Goal: Task Accomplishment & Management: Use online tool/utility

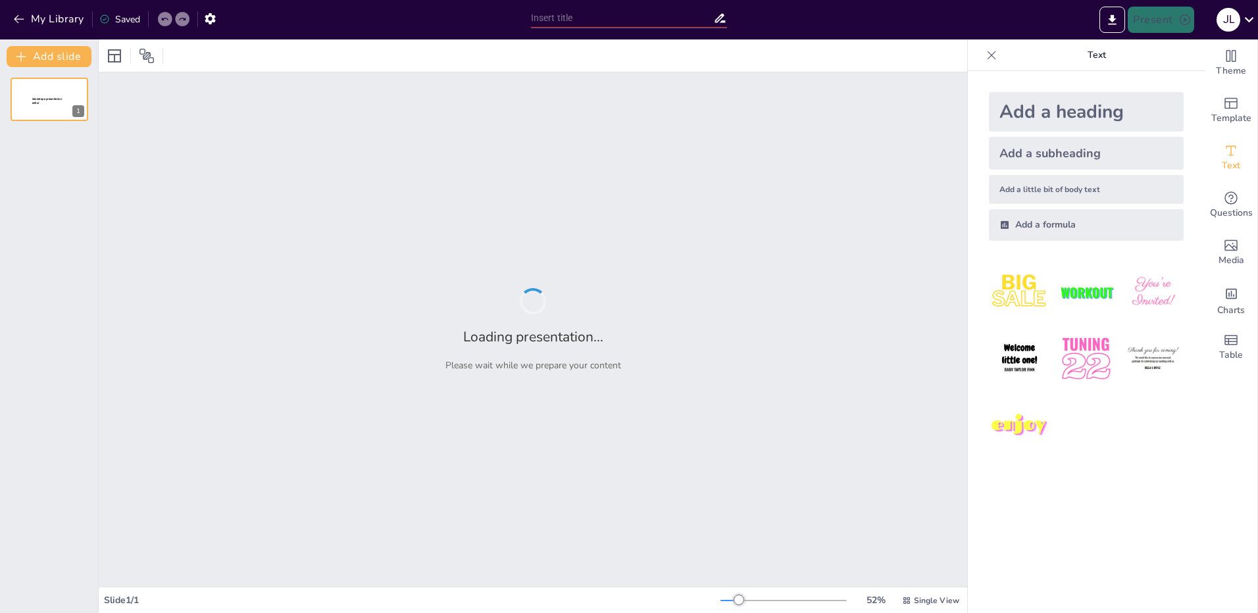
type input "Definiendo Rúbricas Educativas: Herramientas de IA para su Elaboración"
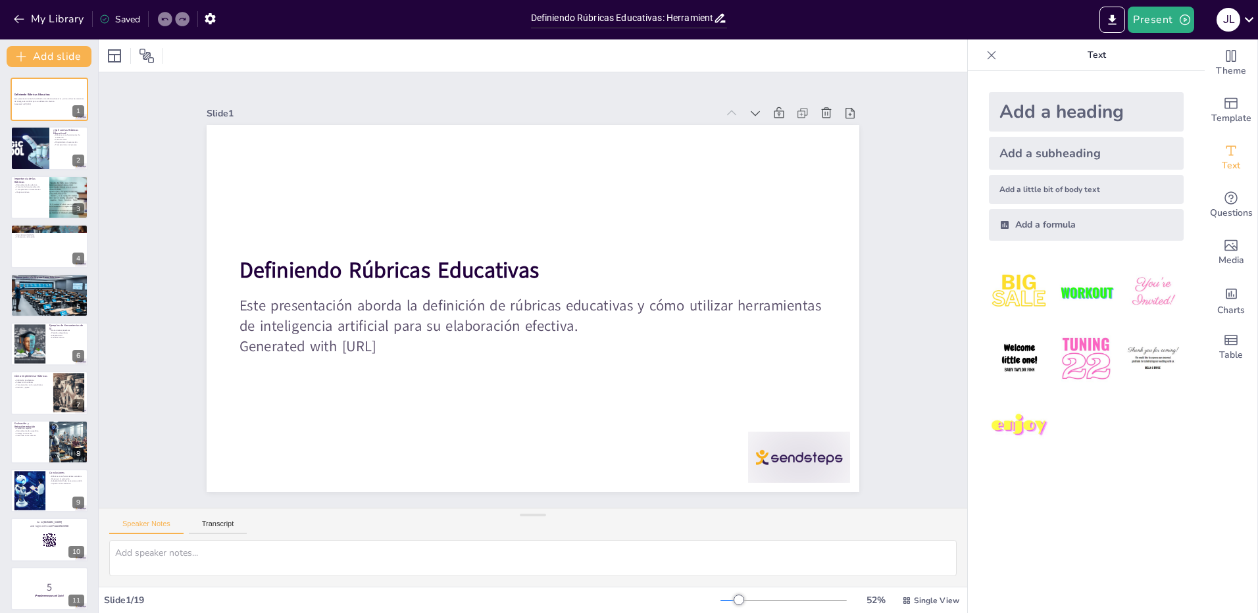
checkbox input "true"
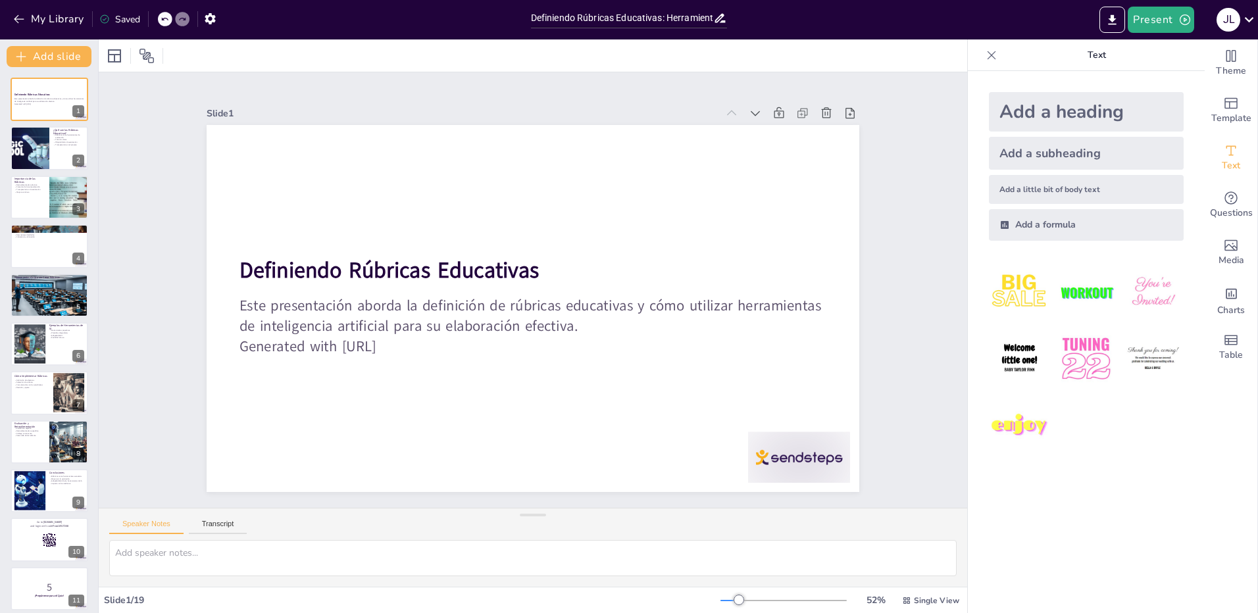
checkbox input "true"
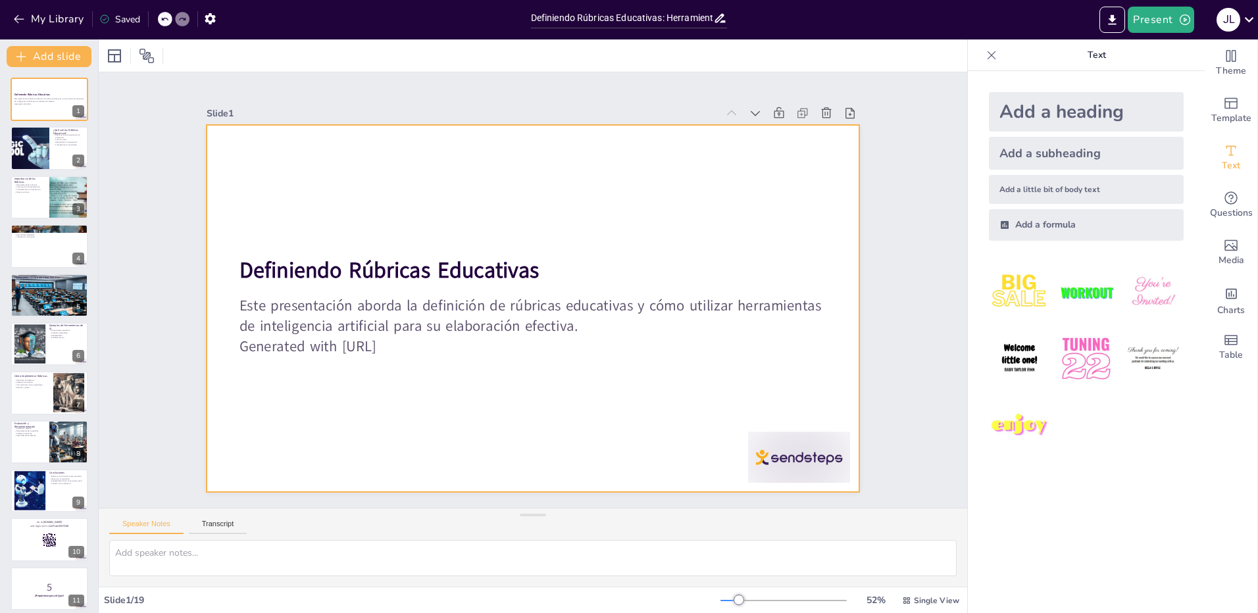
checkbox input "true"
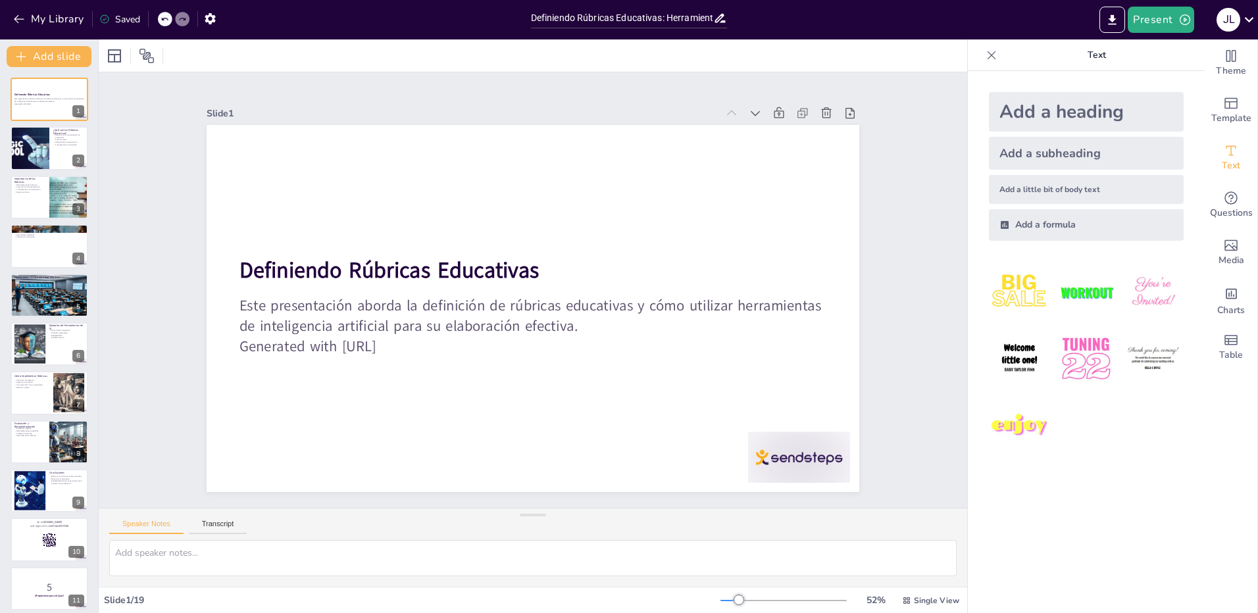
checkbox input "true"
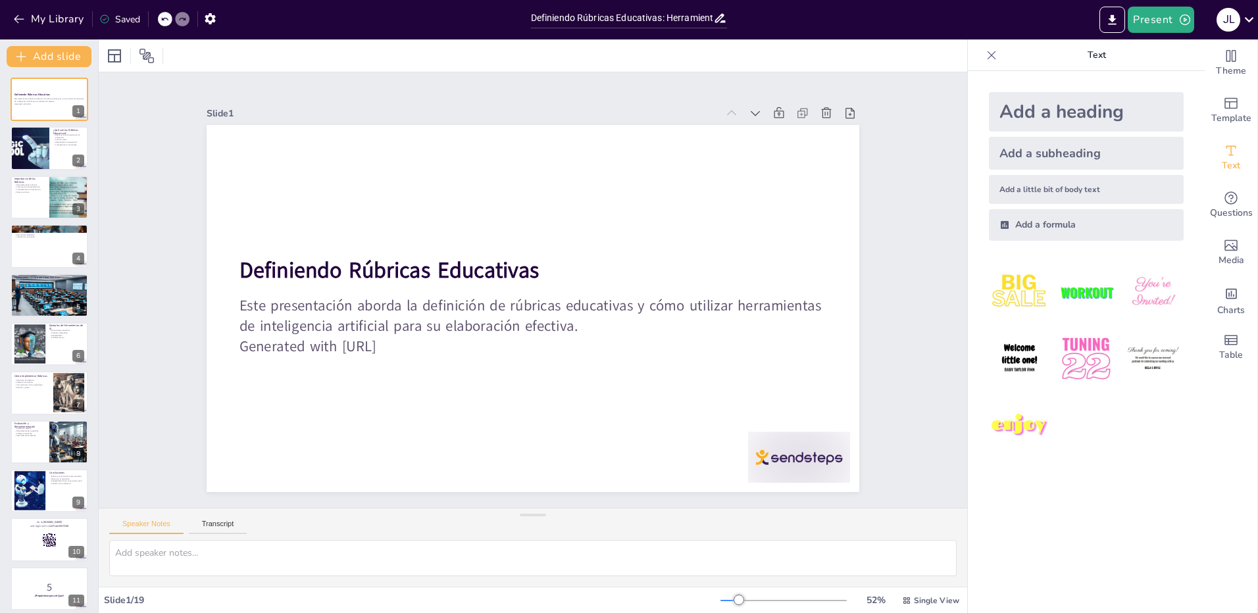
checkbox input "true"
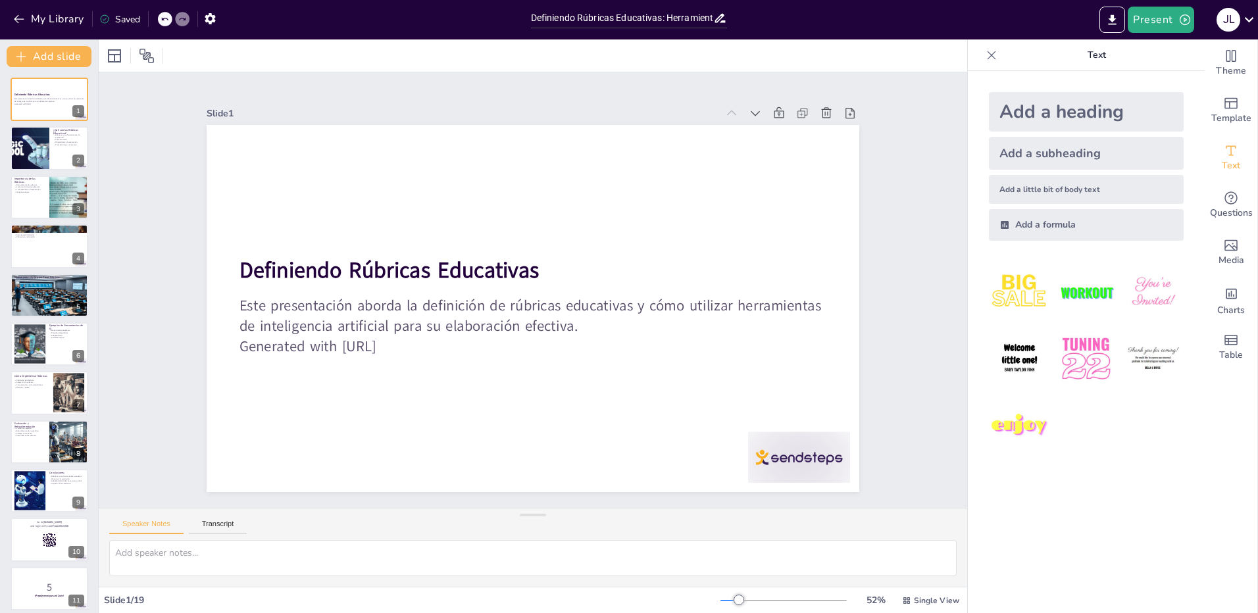
checkbox input "true"
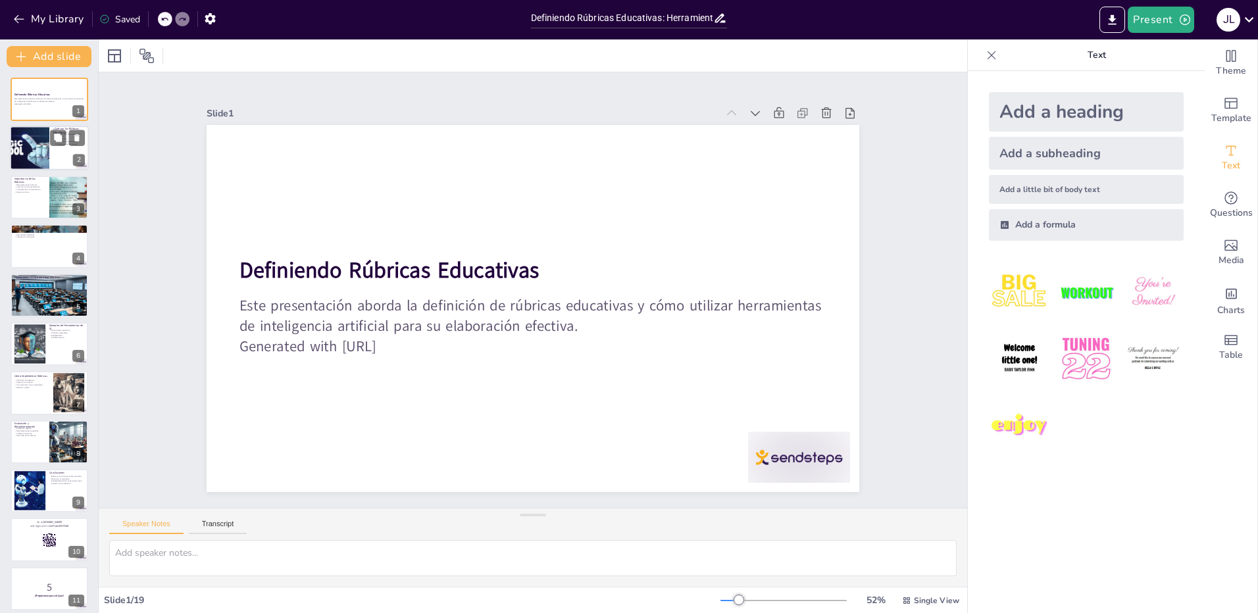
checkbox input "true"
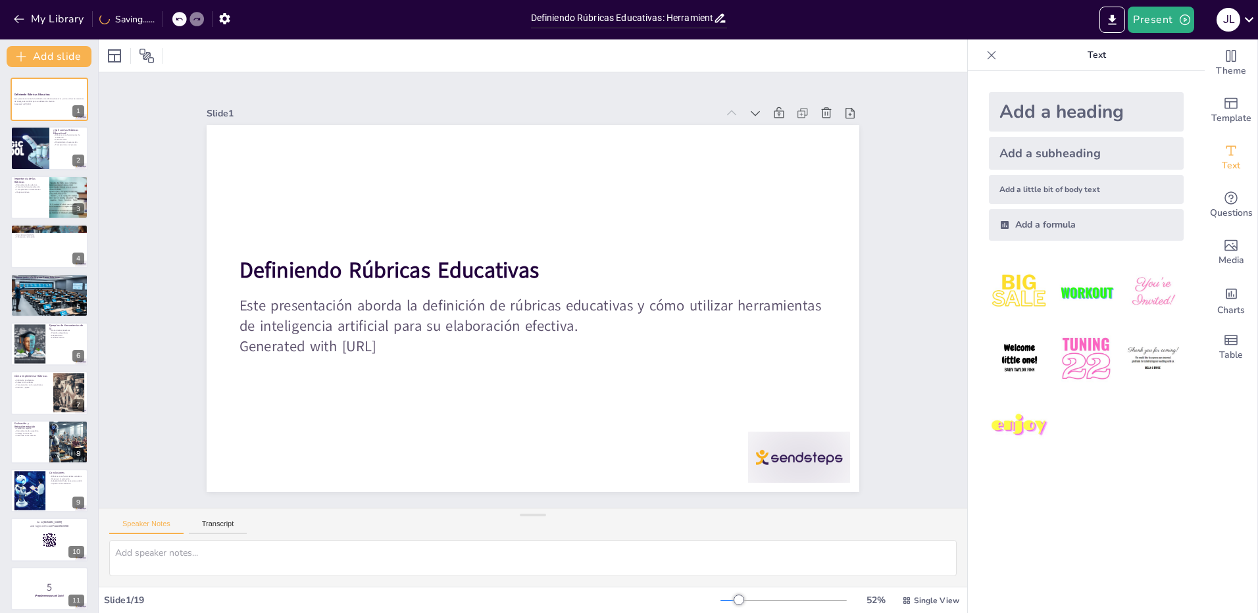
checkbox input "true"
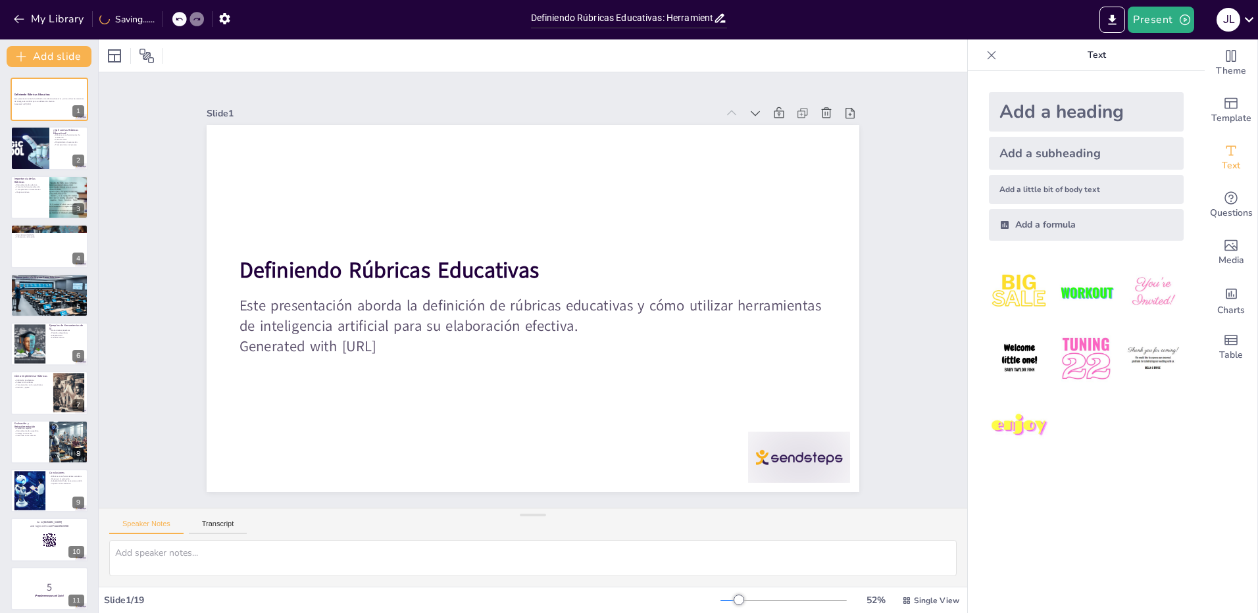
checkbox input "true"
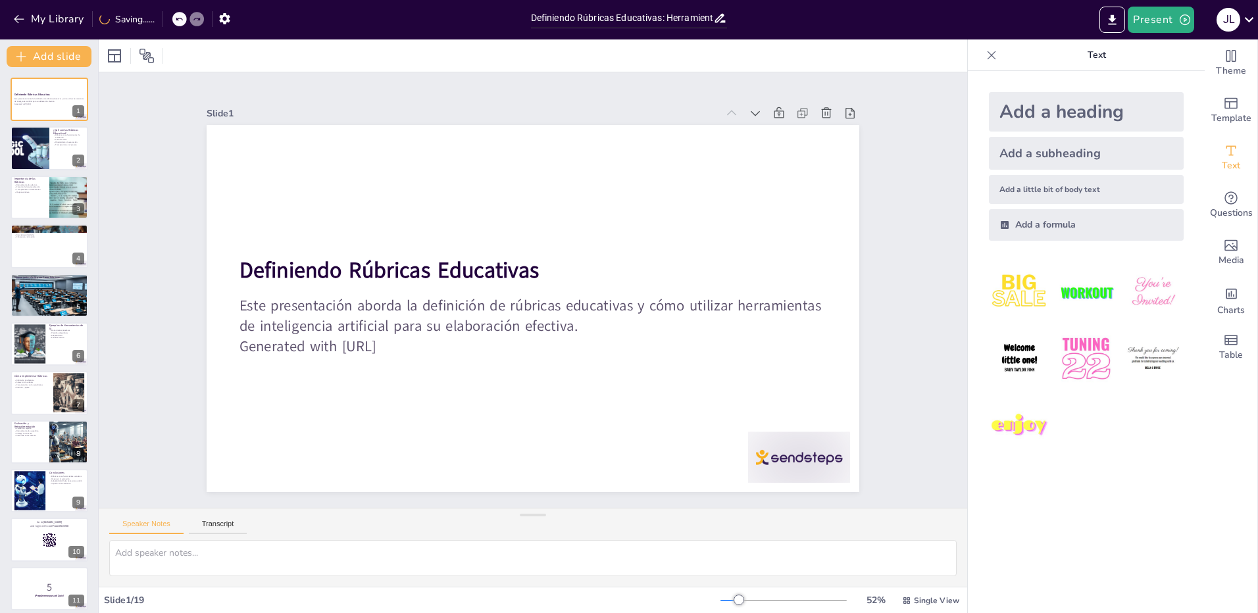
checkbox input "true"
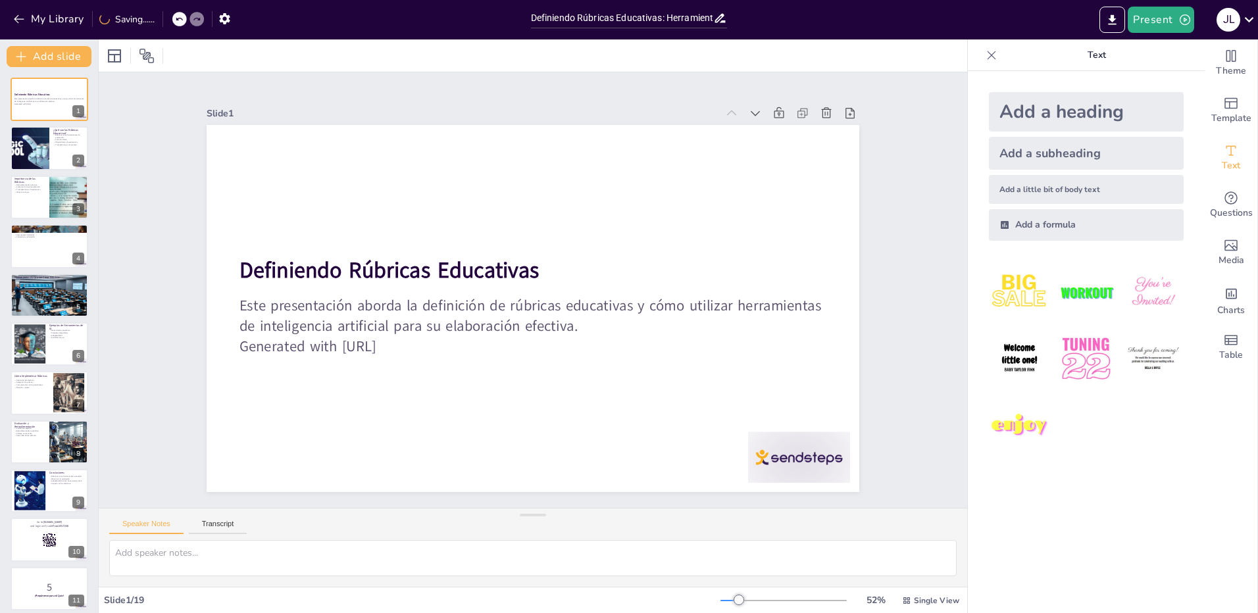
checkbox input "true"
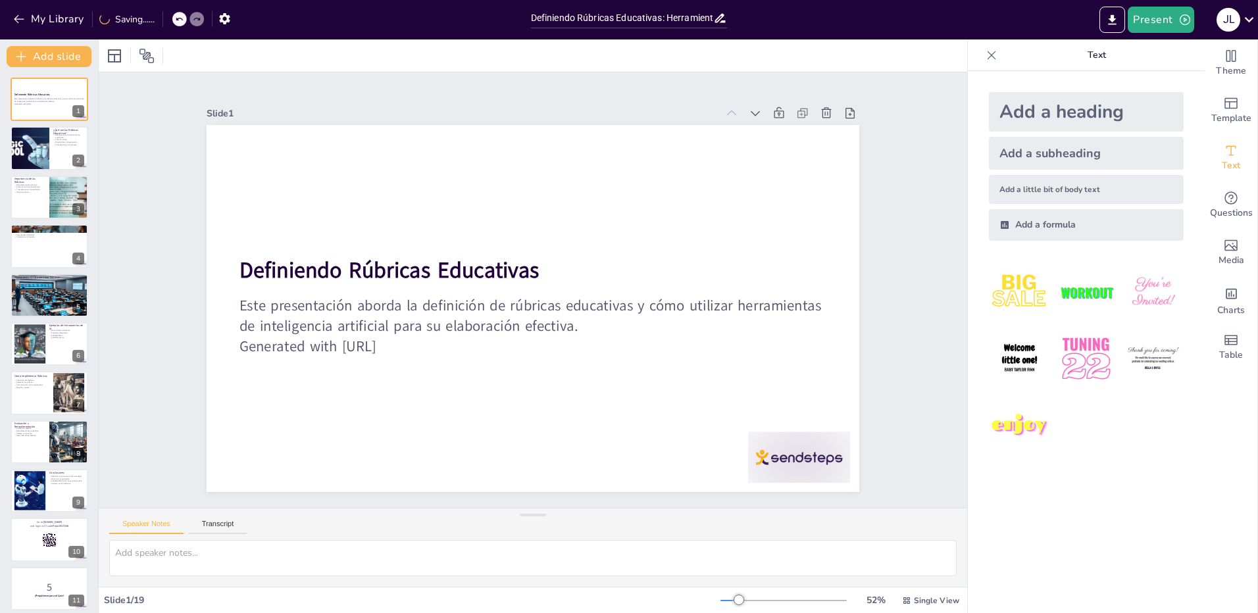
checkbox input "true"
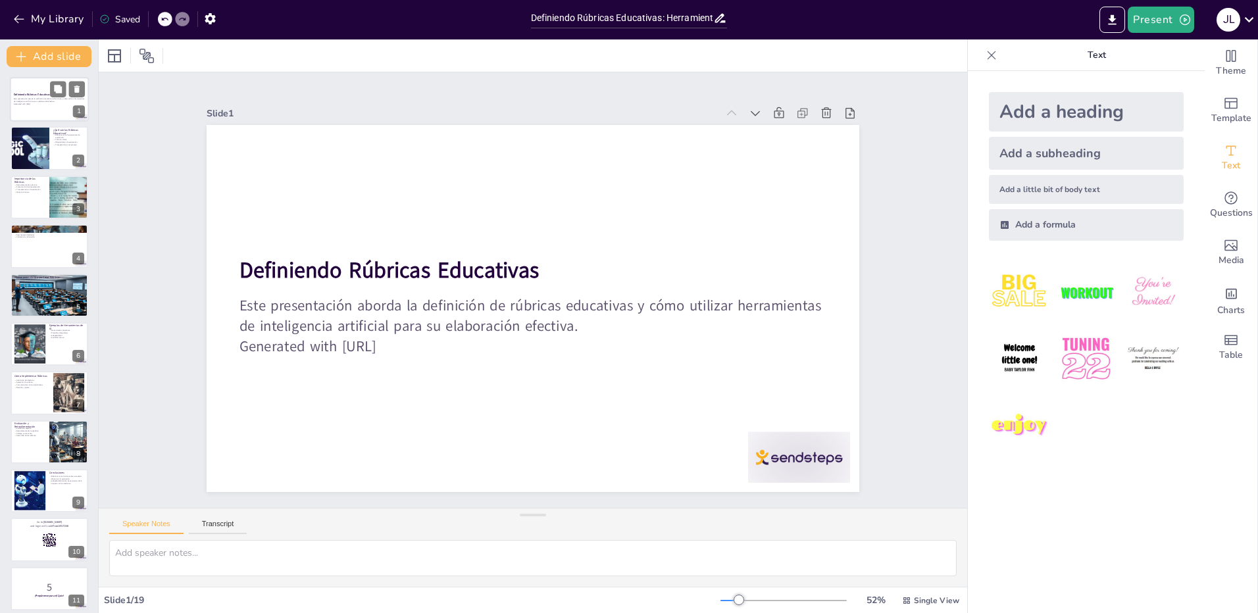
checkbox input "true"
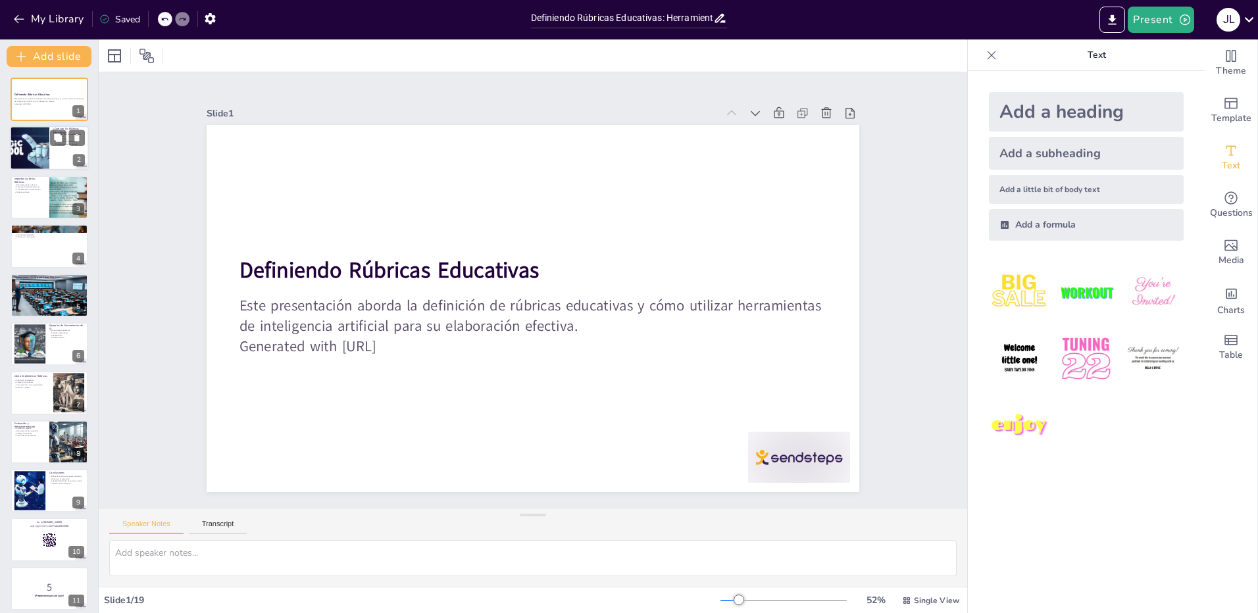
checkbox input "true"
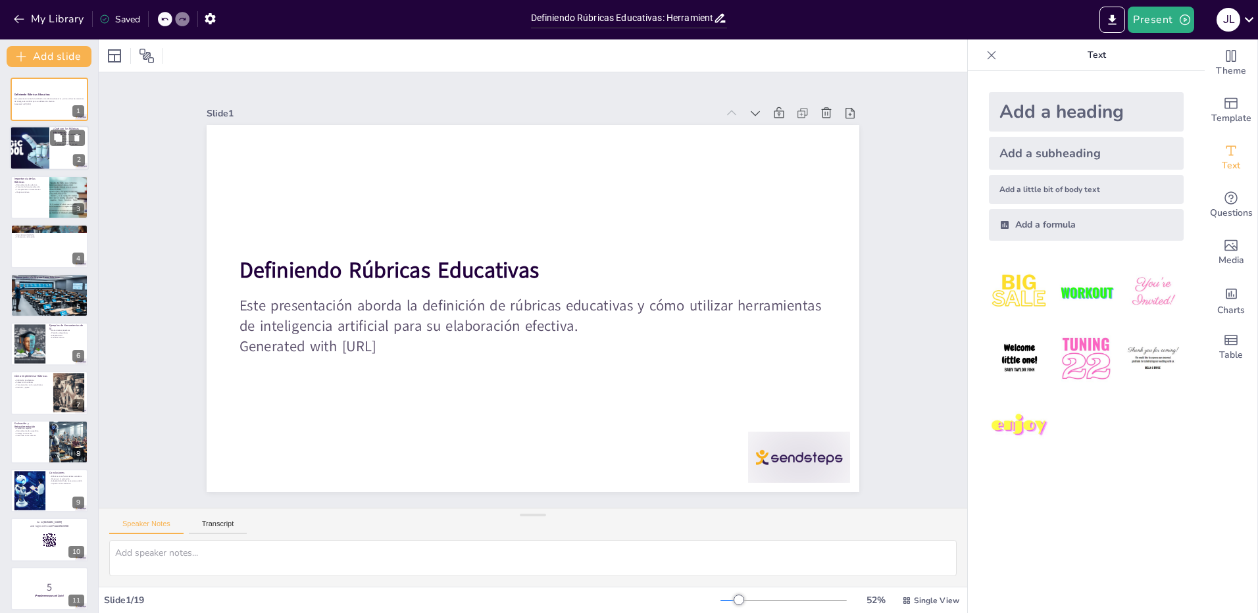
checkbox input "true"
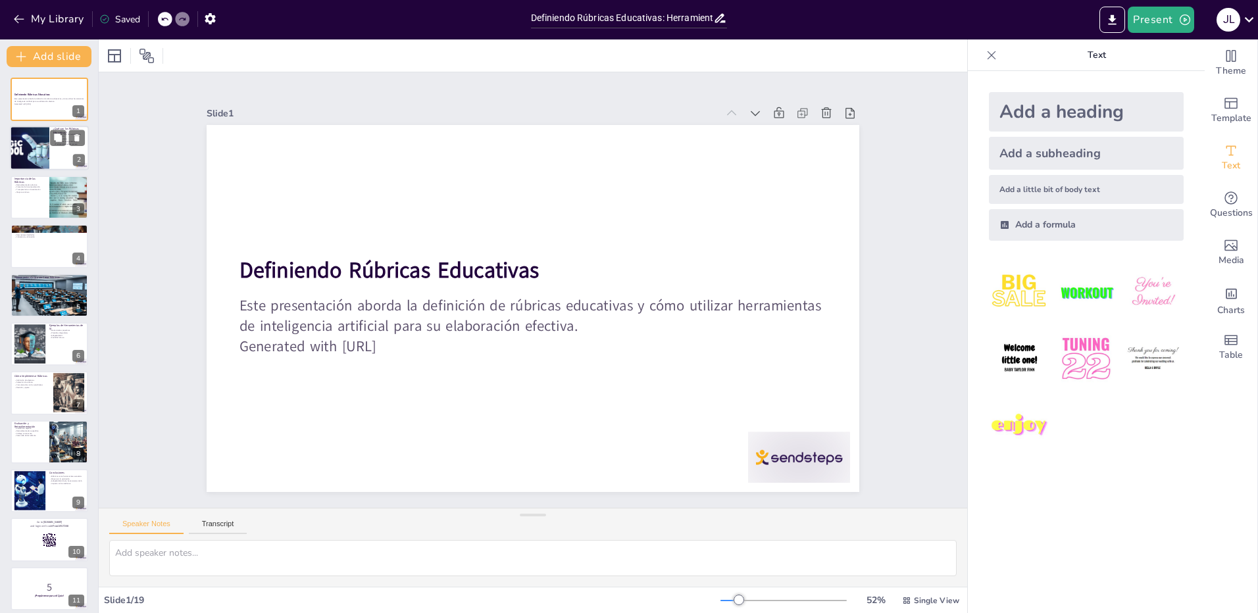
checkbox input "true"
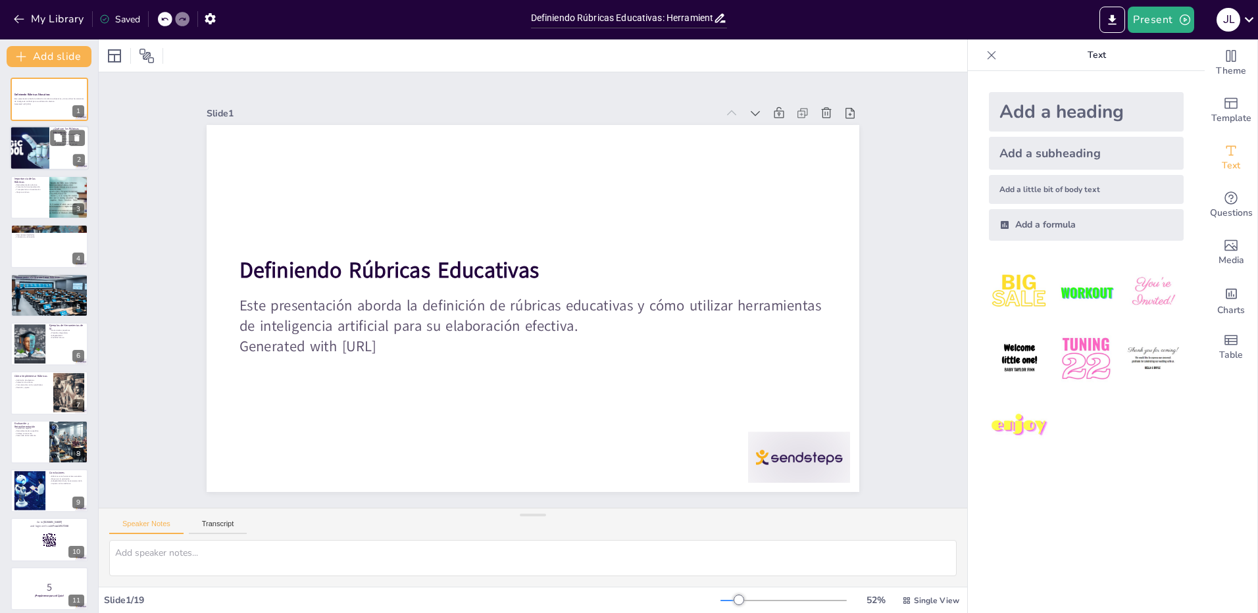
checkbox input "true"
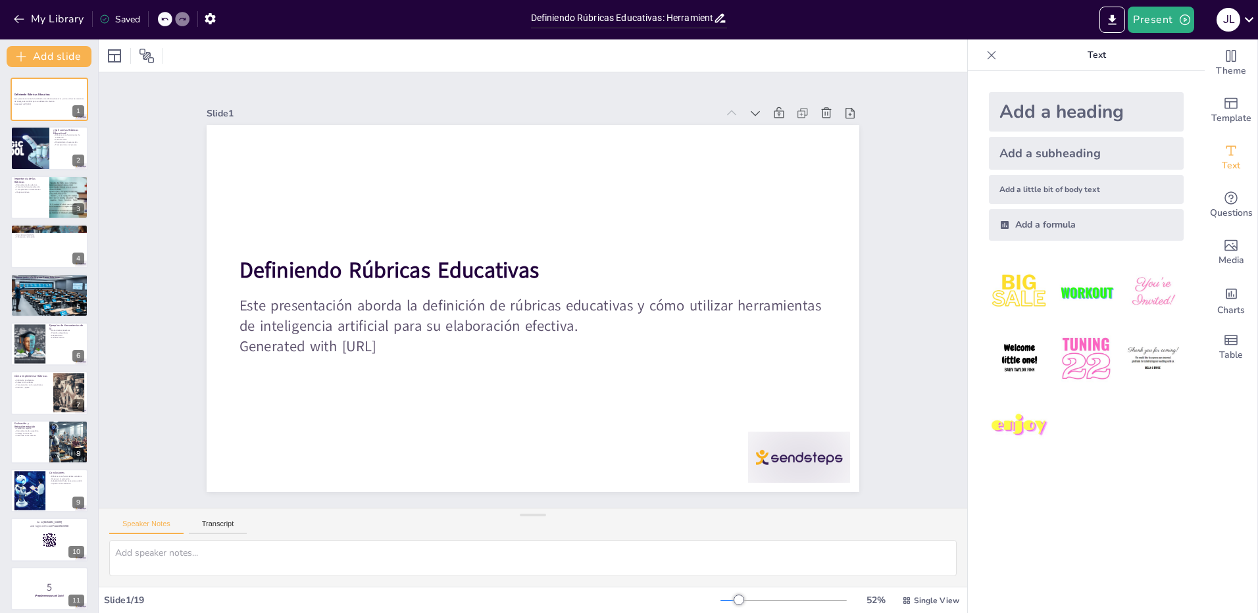
checkbox input "true"
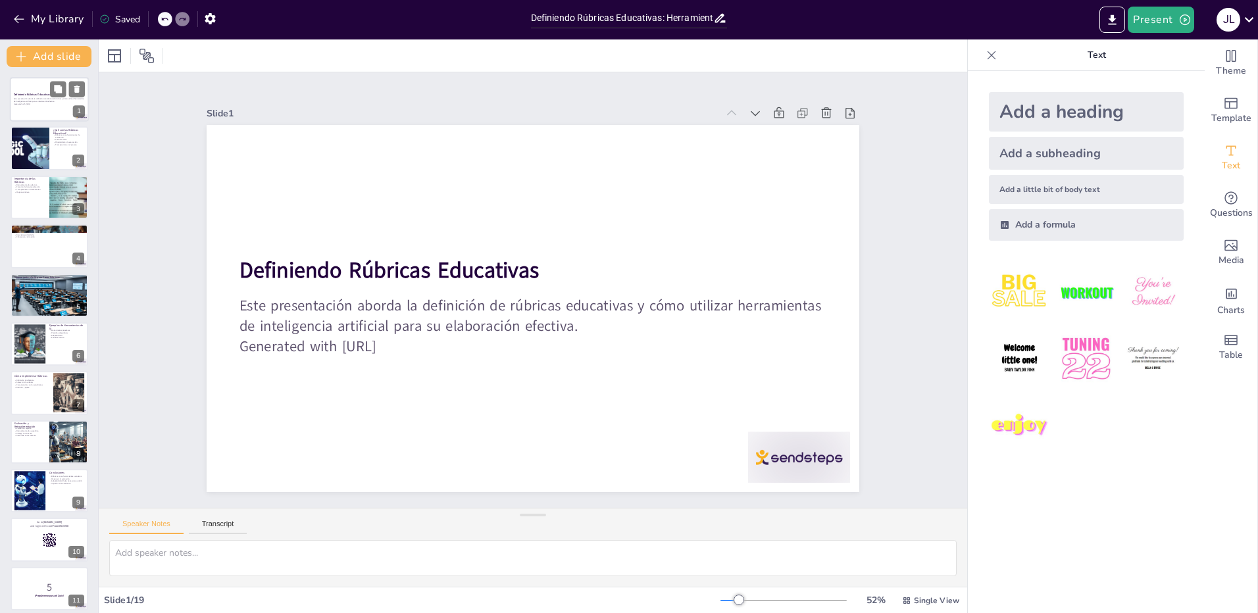
checkbox input "true"
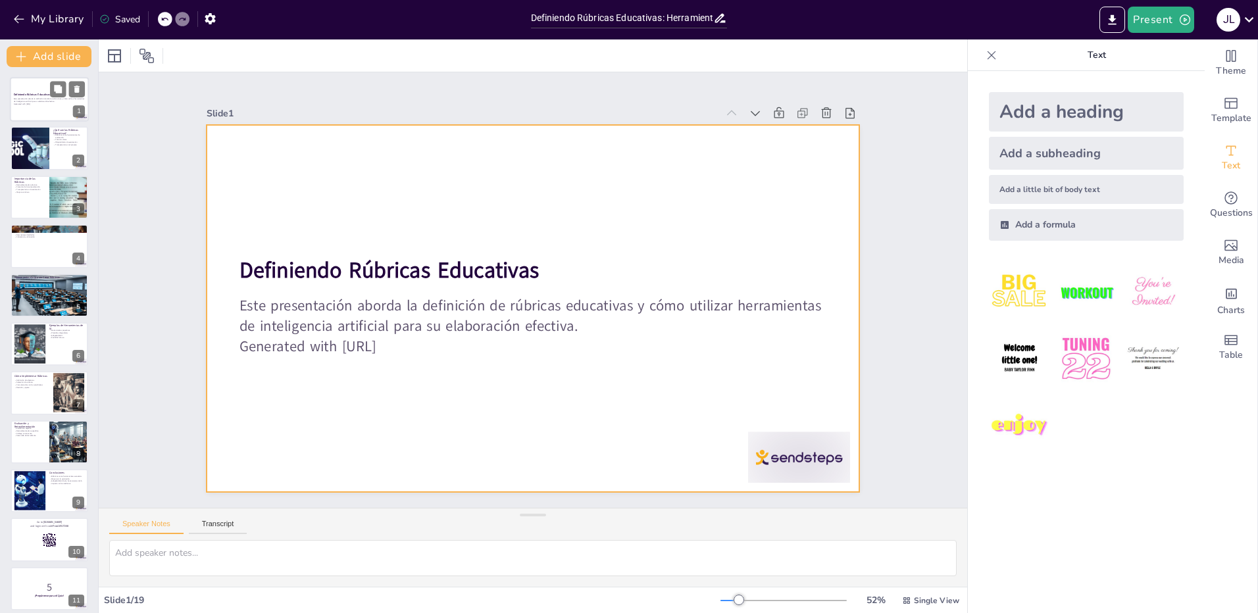
click at [45, 108] on div at bounding box center [49, 99] width 79 height 45
checkbox input "true"
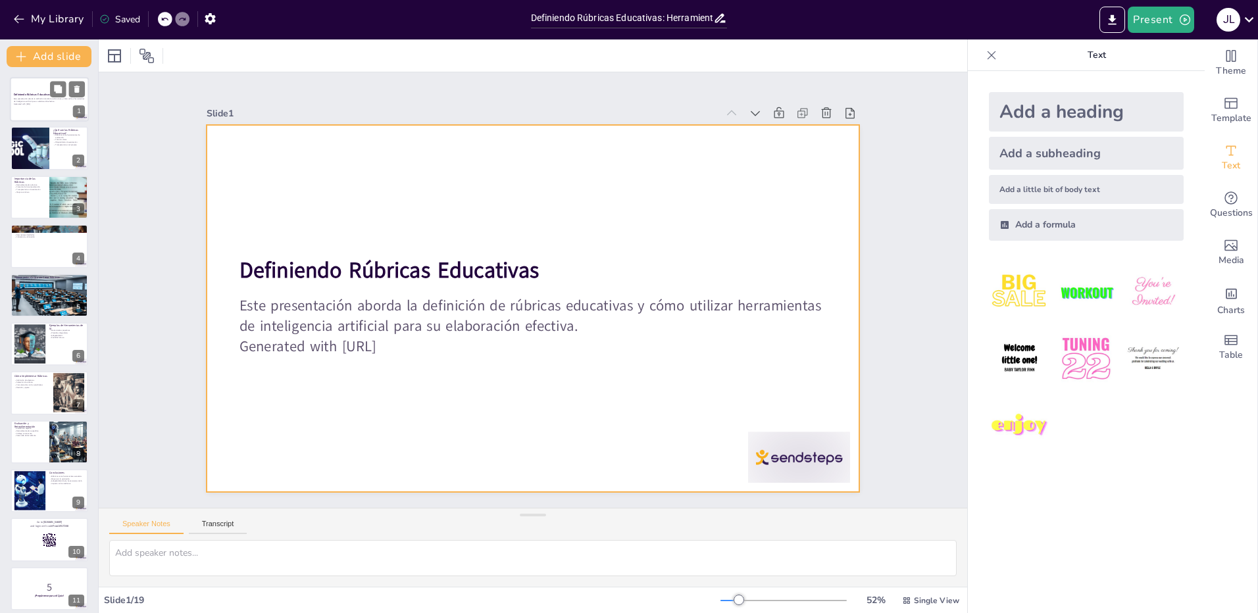
checkbox input "true"
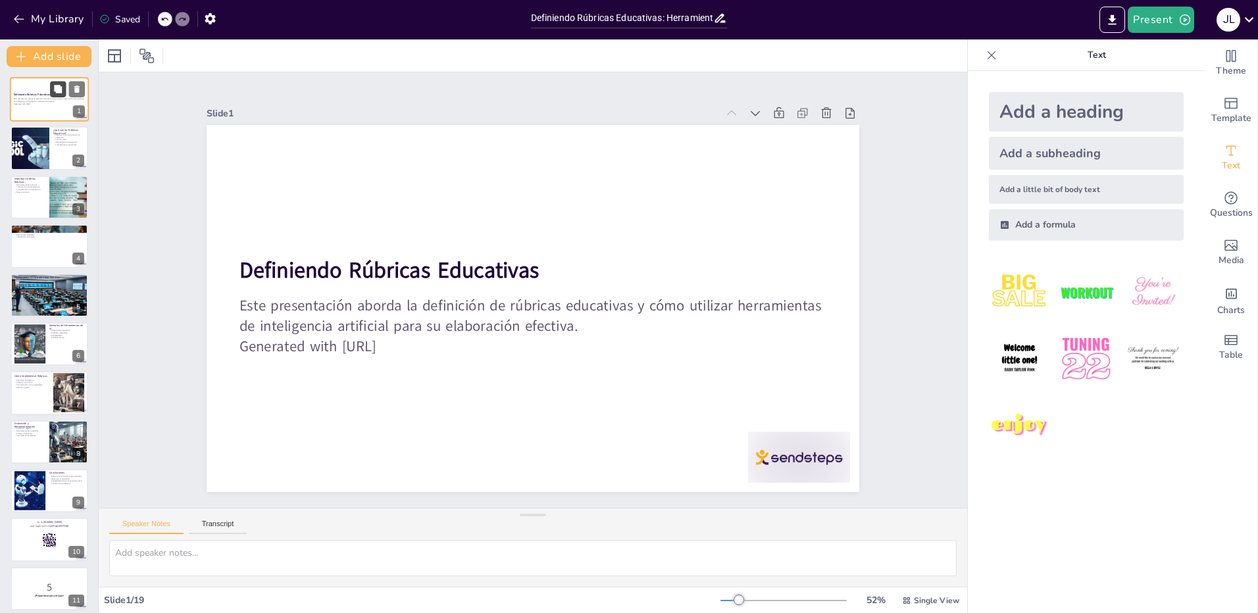
checkbox input "true"
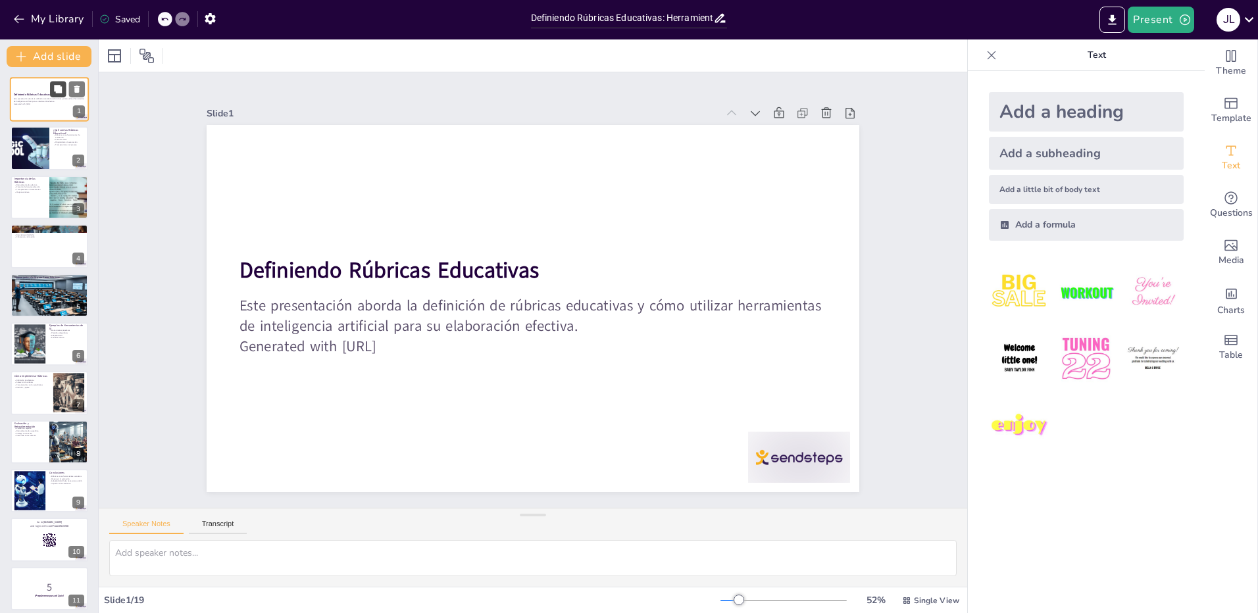
checkbox input "true"
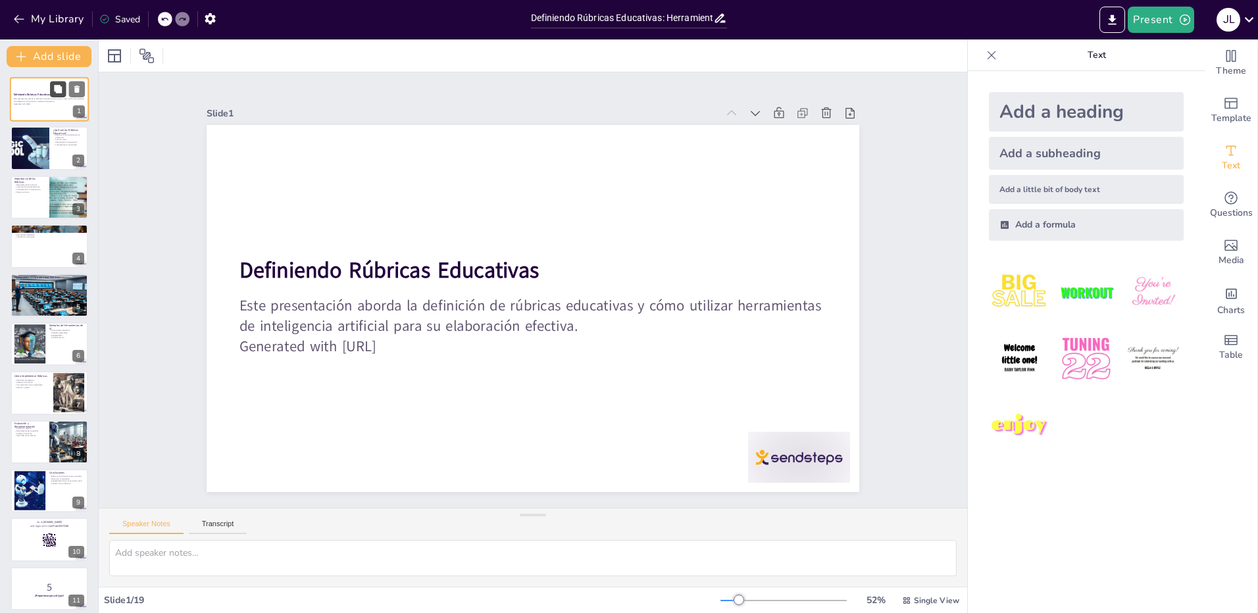
checkbox input "true"
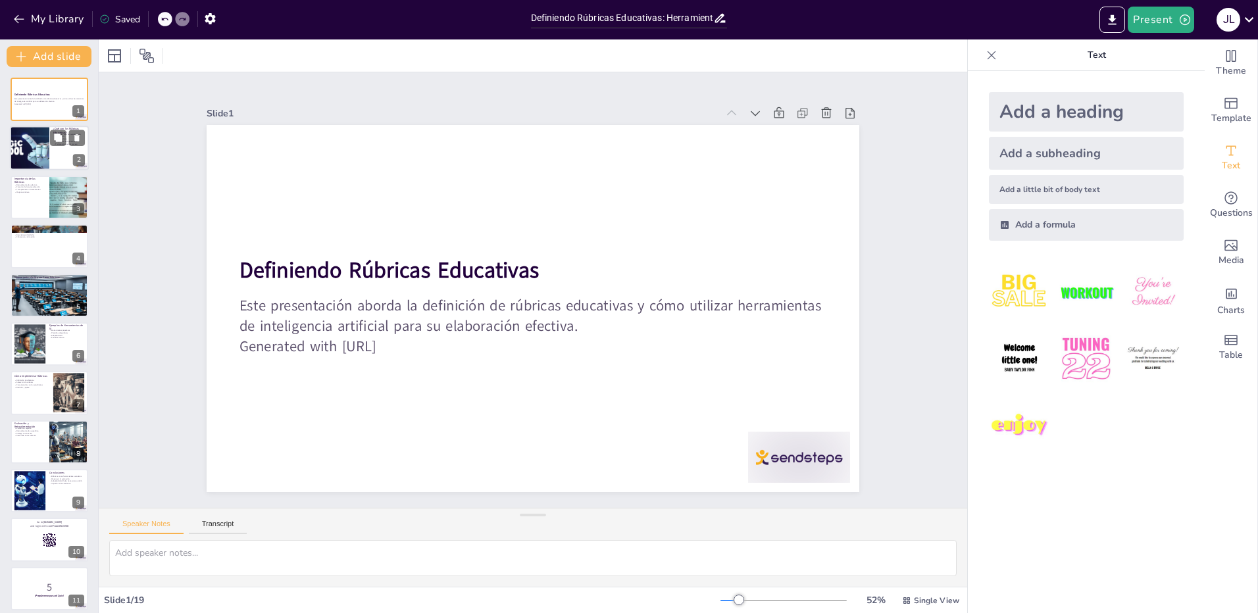
checkbox input "true"
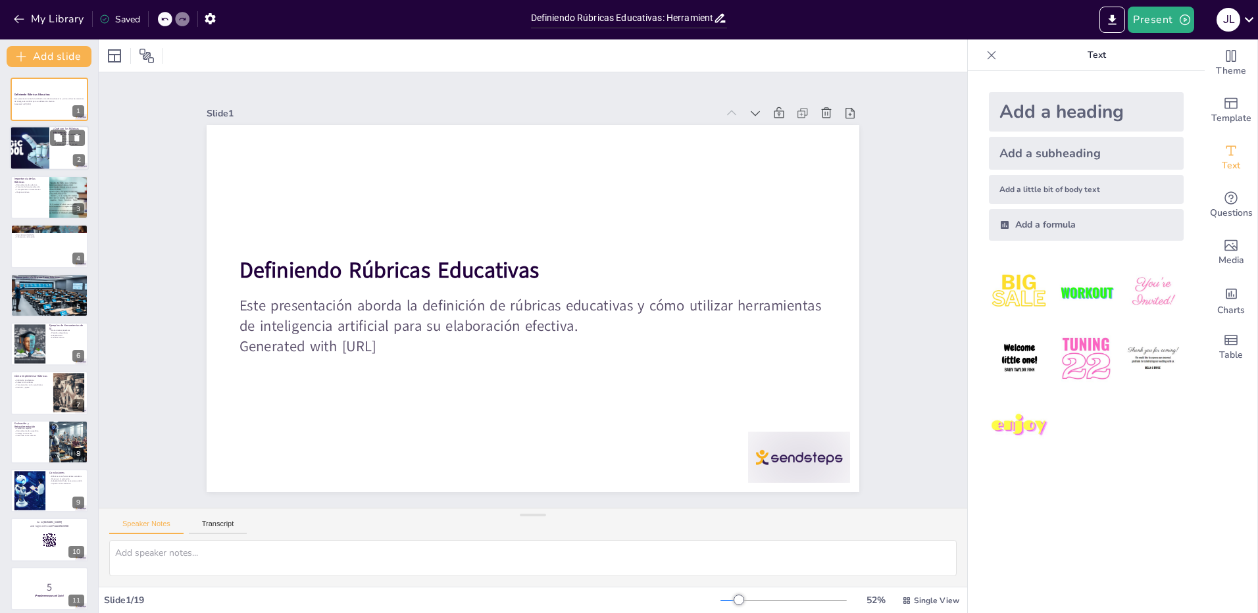
checkbox input "true"
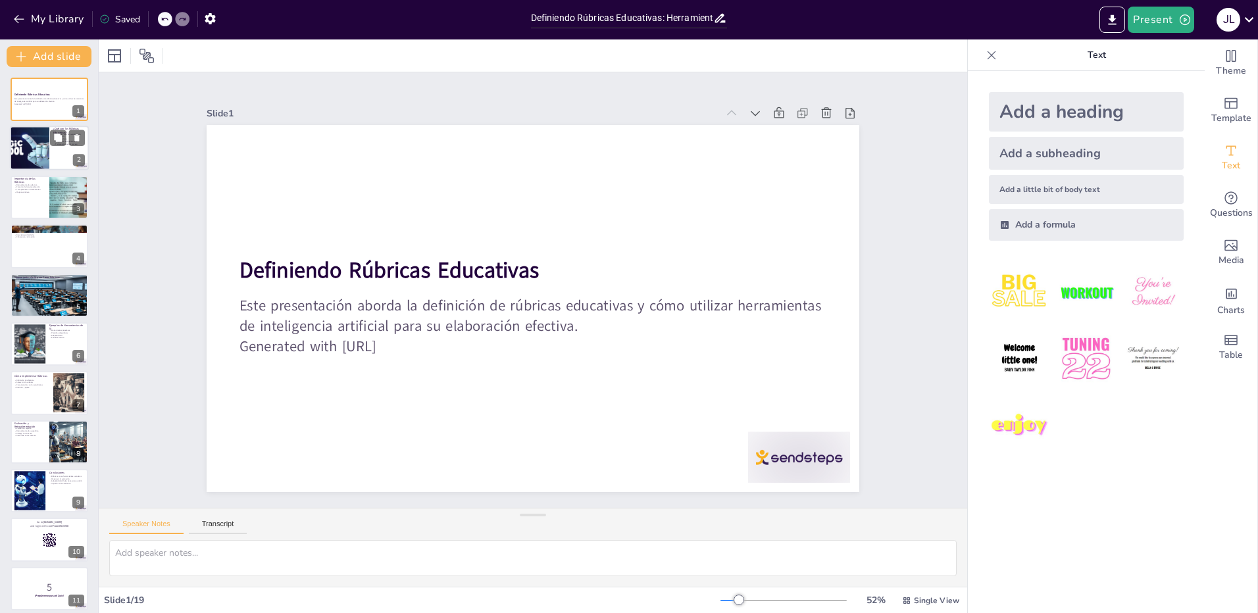
checkbox input "true"
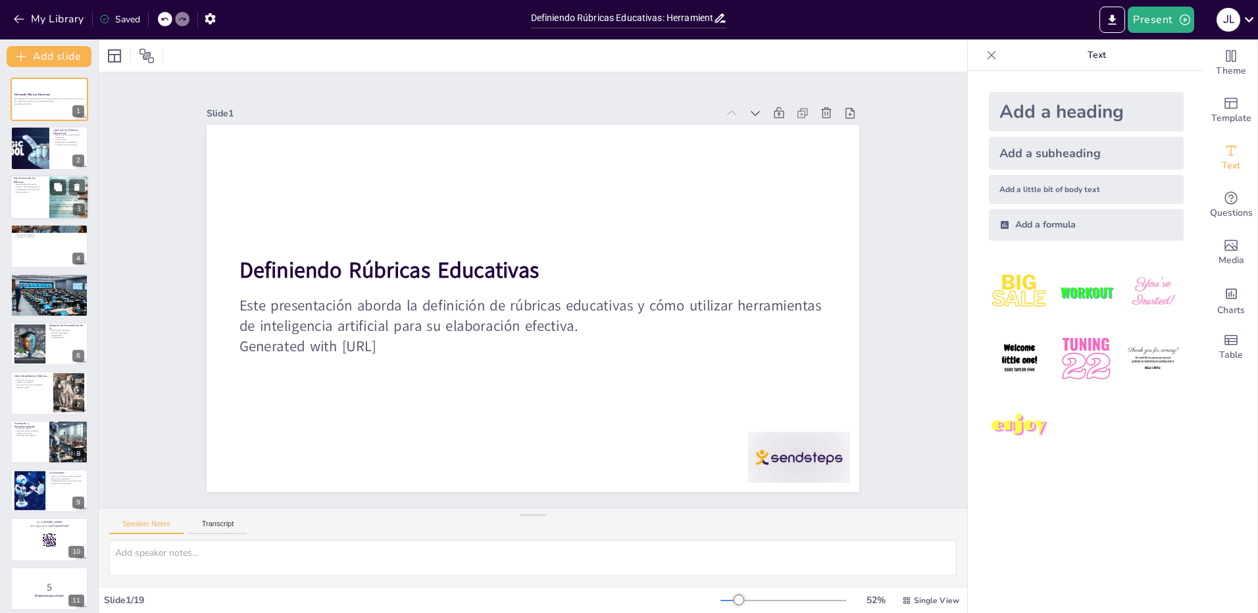
checkbox input "true"
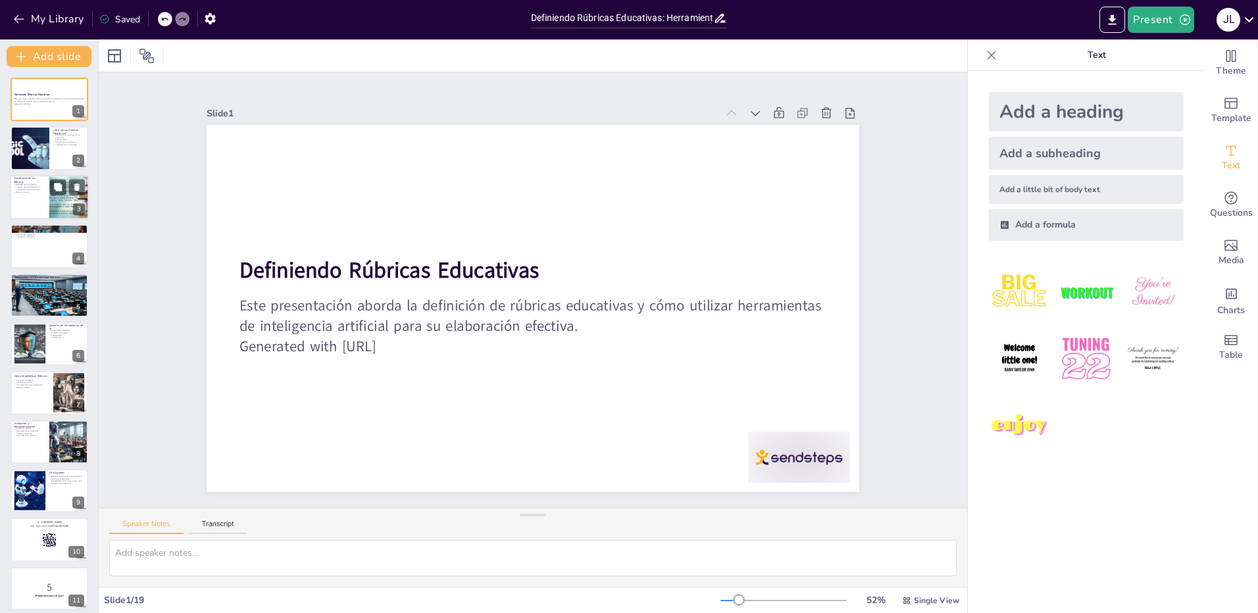
checkbox input "true"
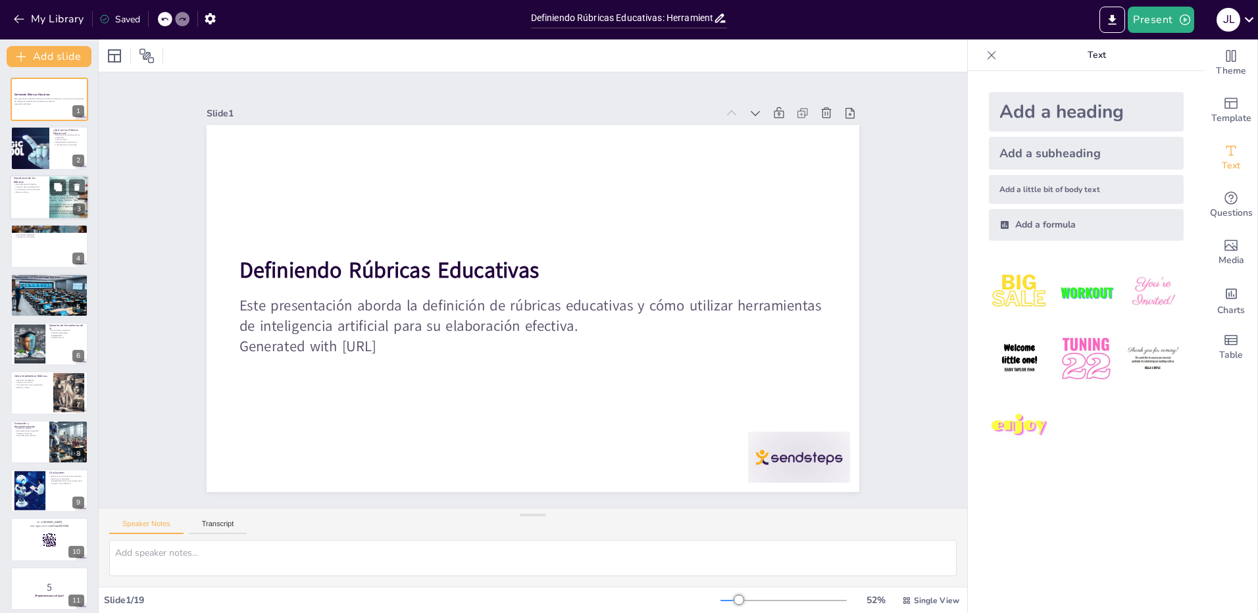
checkbox input "true"
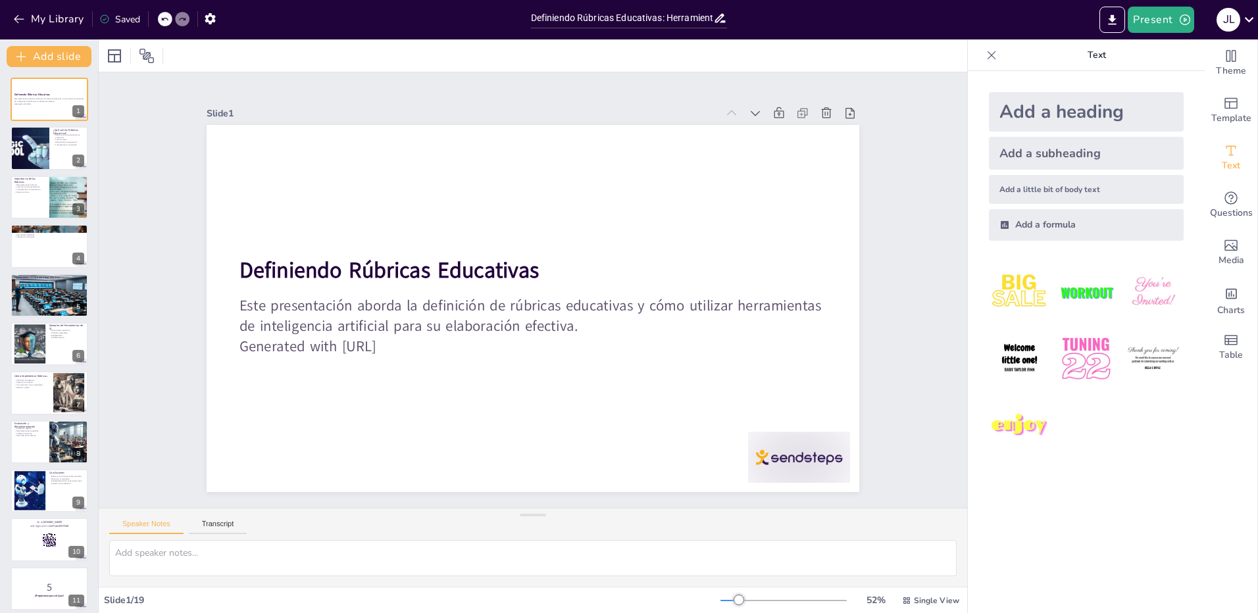
checkbox input "true"
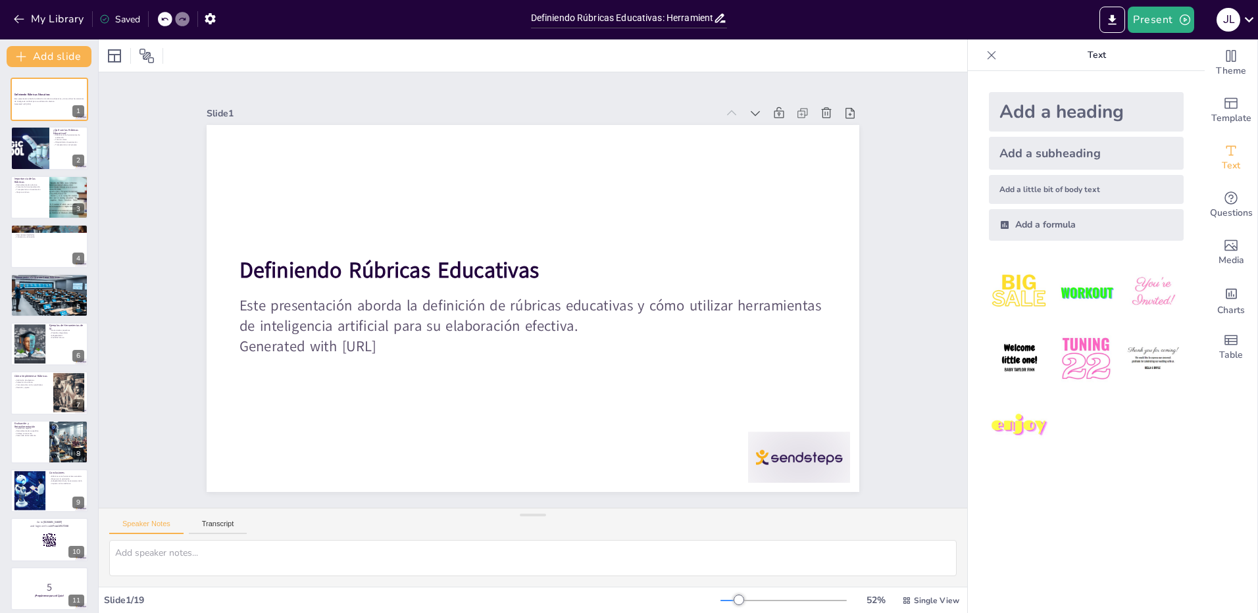
checkbox input "true"
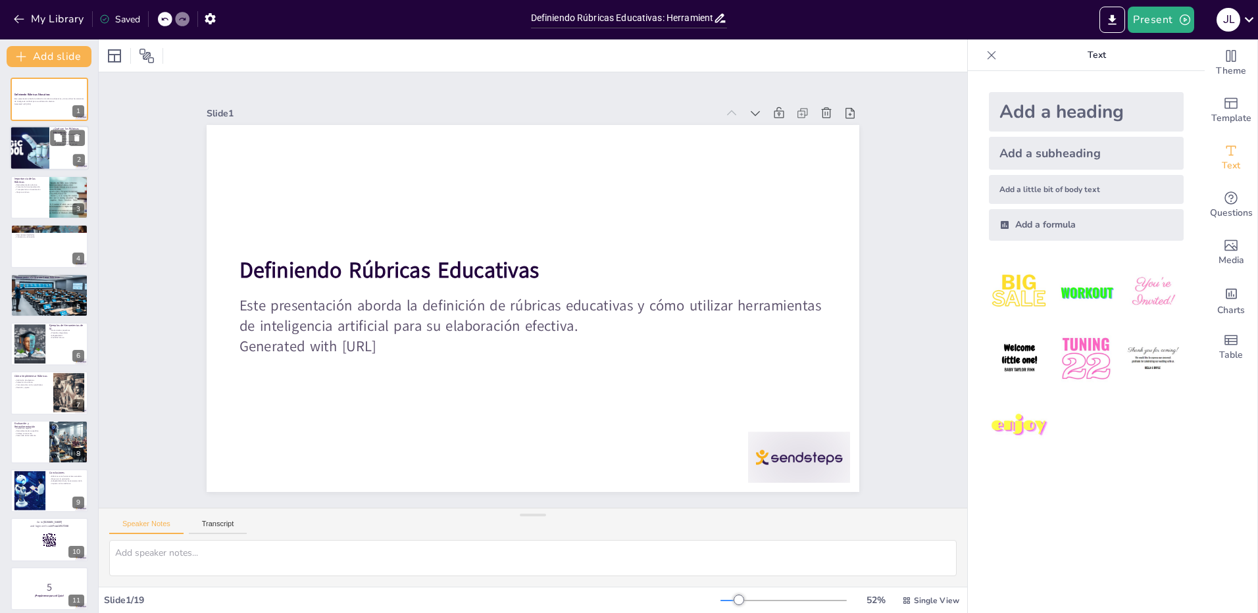
checkbox input "true"
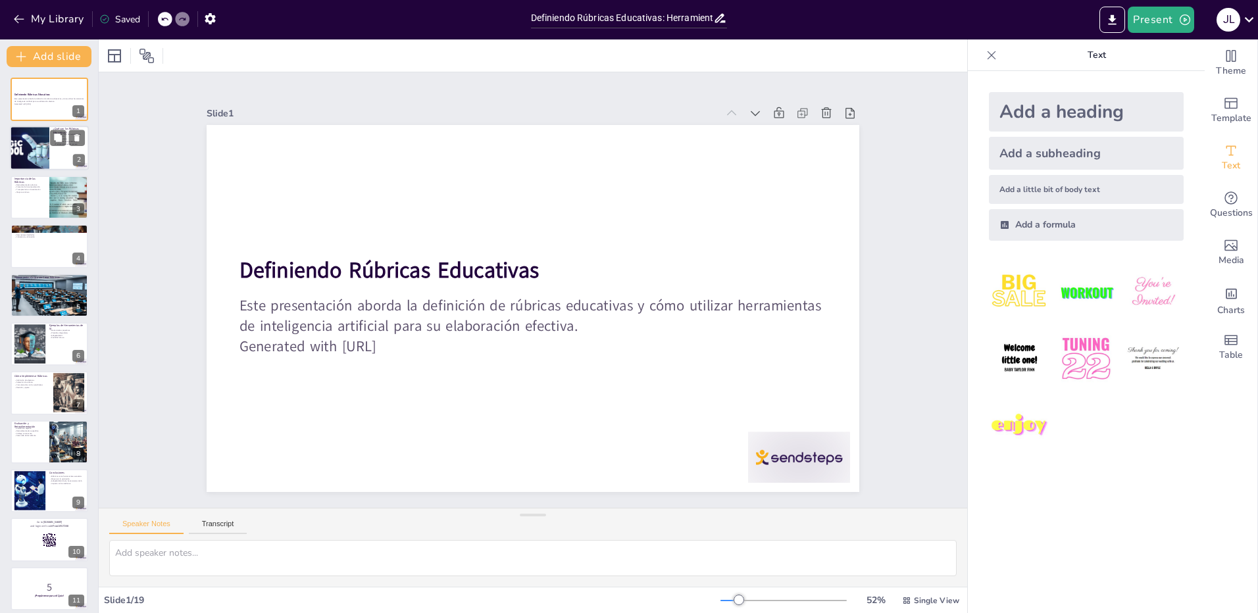
click at [39, 157] on div at bounding box center [29, 148] width 89 height 45
type textarea "Las rúbricas son fundamentales en la educación moderna, ya que brindan un marco…"
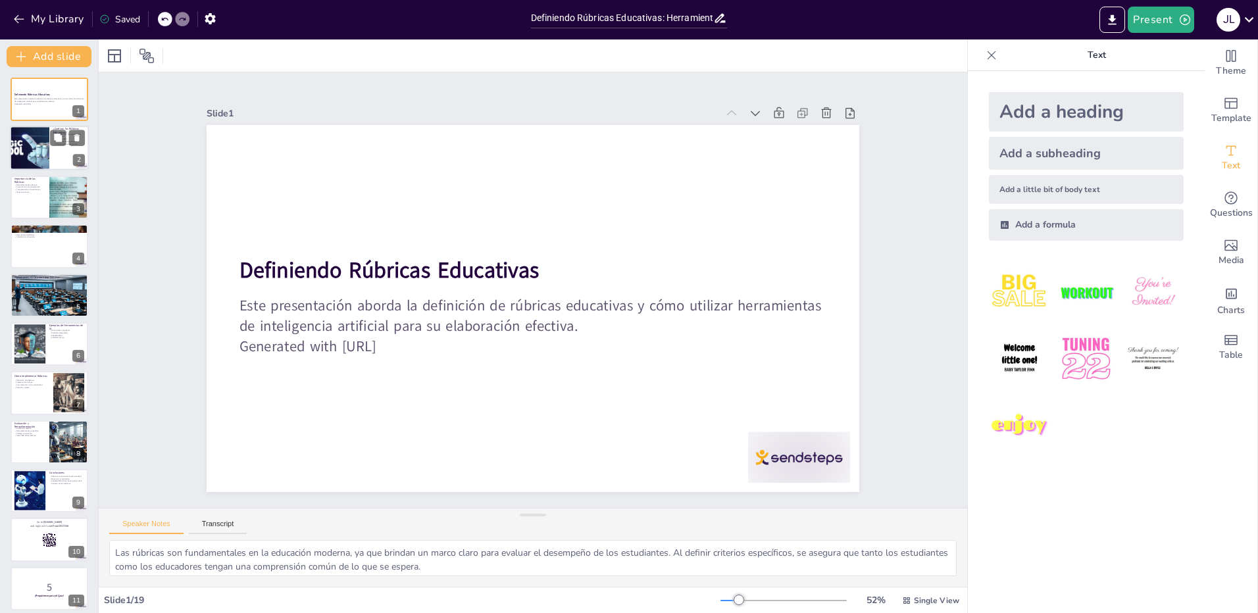
checkbox input "true"
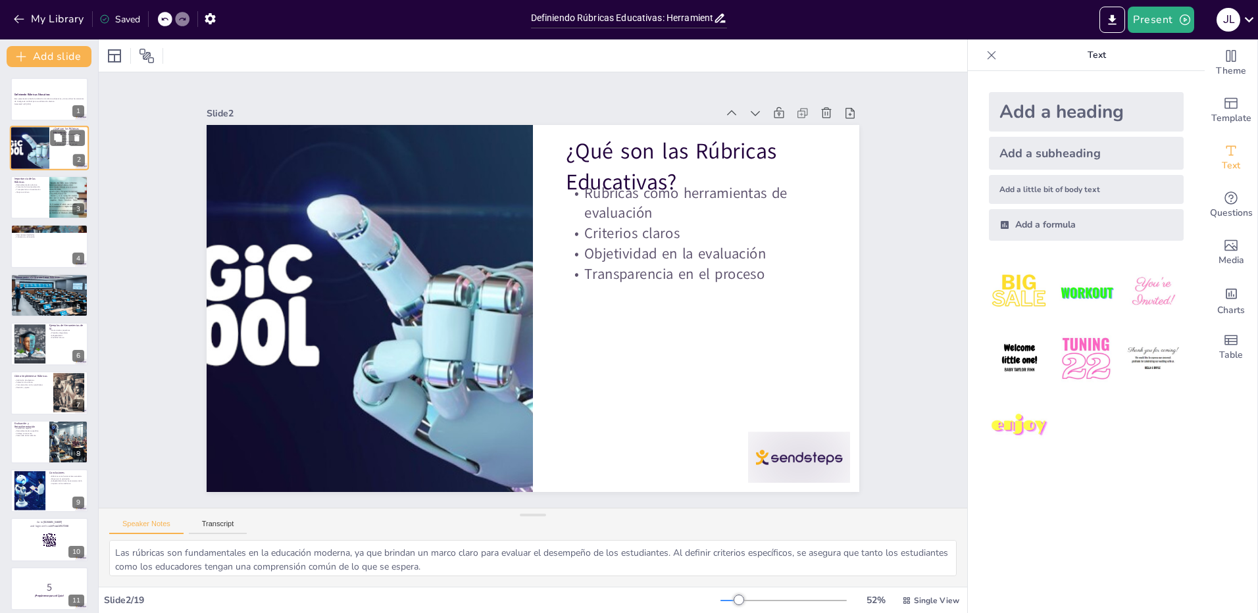
checkbox input "true"
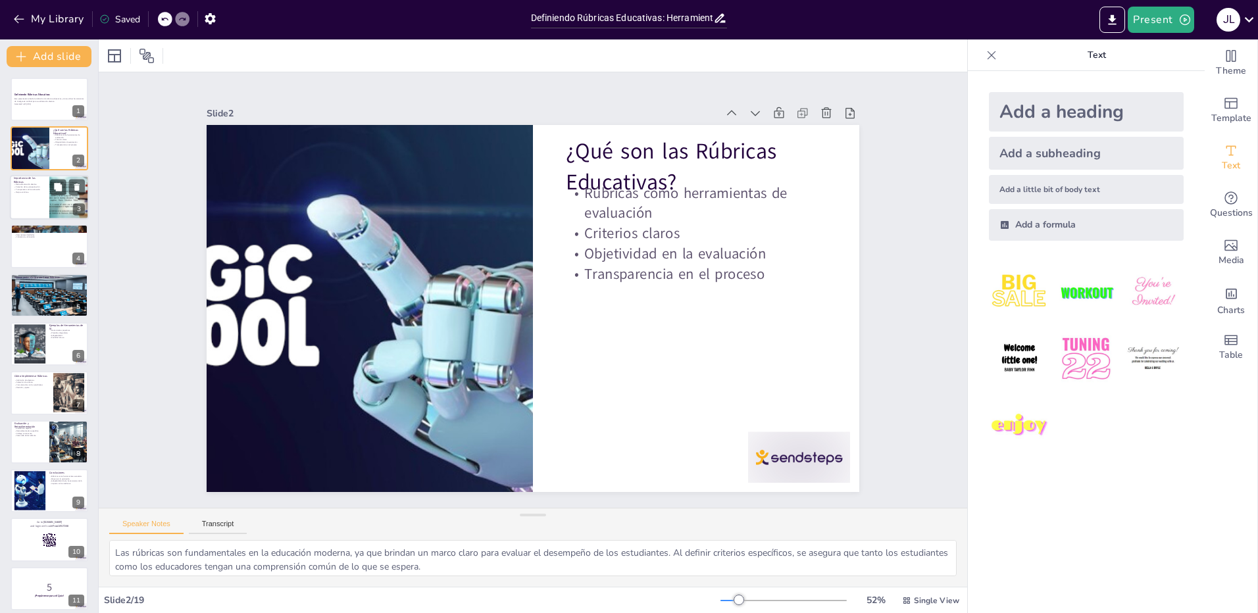
checkbox input "true"
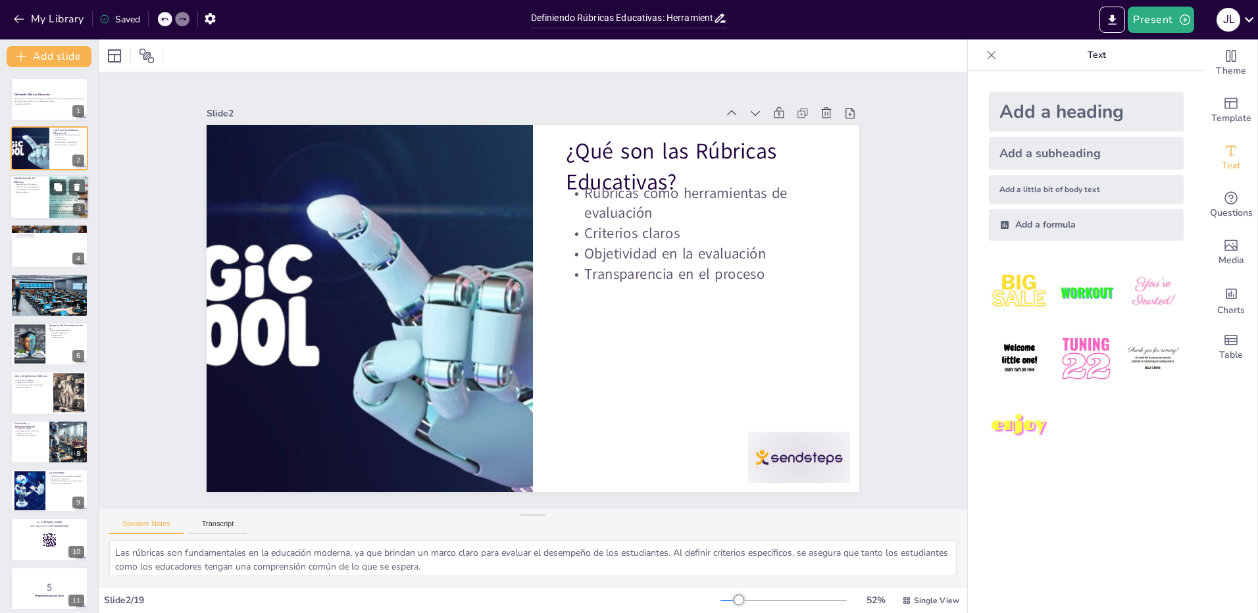
checkbox input "true"
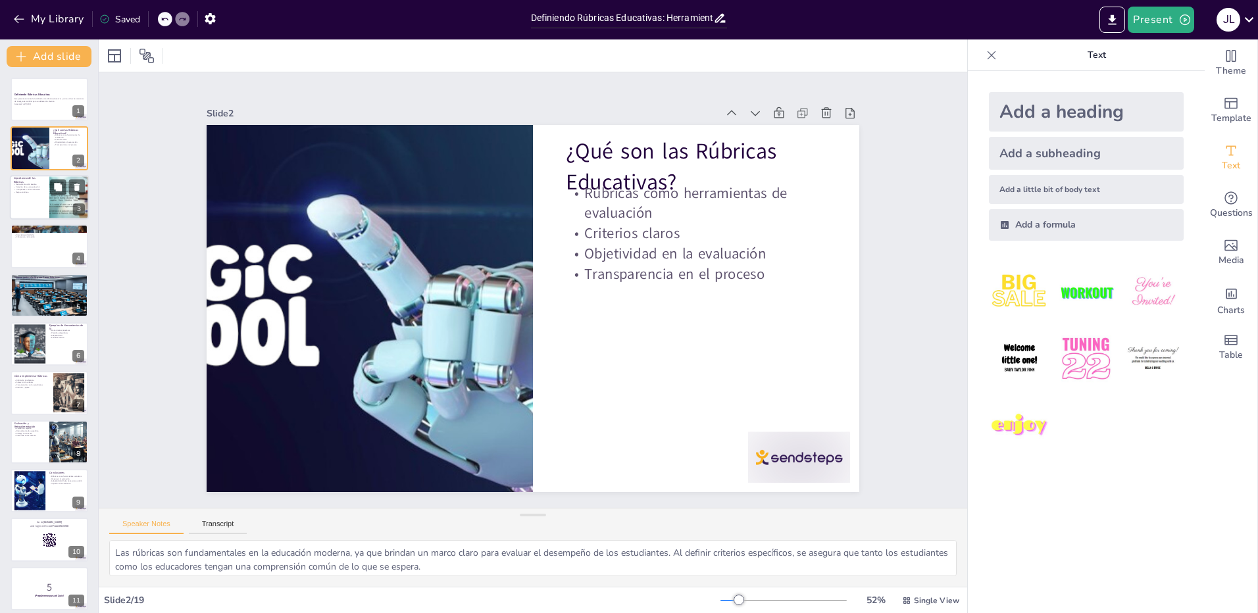
checkbox input "true"
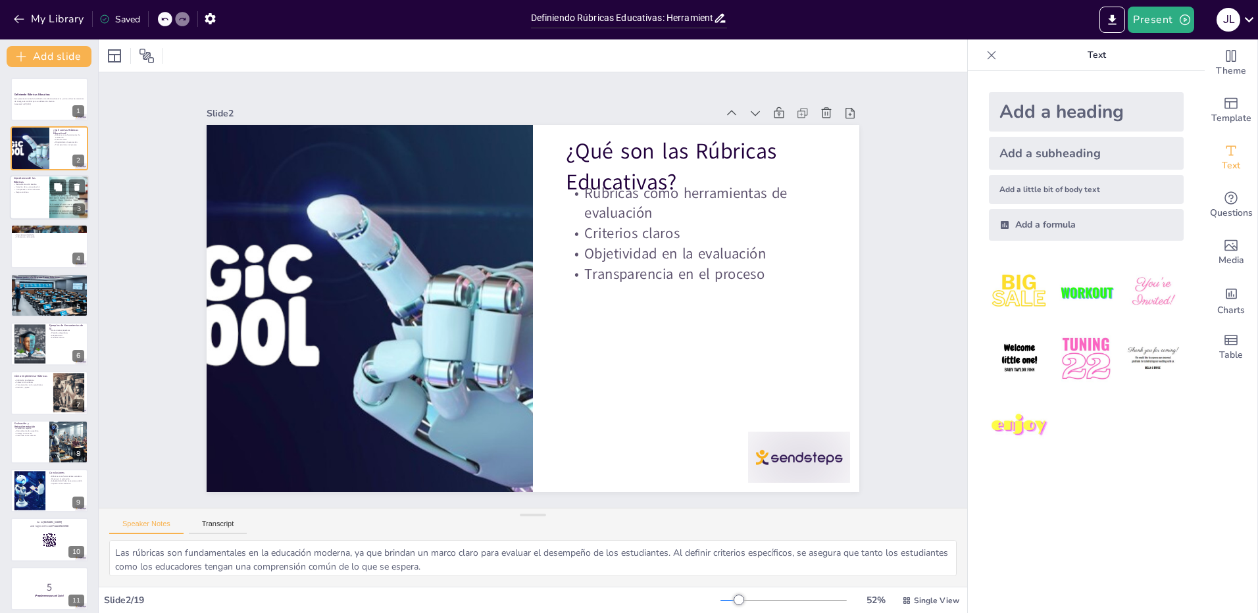
checkbox input "true"
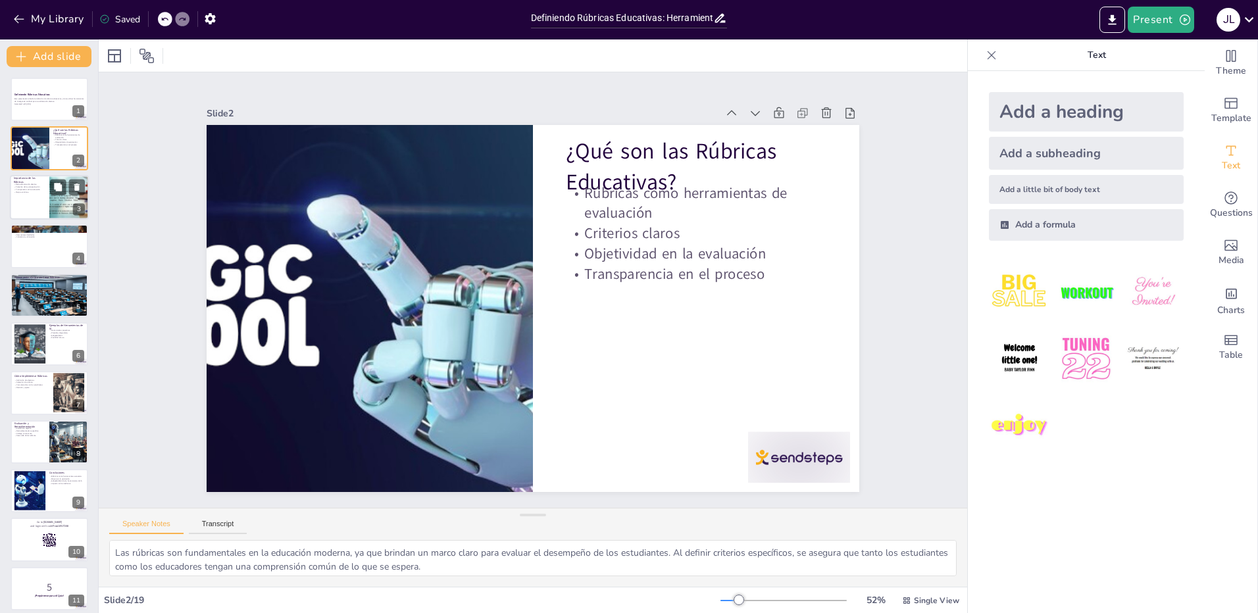
checkbox input "true"
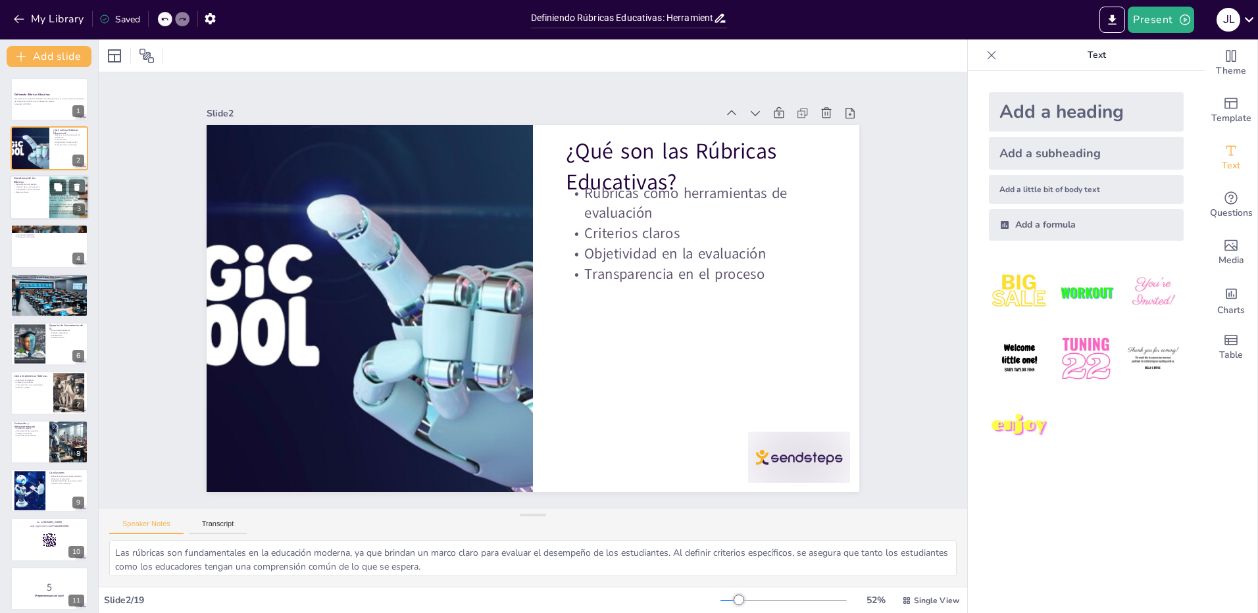
checkbox input "true"
click at [51, 103] on p "Este presentación aborda la definición de rúbricas educativas y cómo utilizar h…" at bounding box center [49, 100] width 71 height 5
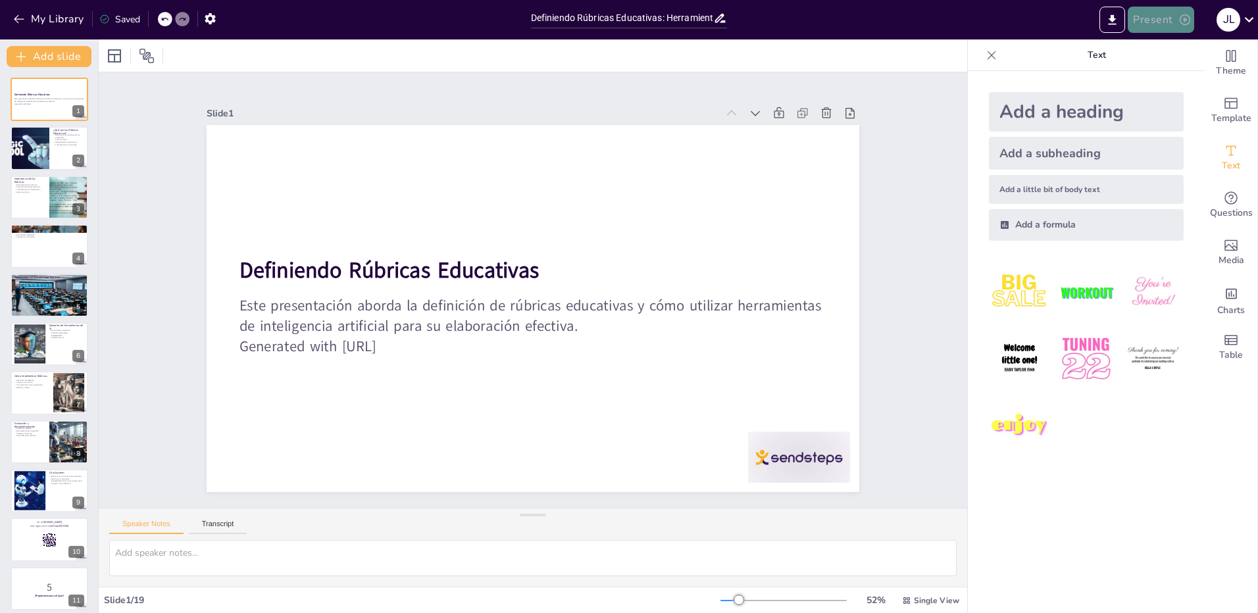
click at [1154, 17] on button "Present" at bounding box center [1160, 20] width 66 height 26
click at [1166, 49] on li "Vista previa de la presentación" at bounding box center [1199, 48] width 140 height 21
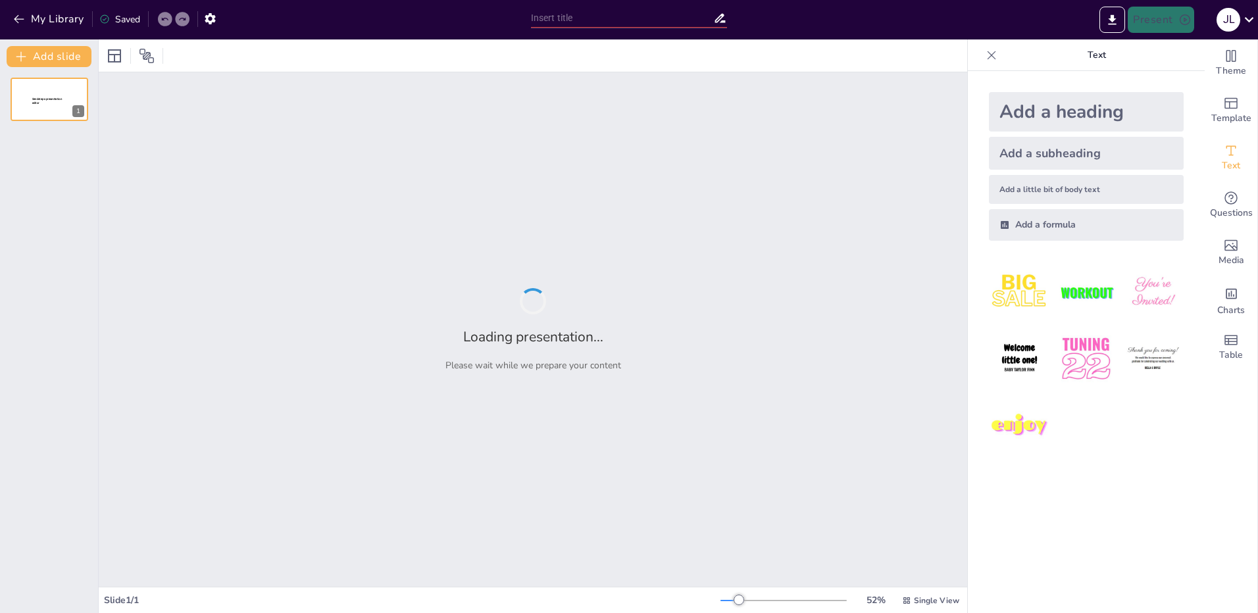
type input "Definiendo Rúbricas Educativas: Herramientas de IA para su Elaboración"
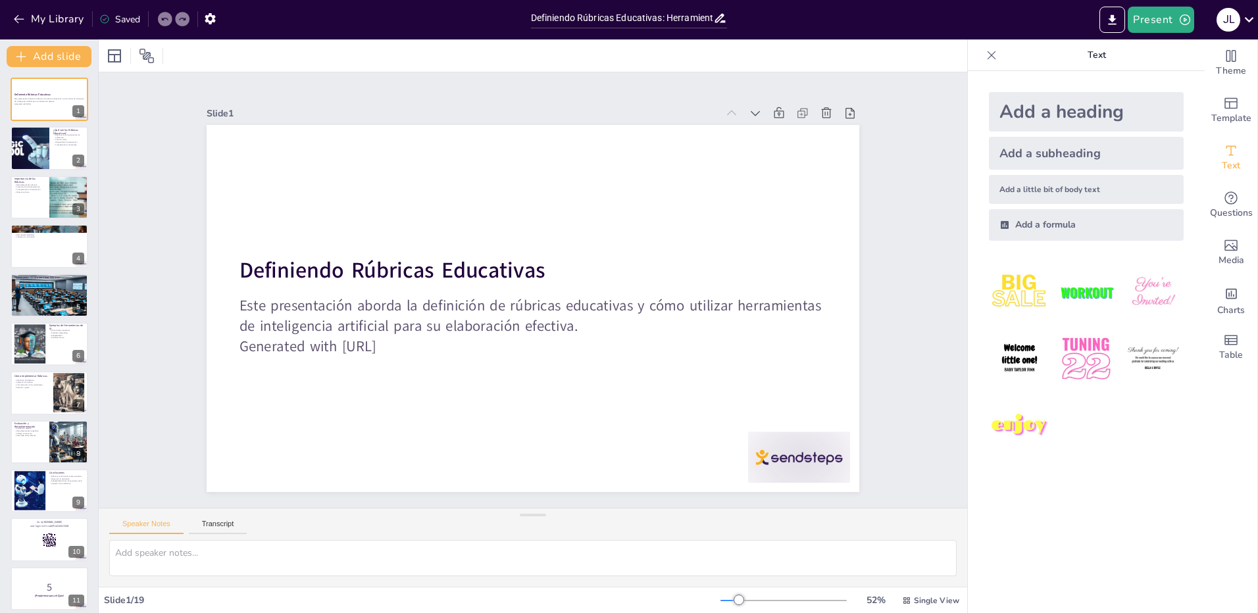
checkbox input "true"
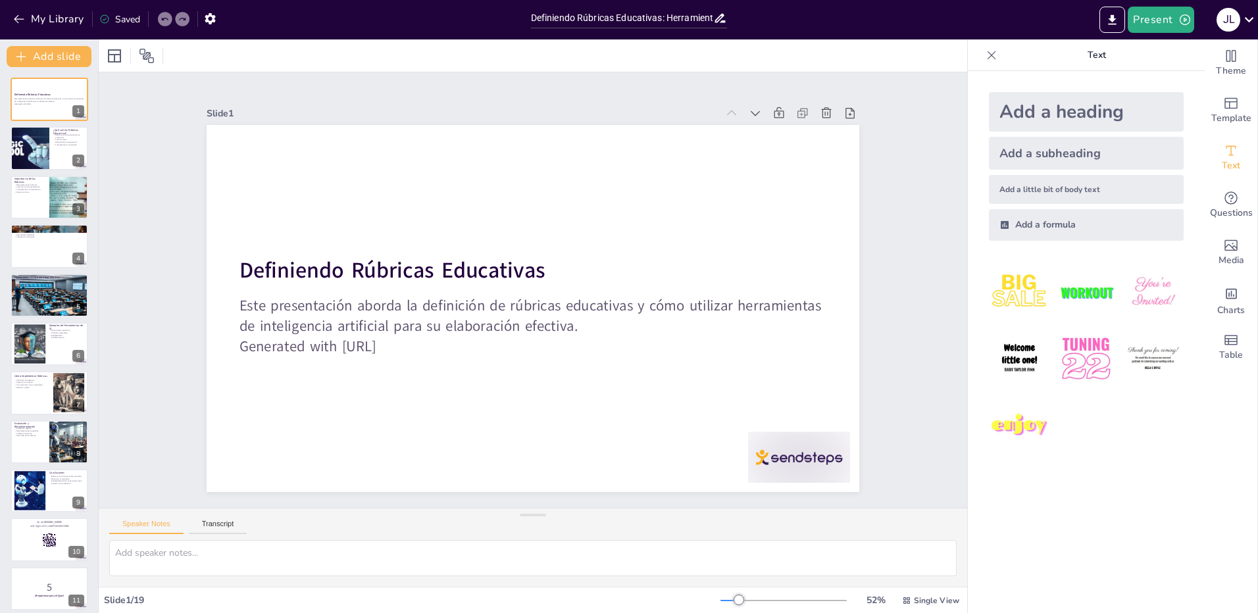
checkbox input "true"
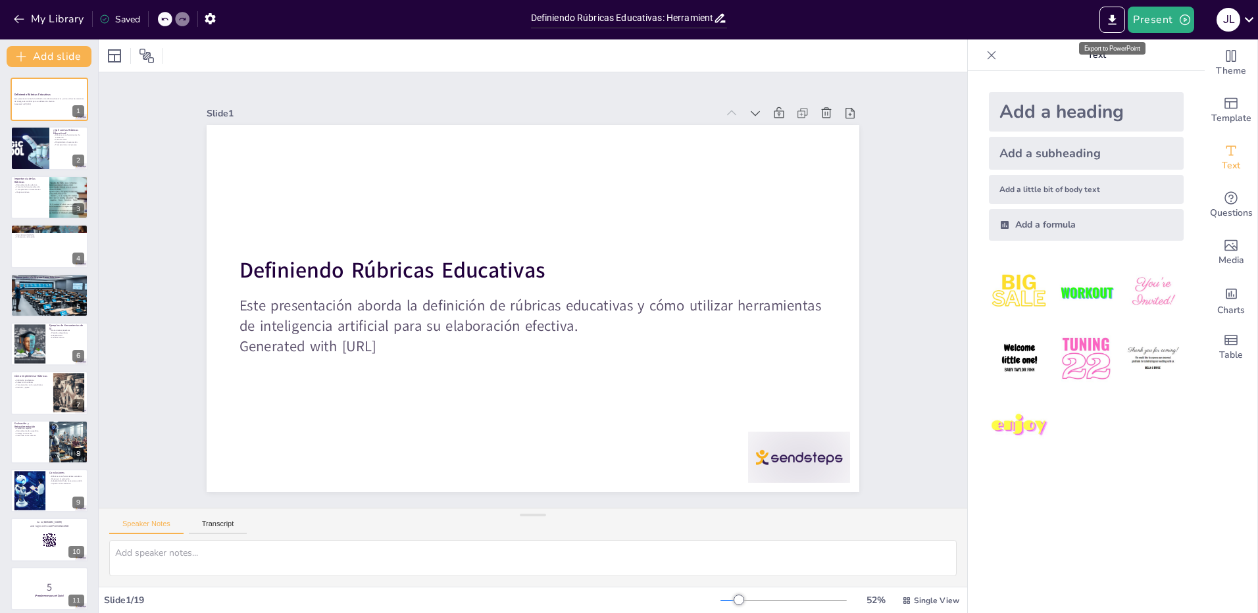
checkbox input "true"
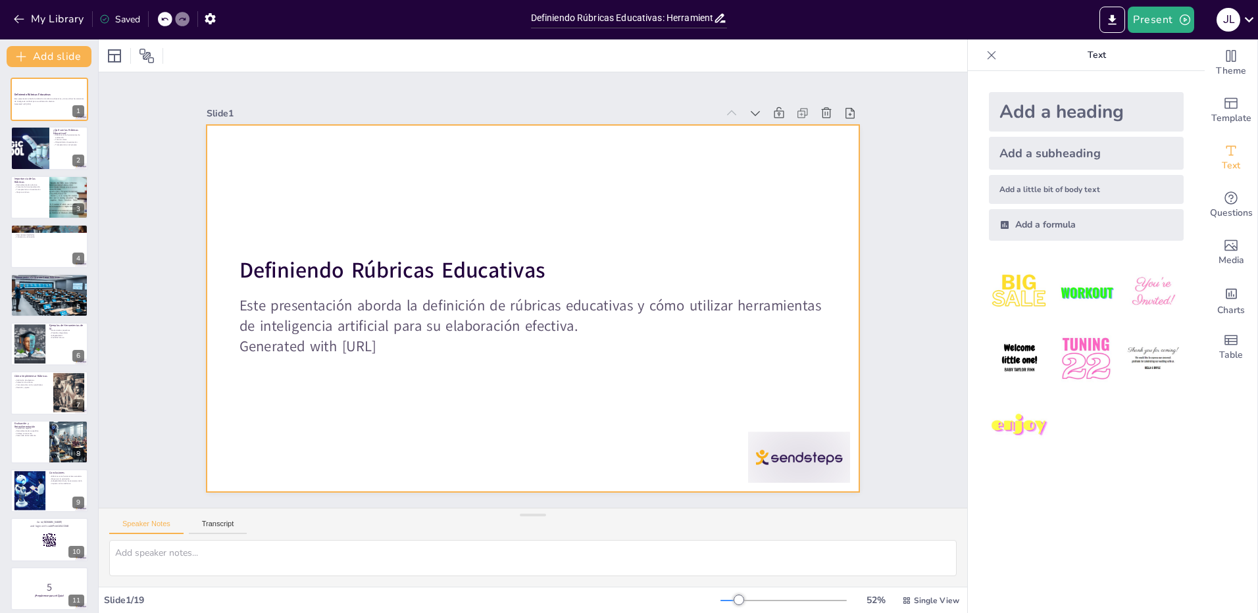
checkbox input "true"
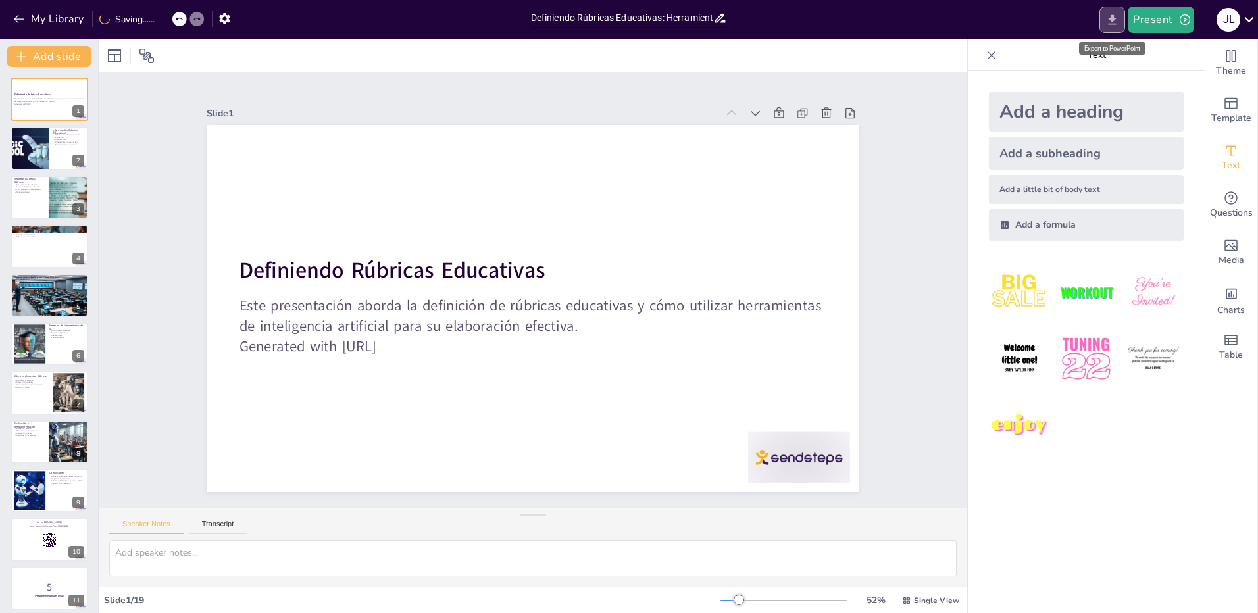
click at [1114, 20] on icon "Export to PowerPoint" at bounding box center [1112, 19] width 8 height 10
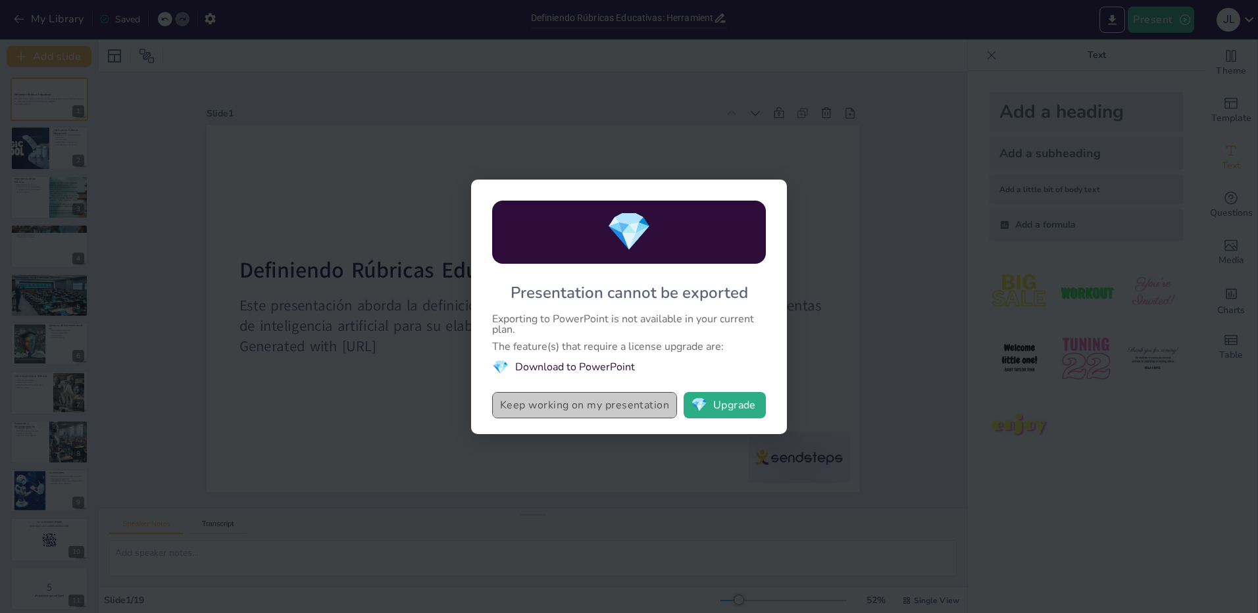
click at [588, 406] on button "Keep working on my presentation" at bounding box center [584, 405] width 185 height 26
checkbox input "true"
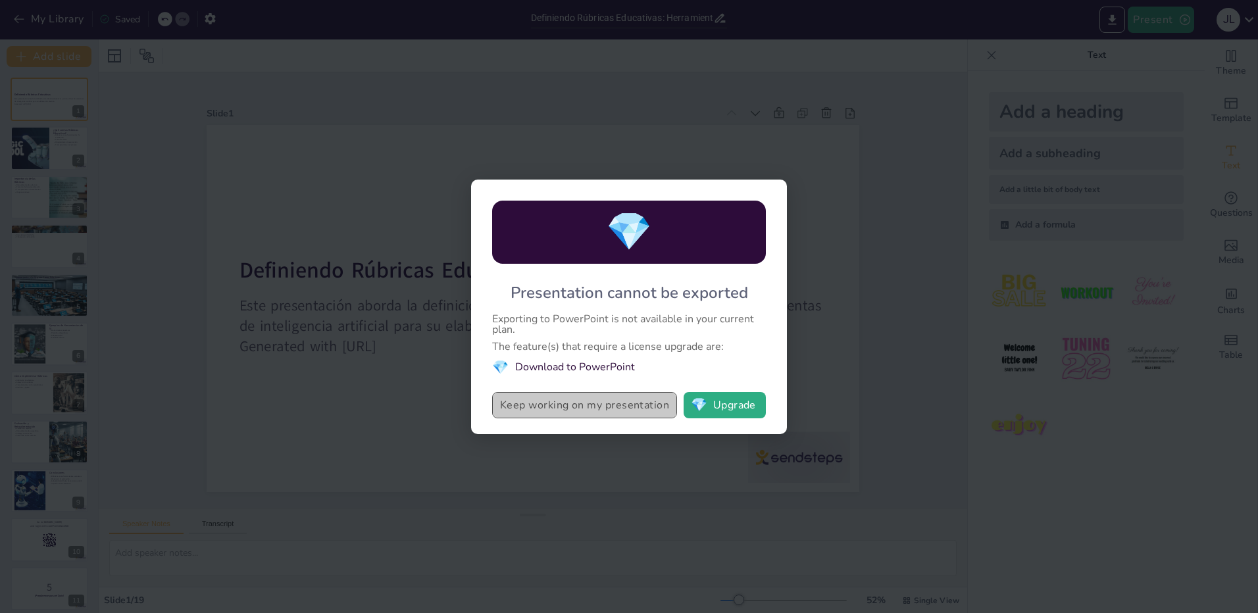
checkbox input "true"
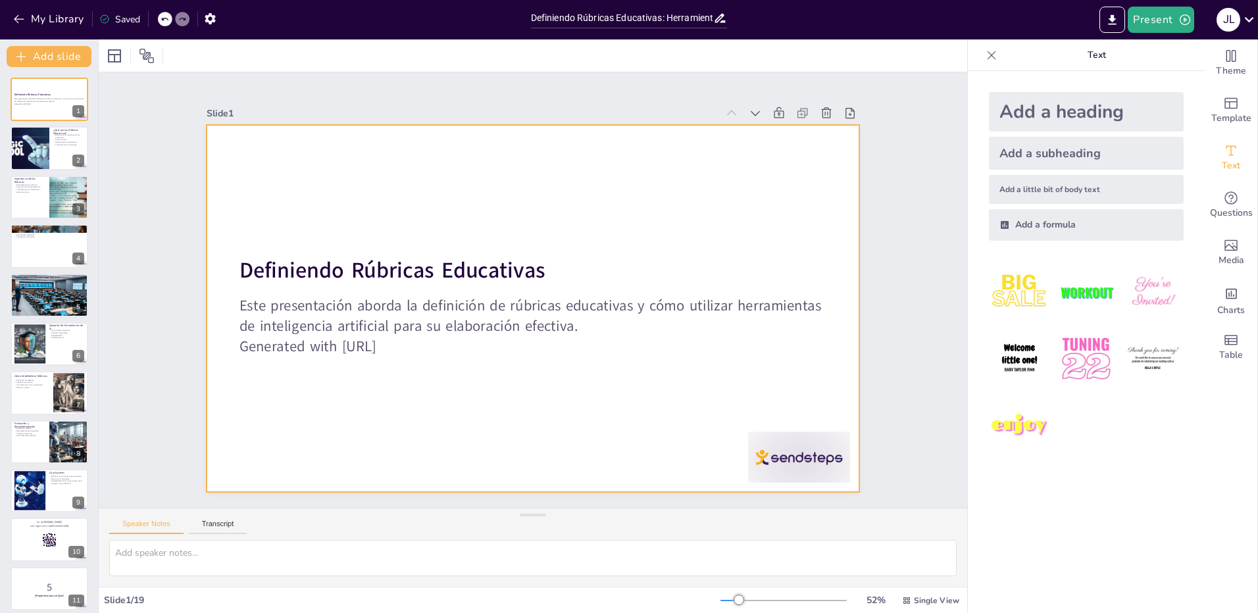
checkbox input "true"
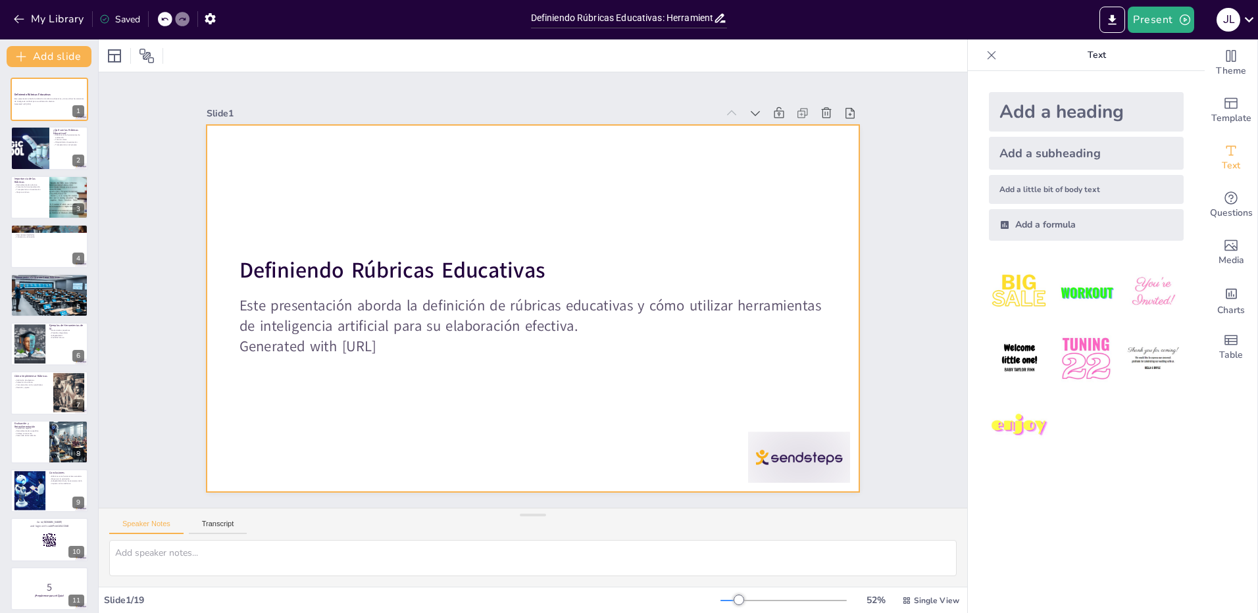
checkbox input "true"
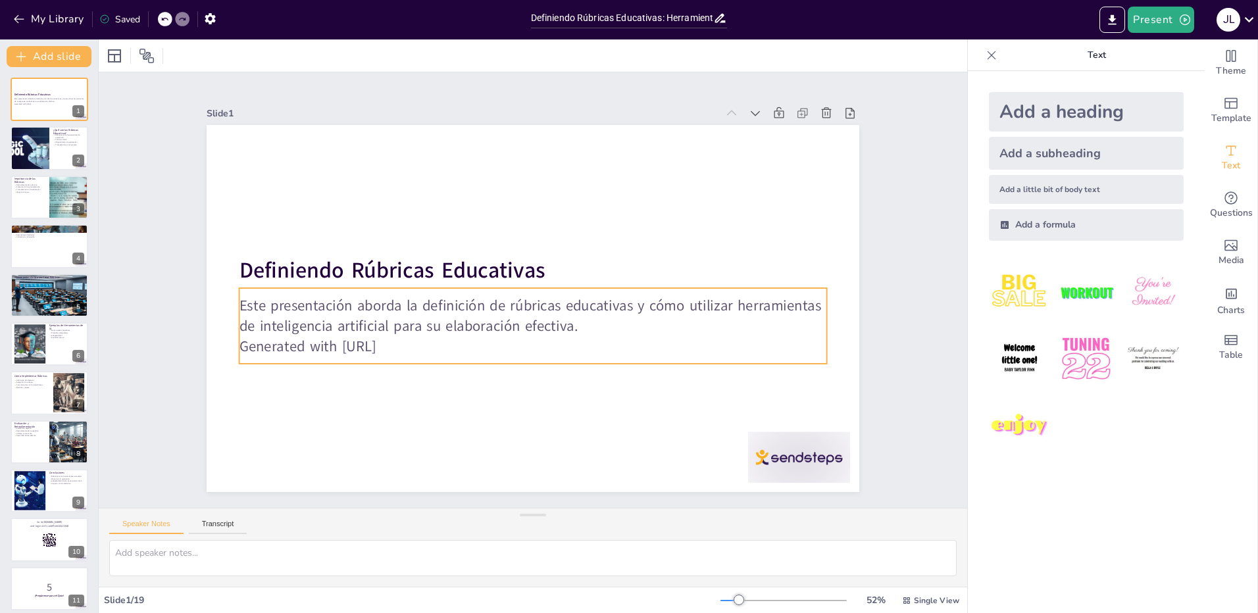
checkbox input "true"
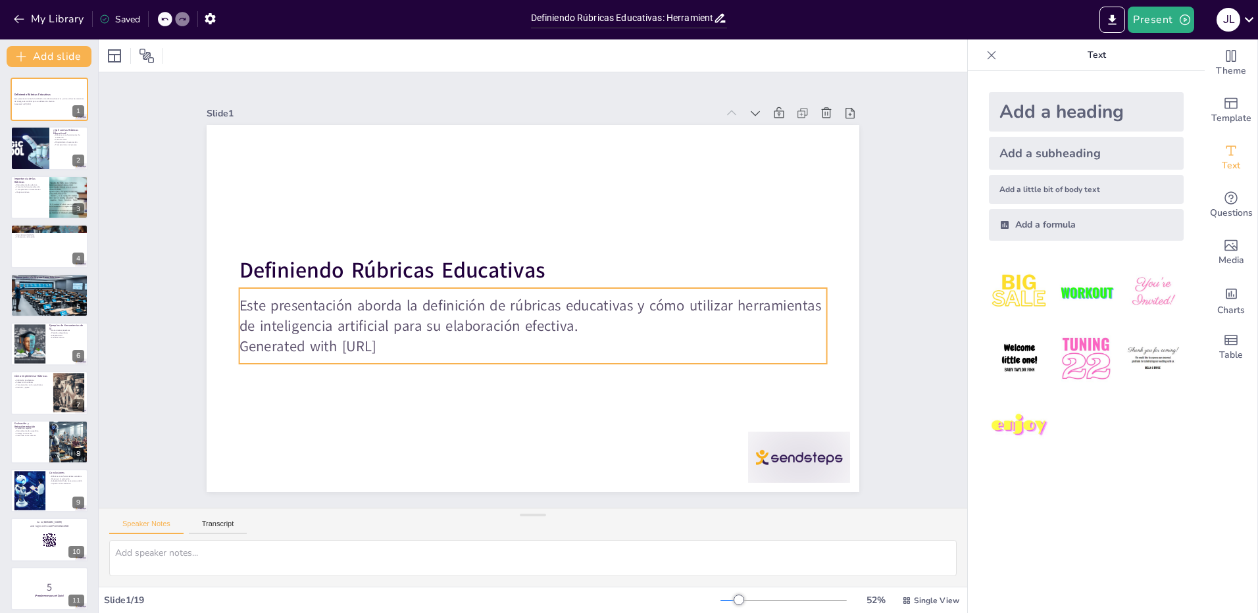
checkbox input "true"
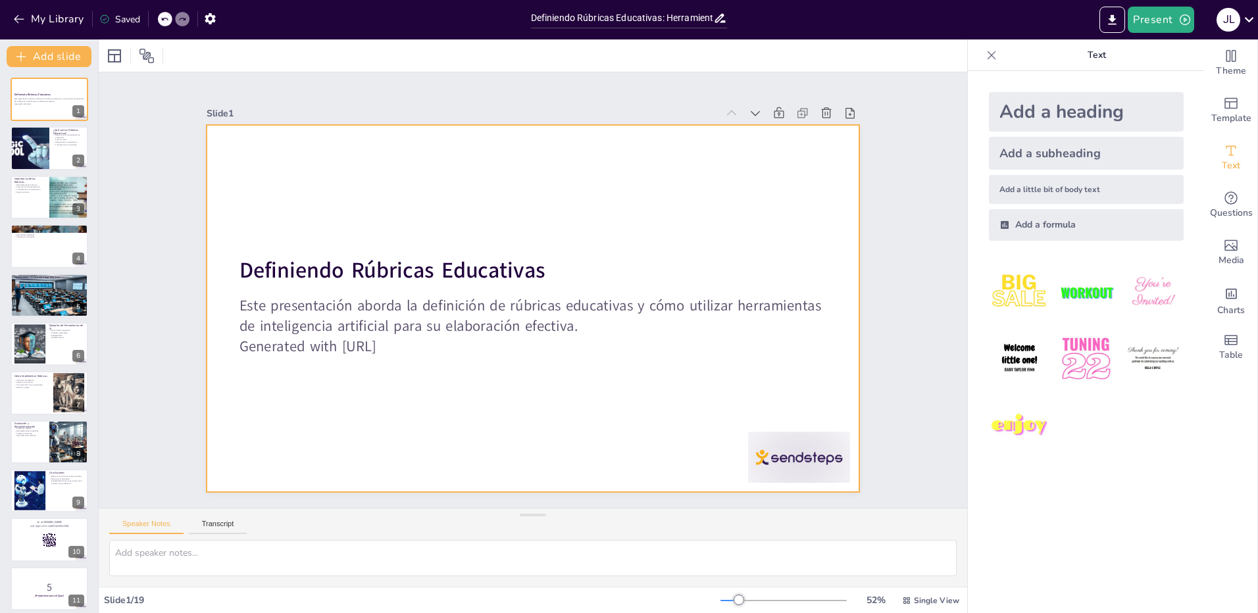
checkbox input "true"
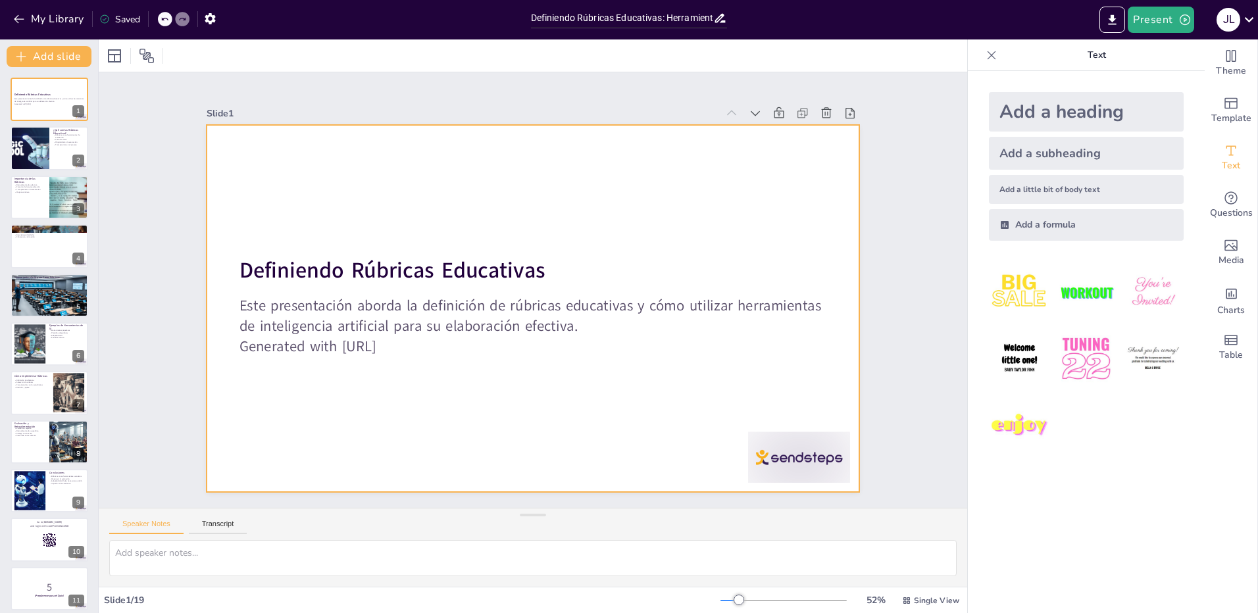
checkbox input "true"
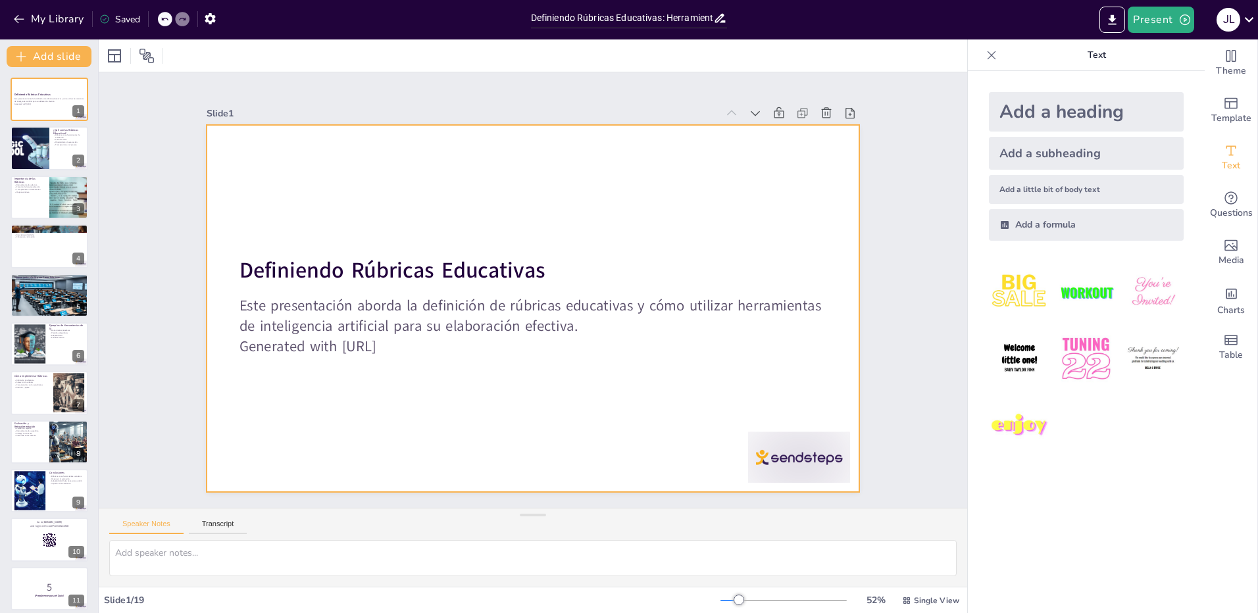
checkbox input "true"
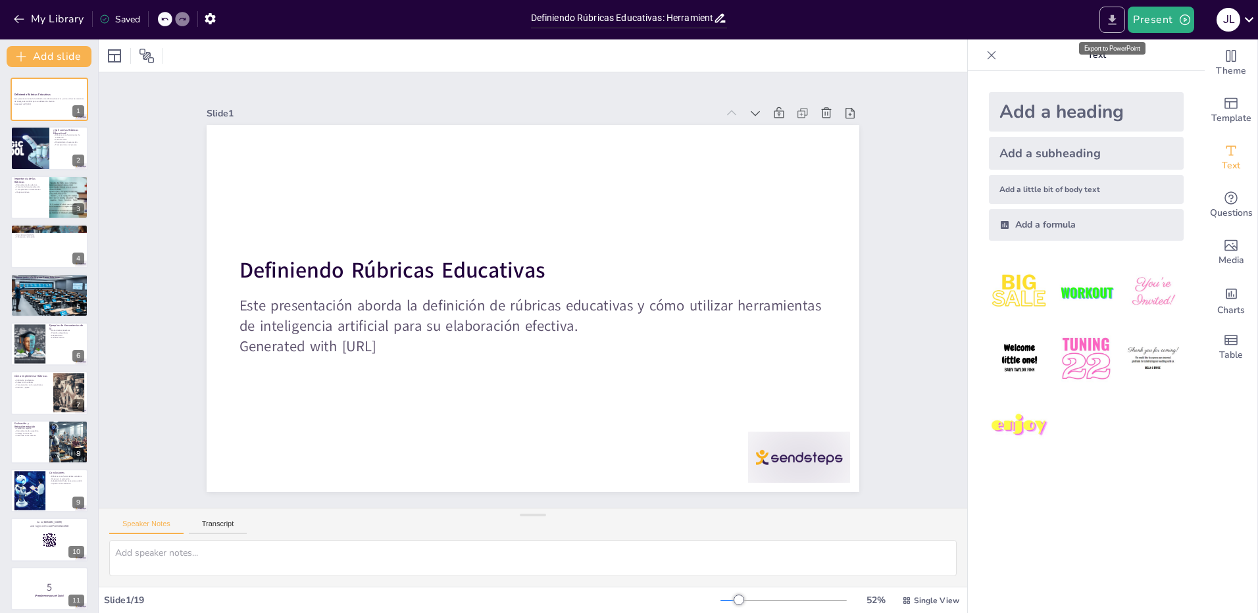
click at [1114, 18] on icon "Export to PowerPoint" at bounding box center [1112, 19] width 8 height 10
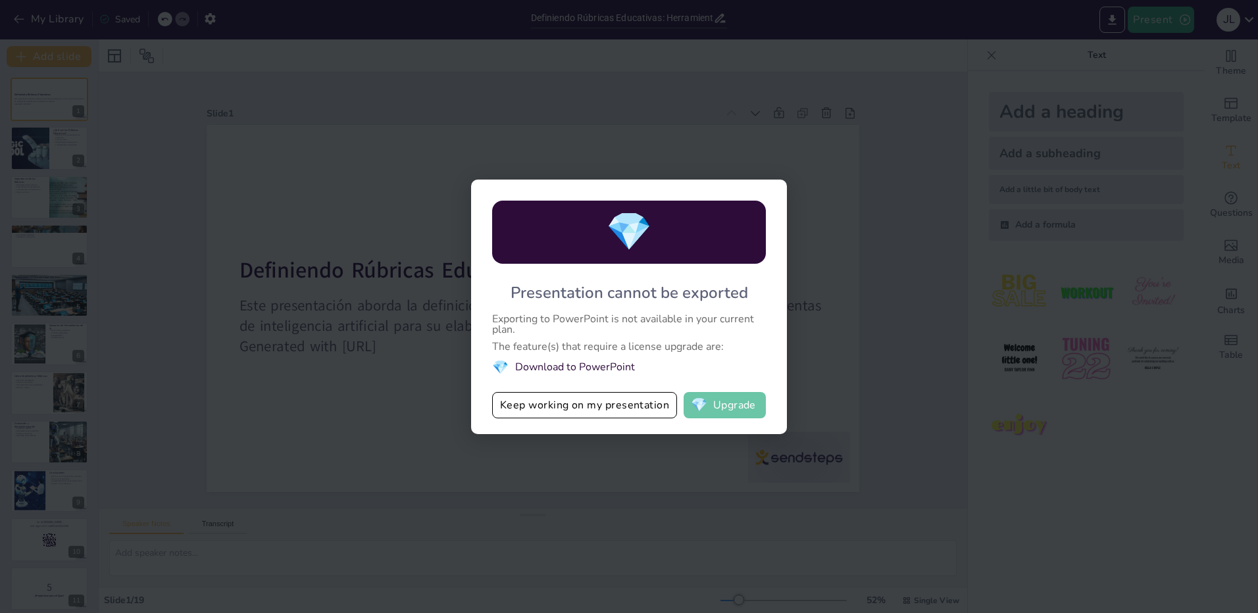
click at [736, 408] on button "💎 Upgrade" at bounding box center [724, 405] width 82 height 26
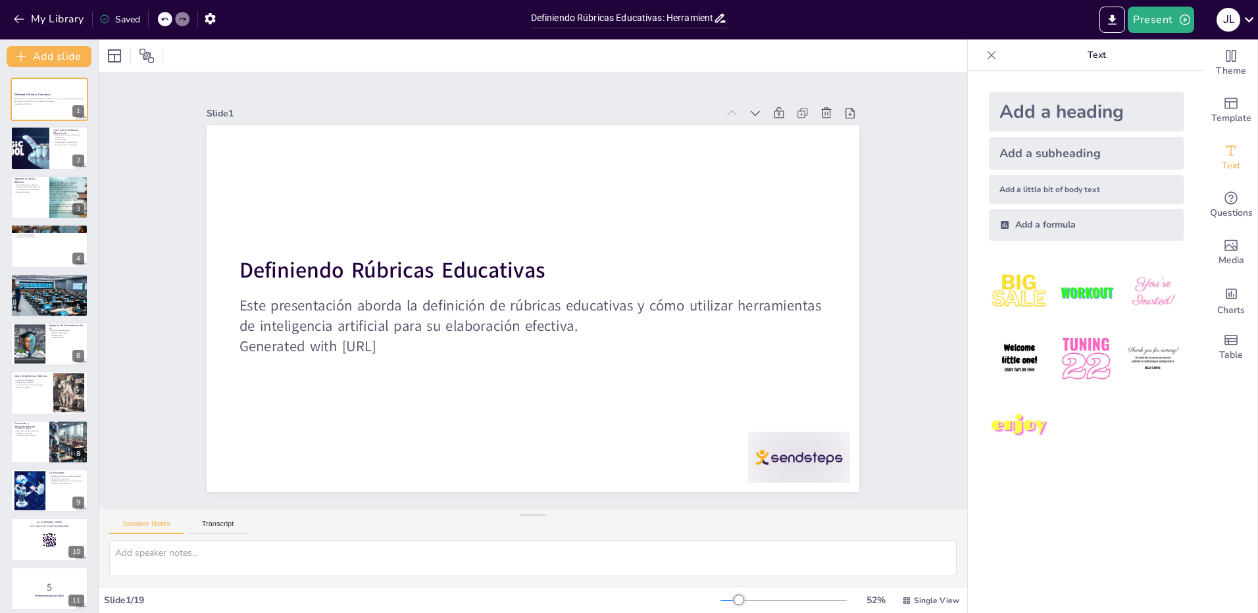
checkbox input "true"
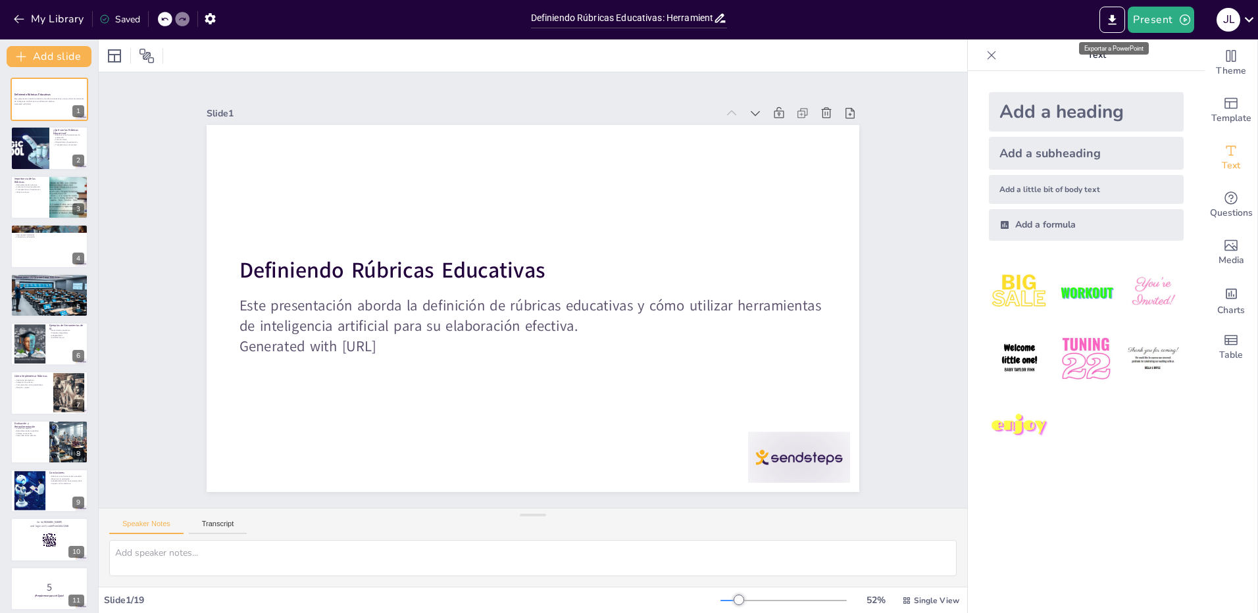
checkbox input "true"
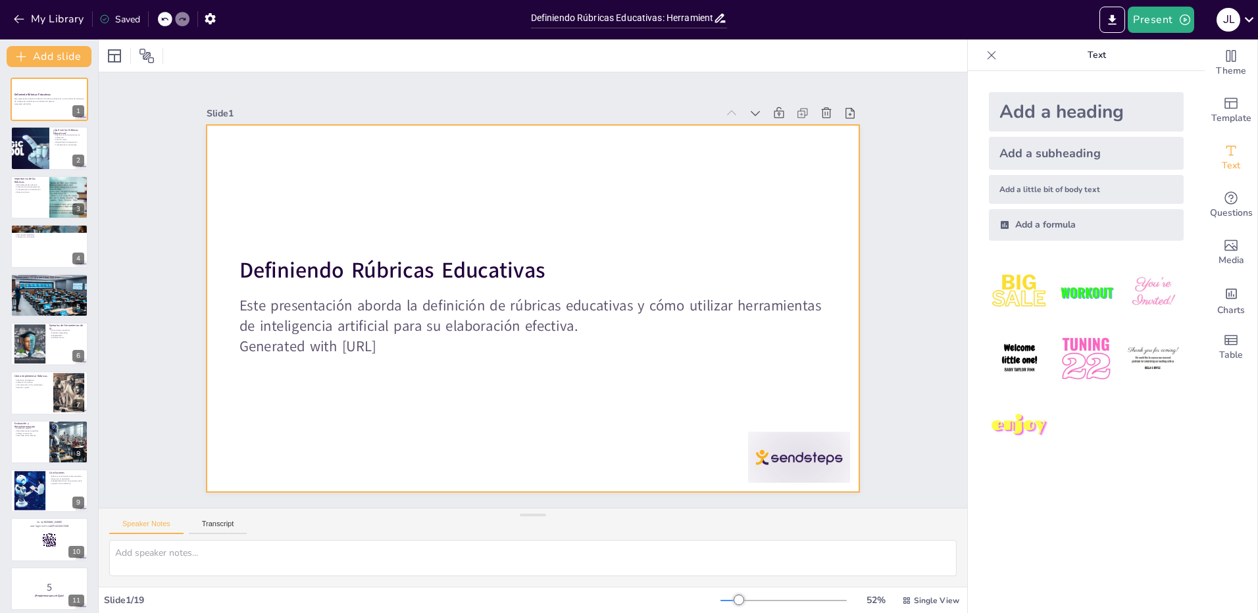
checkbox input "true"
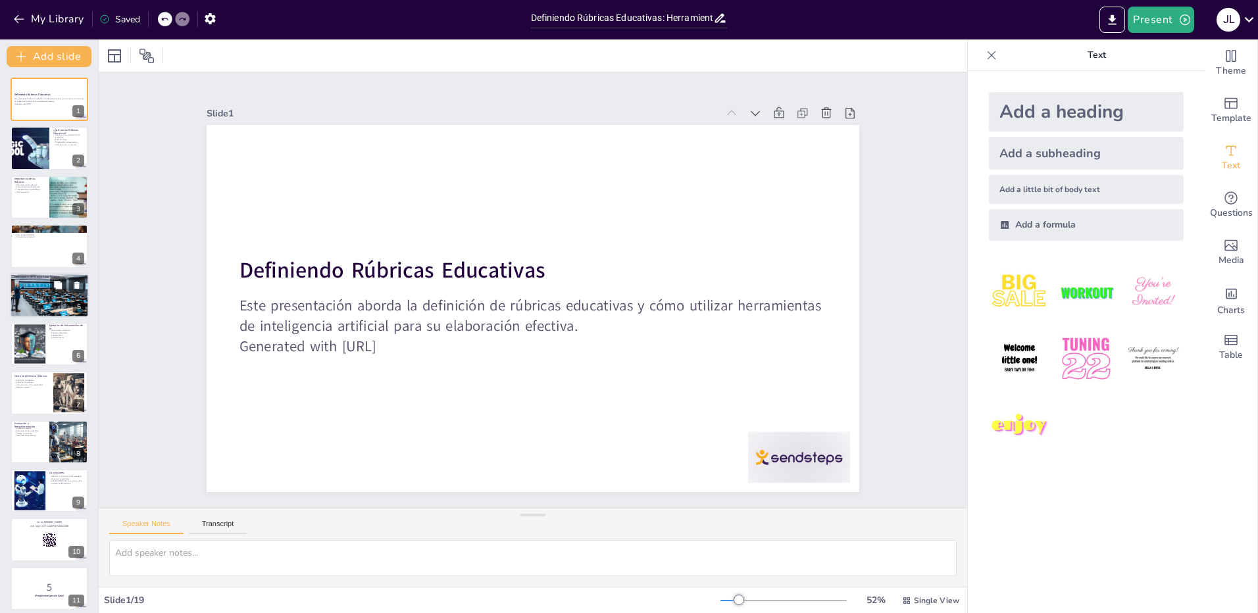
checkbox input "true"
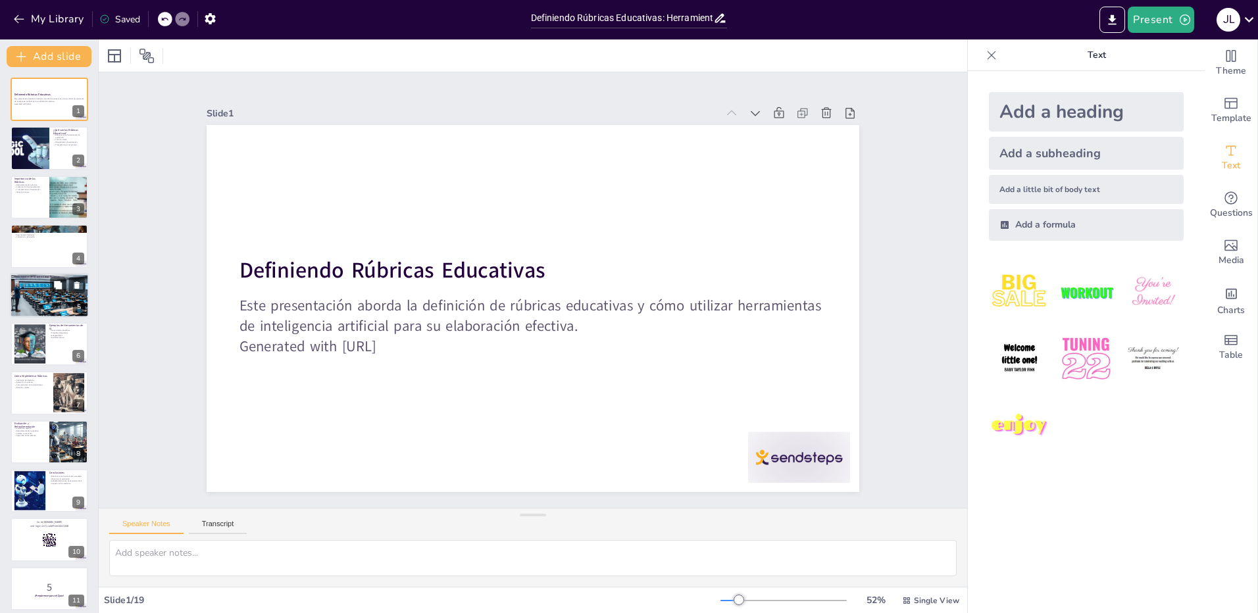
checkbox input "true"
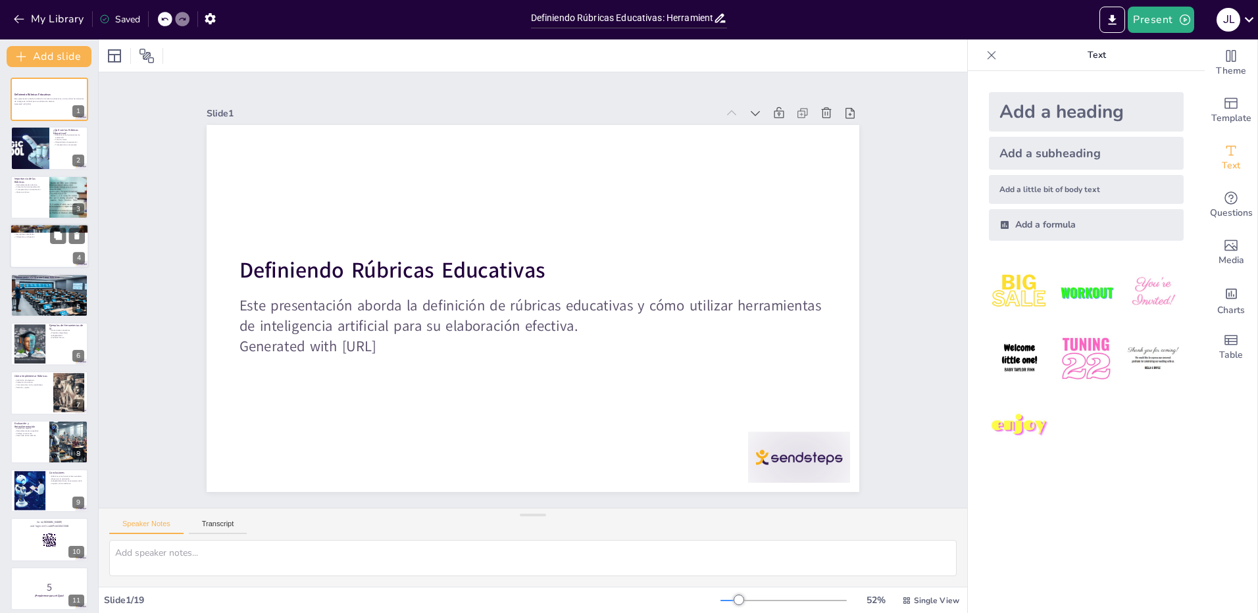
checkbox input "true"
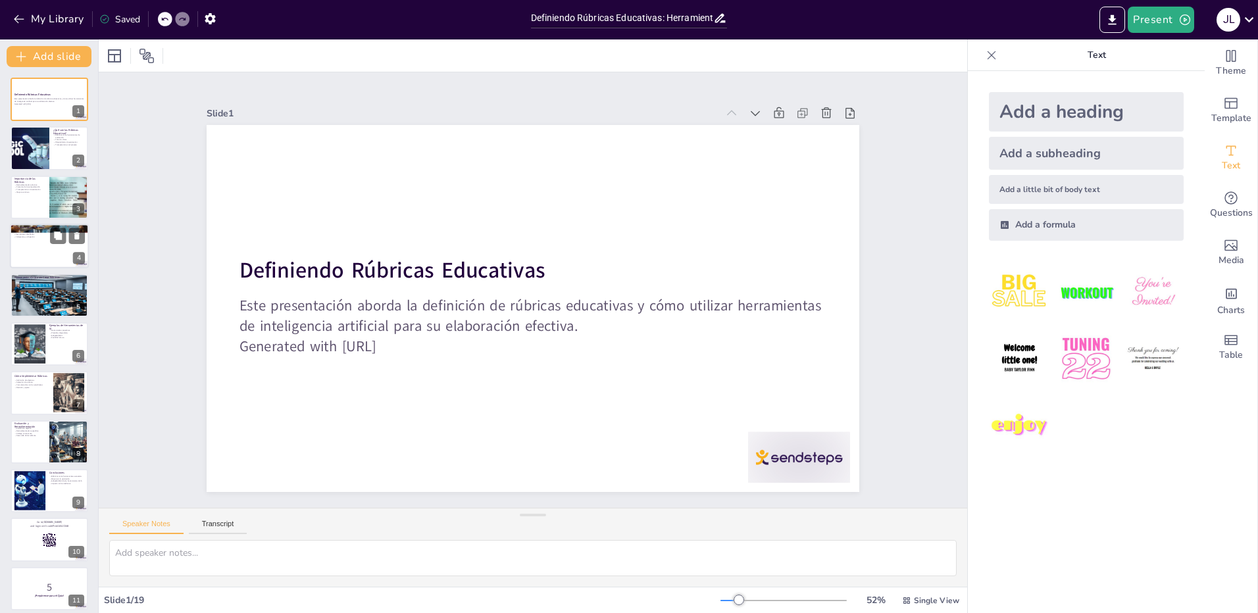
checkbox input "true"
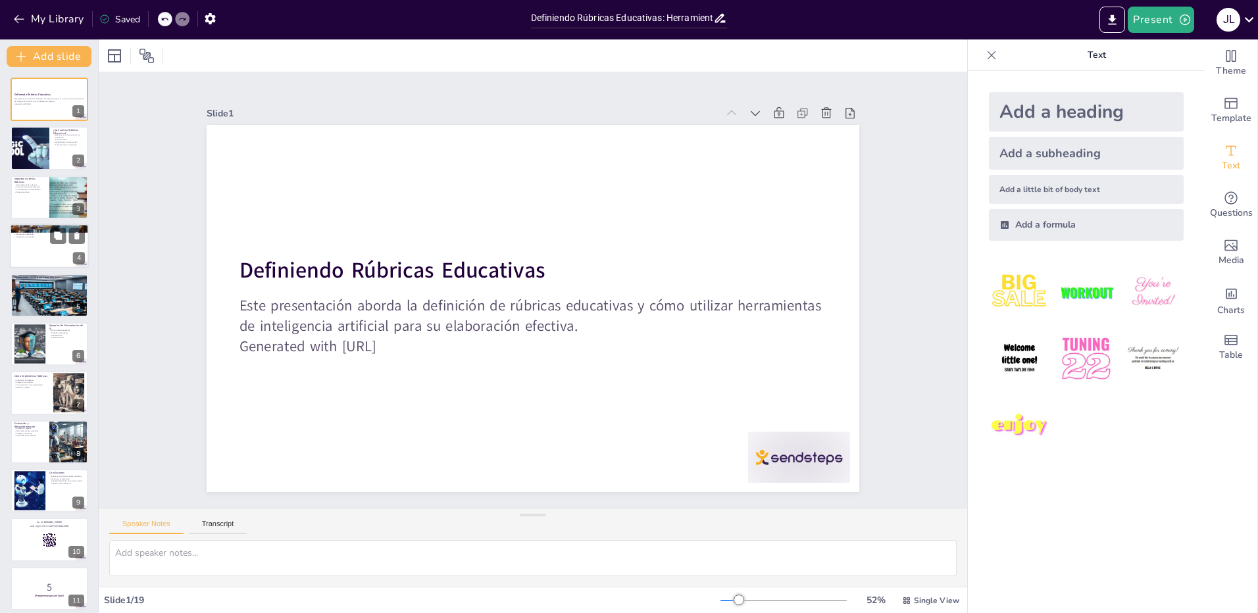
checkbox input "true"
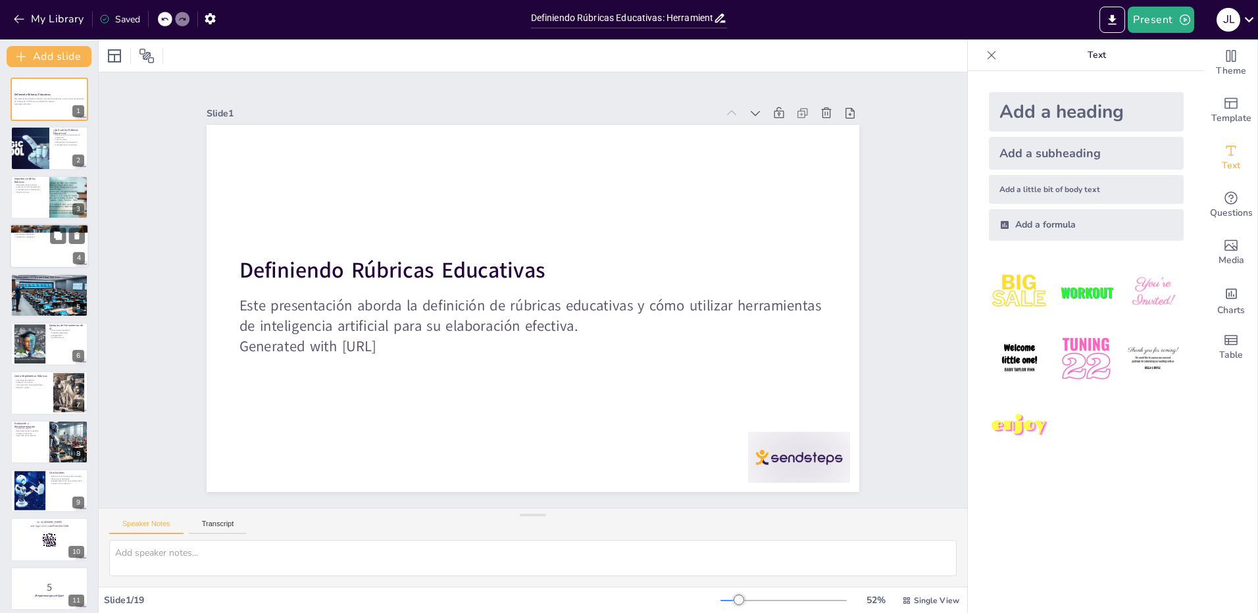
checkbox input "true"
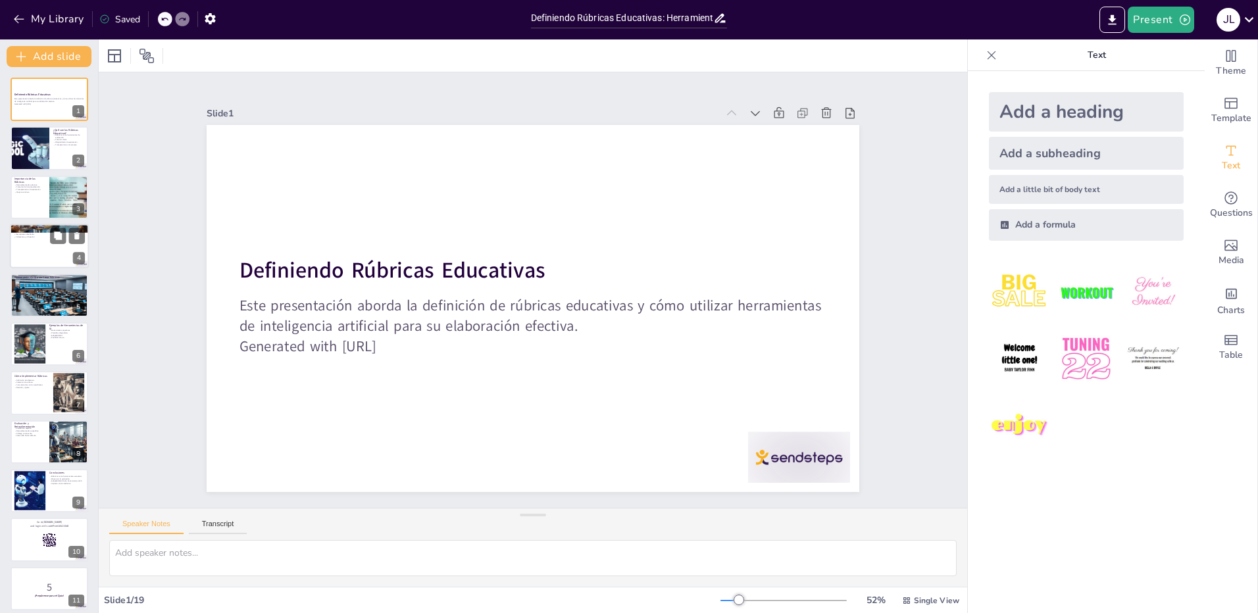
checkbox input "true"
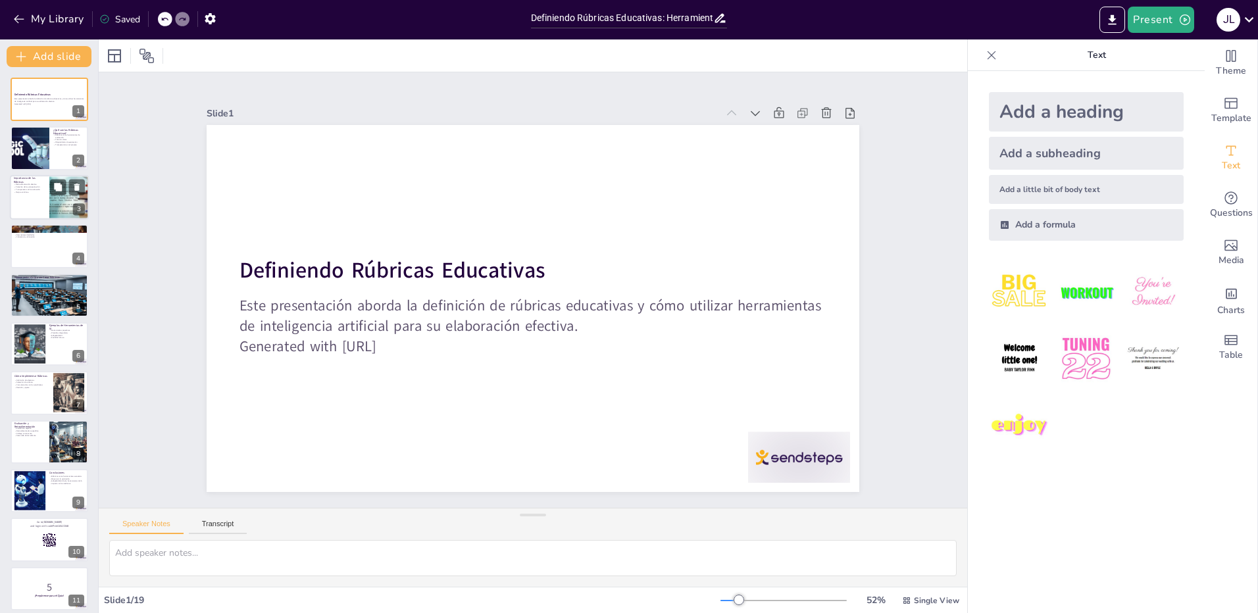
checkbox input "true"
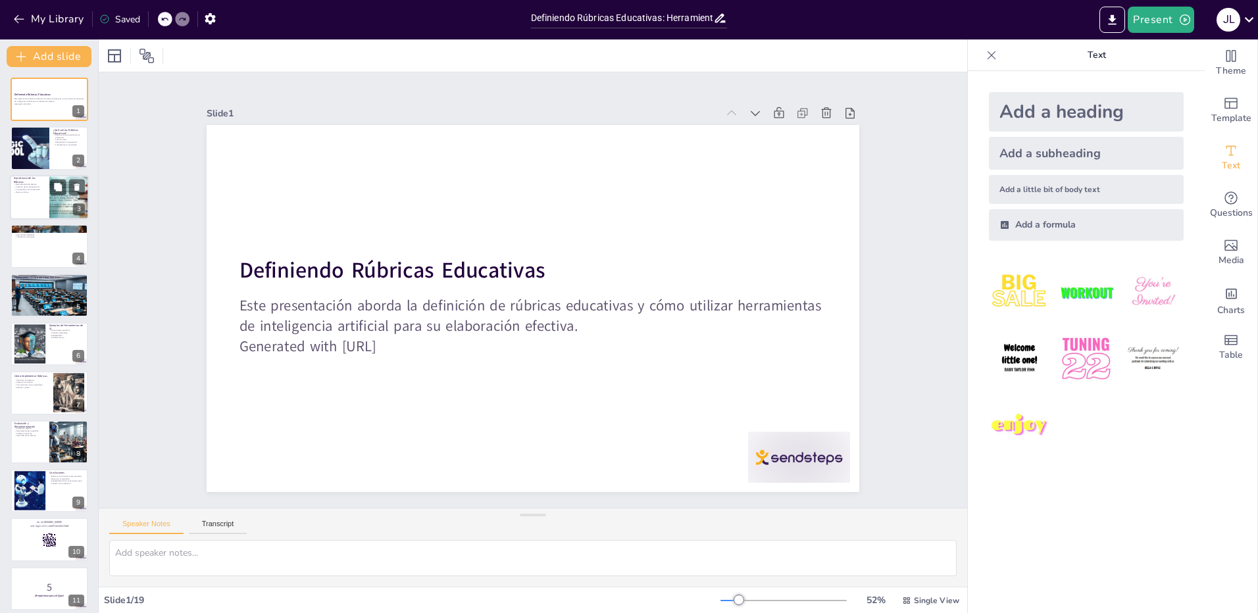
checkbox input "true"
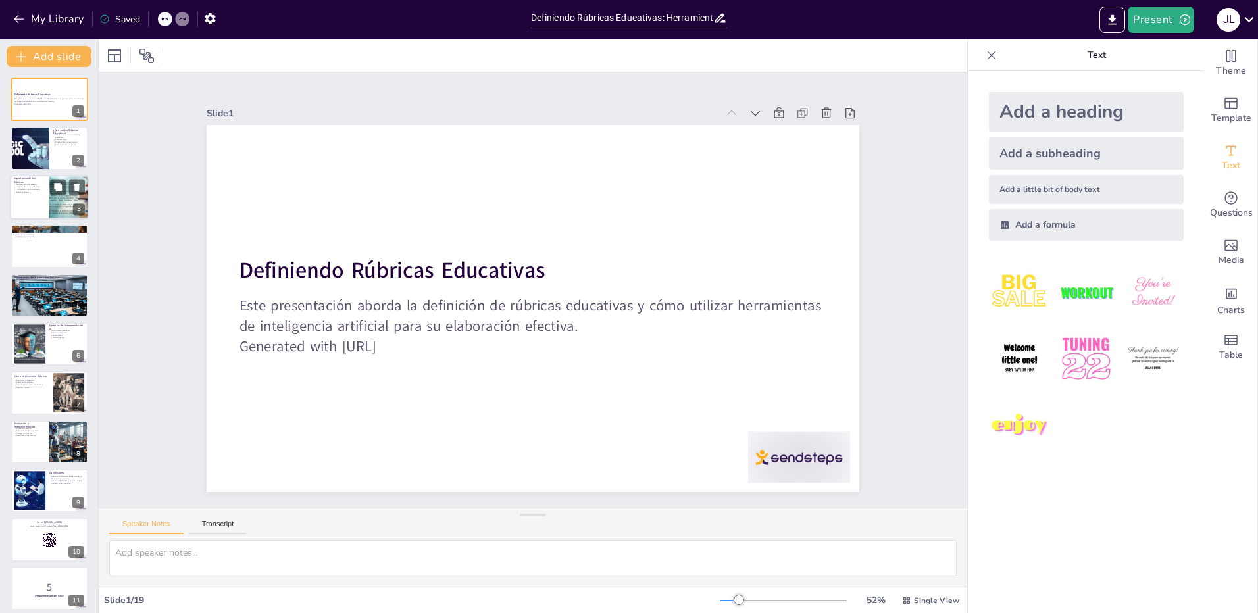
checkbox input "true"
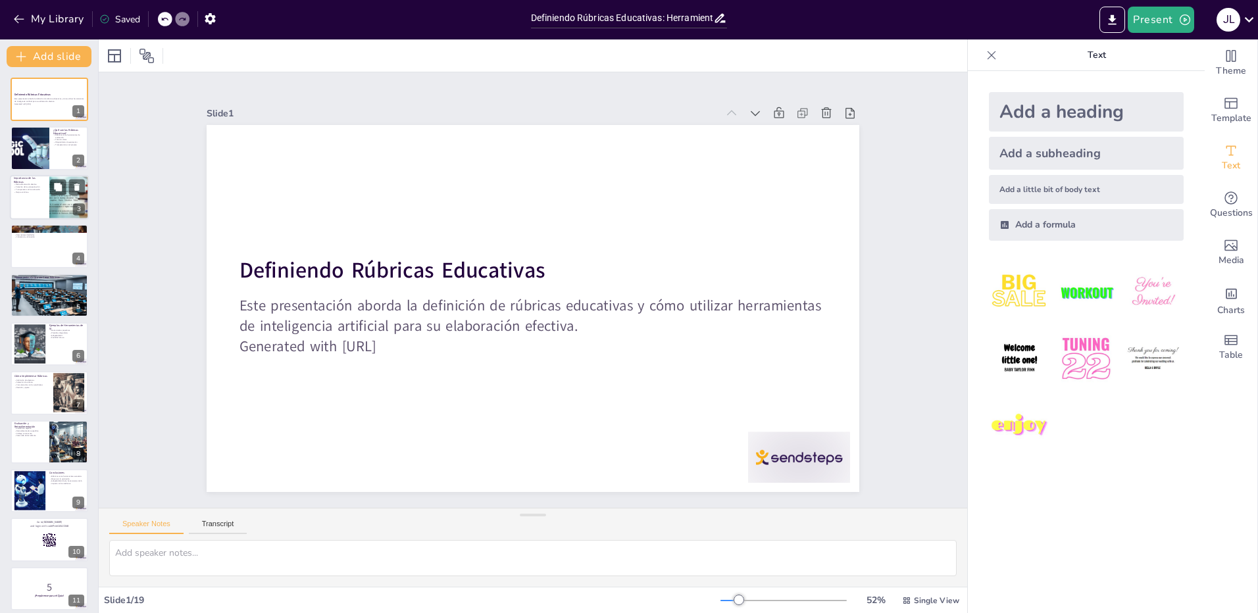
checkbox input "true"
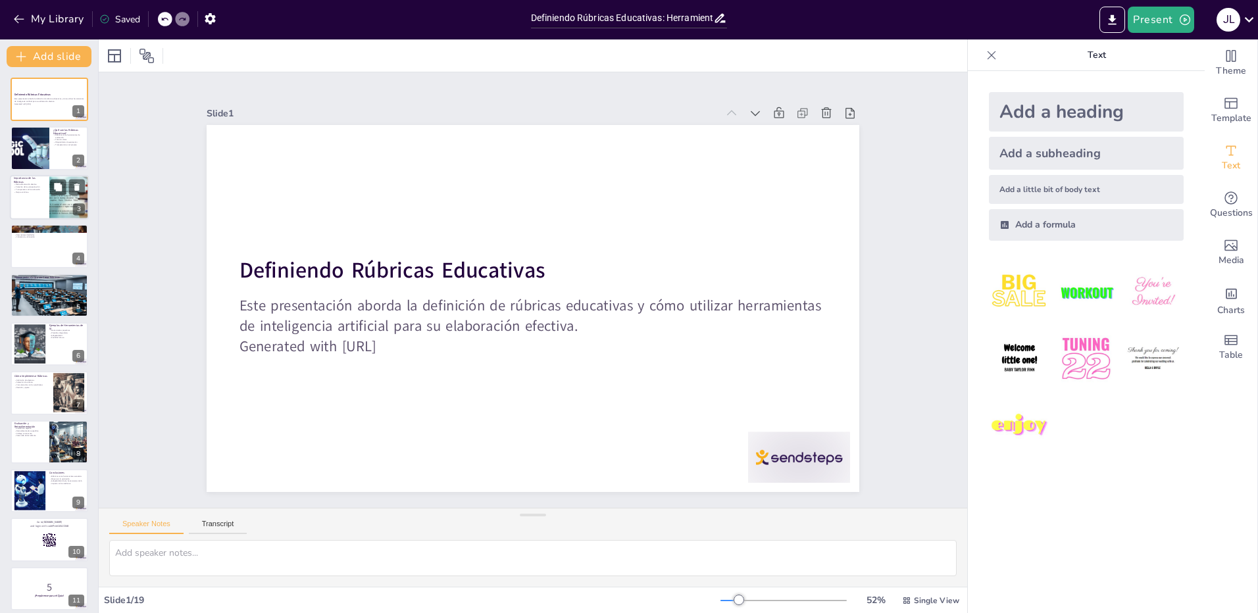
checkbox input "true"
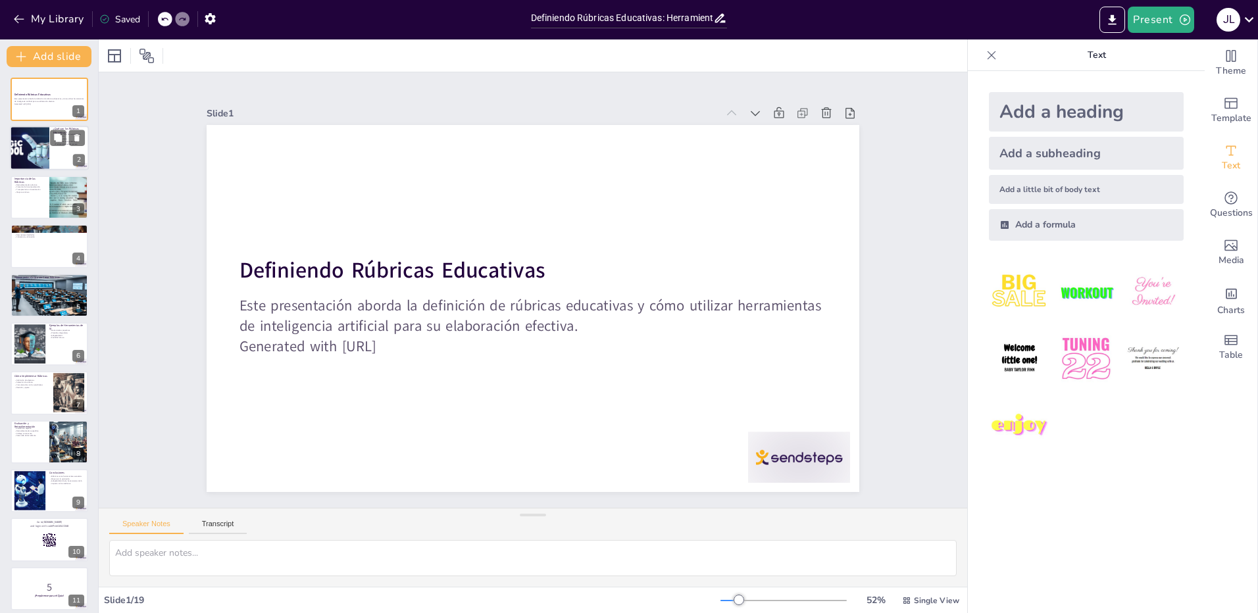
checkbox input "true"
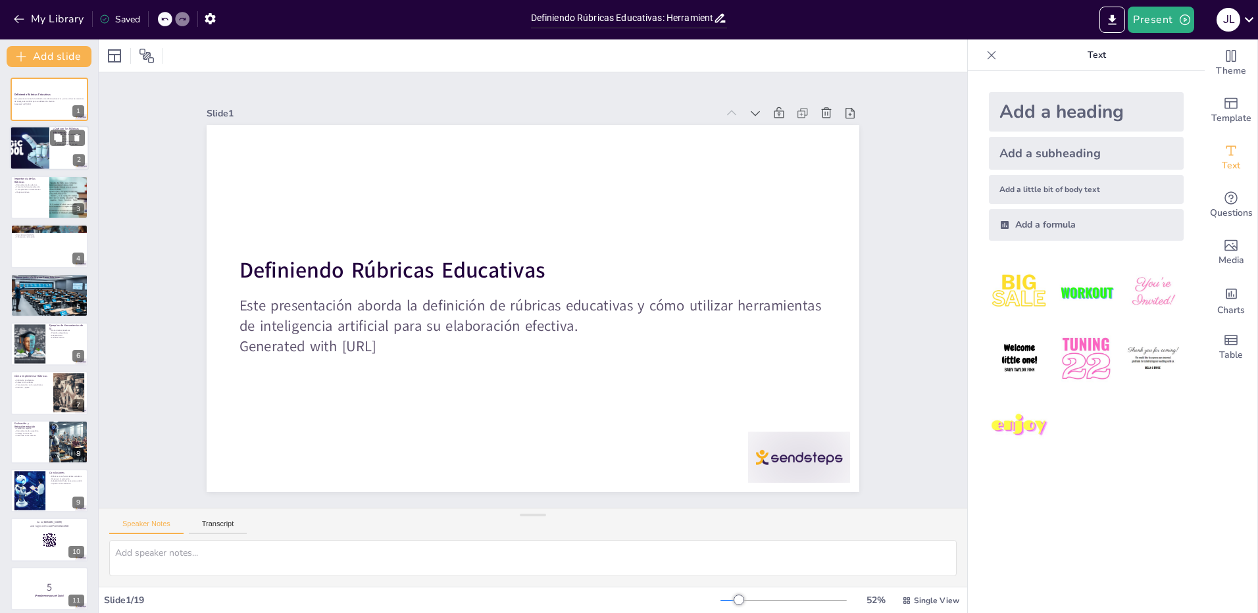
checkbox input "true"
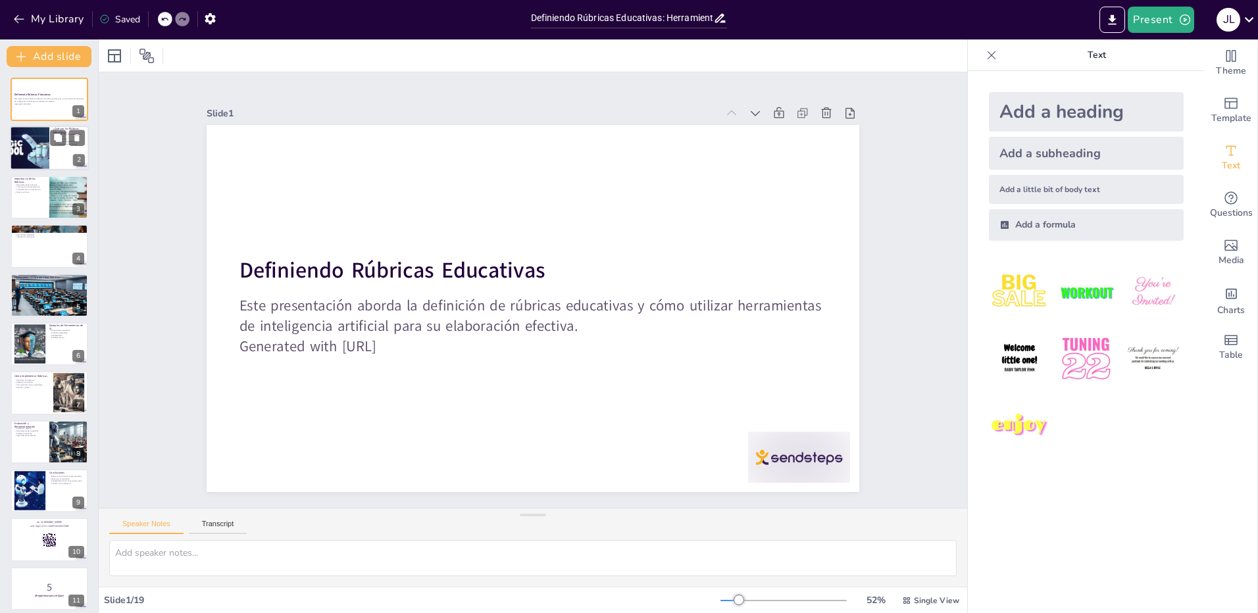
checkbox input "true"
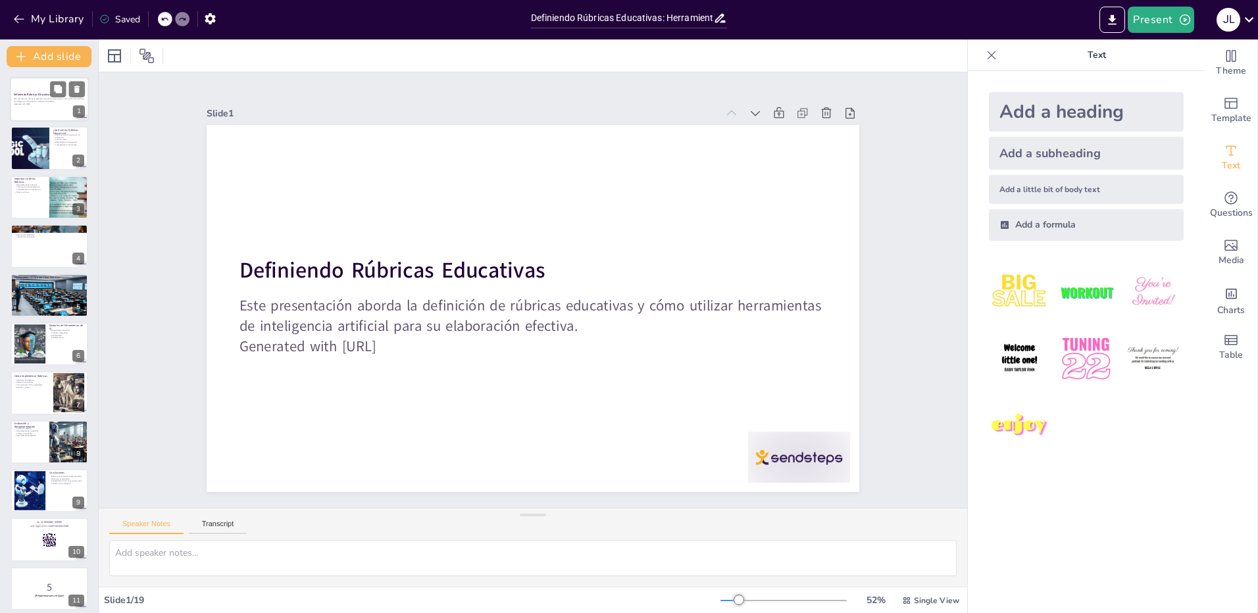
checkbox input "true"
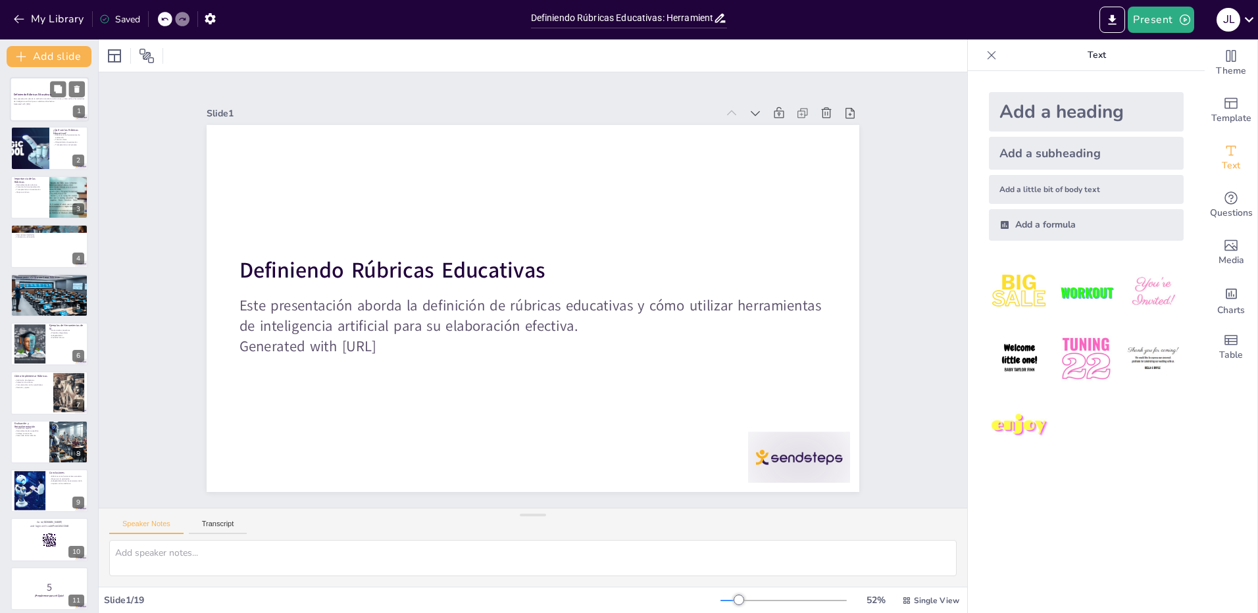
checkbox input "true"
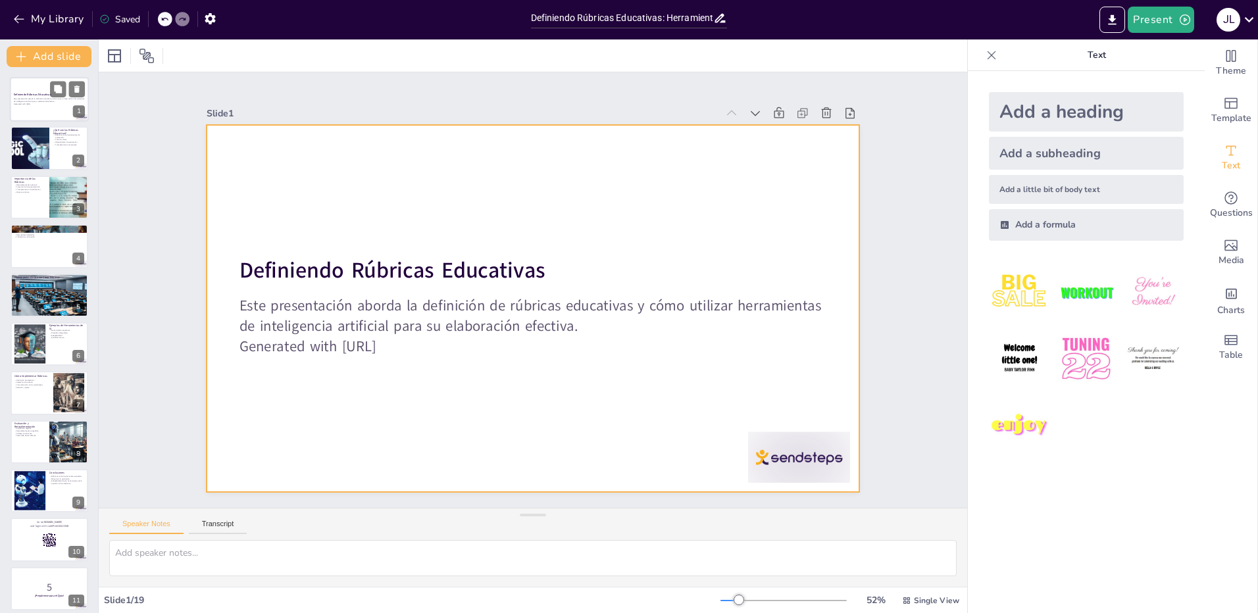
checkbox input "true"
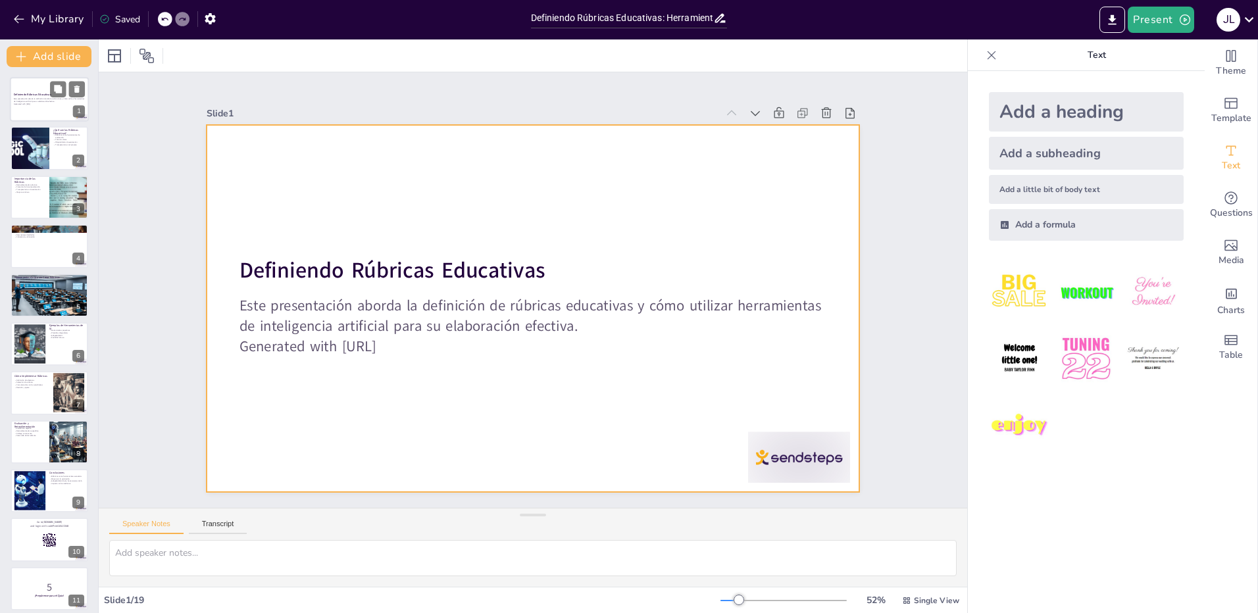
checkbox input "true"
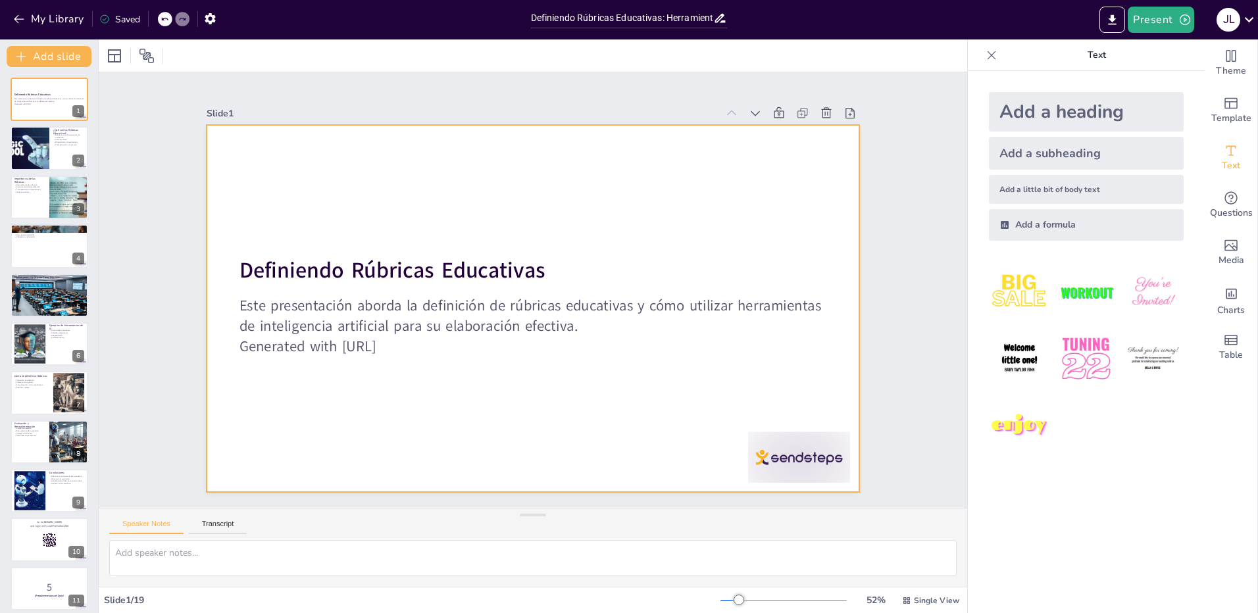
checkbox input "true"
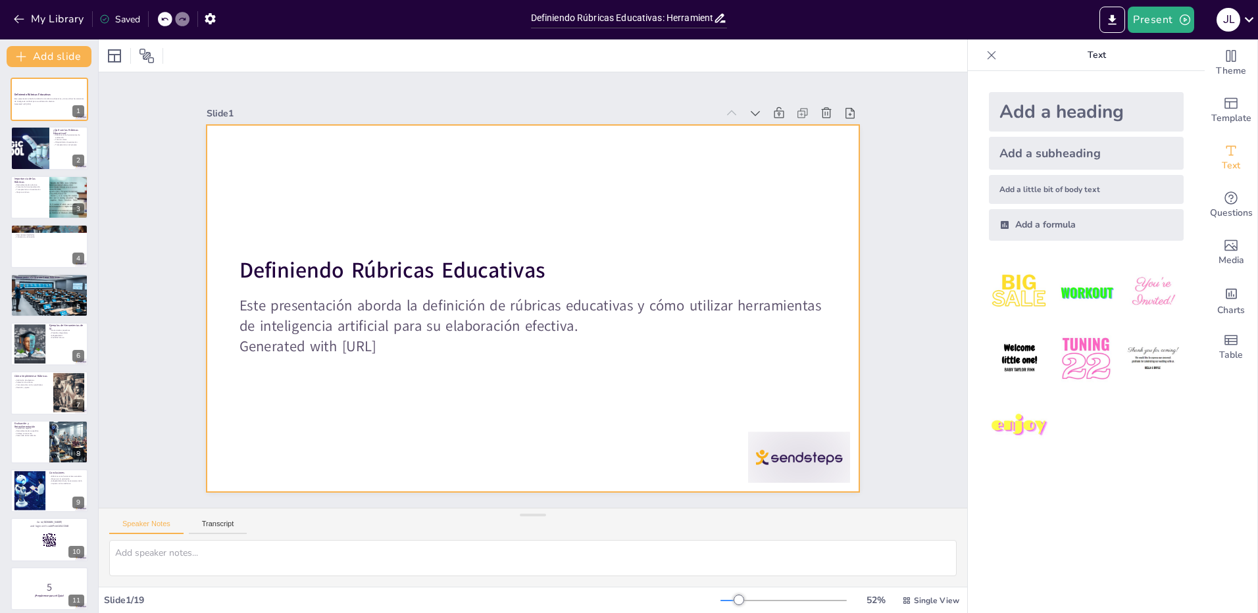
checkbox input "true"
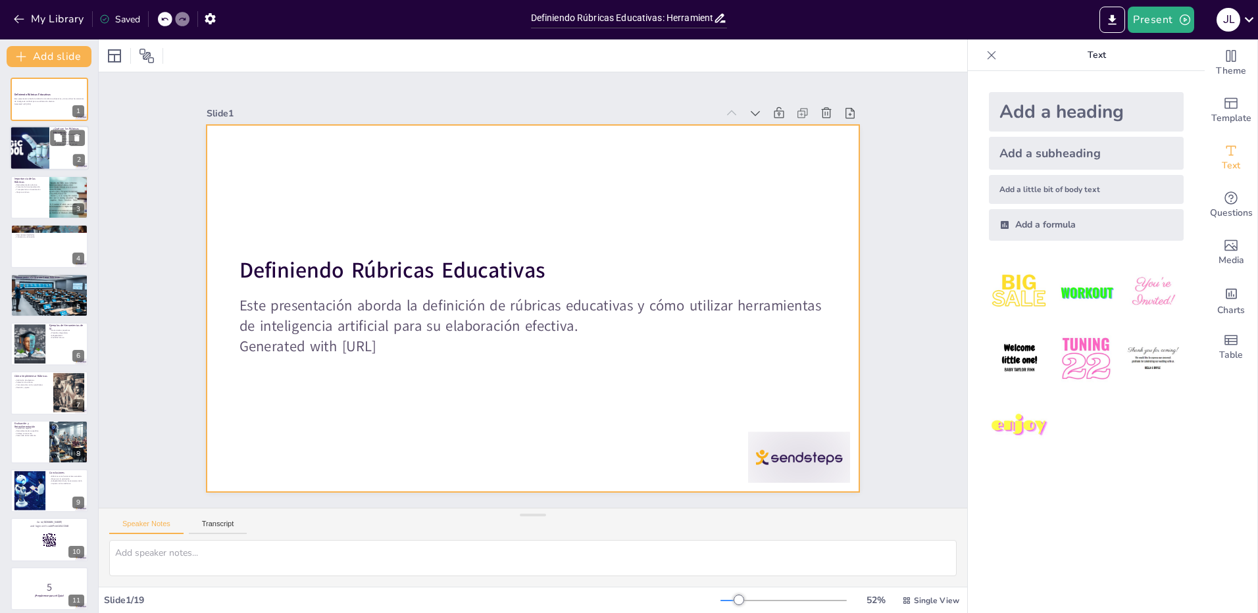
checkbox input "true"
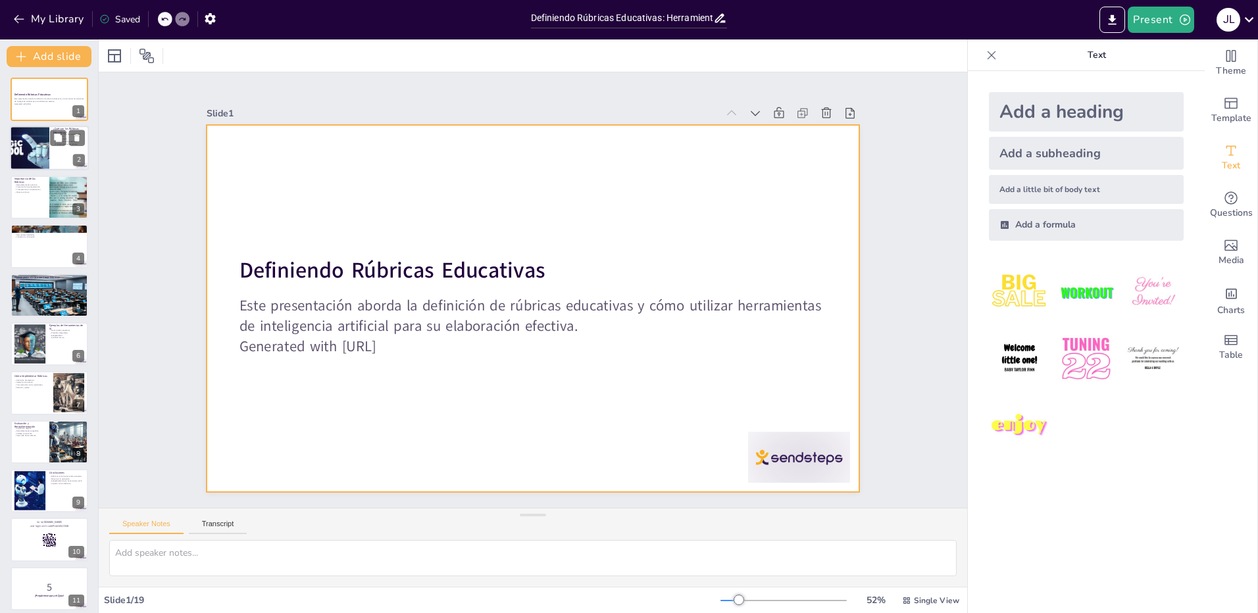
checkbox input "true"
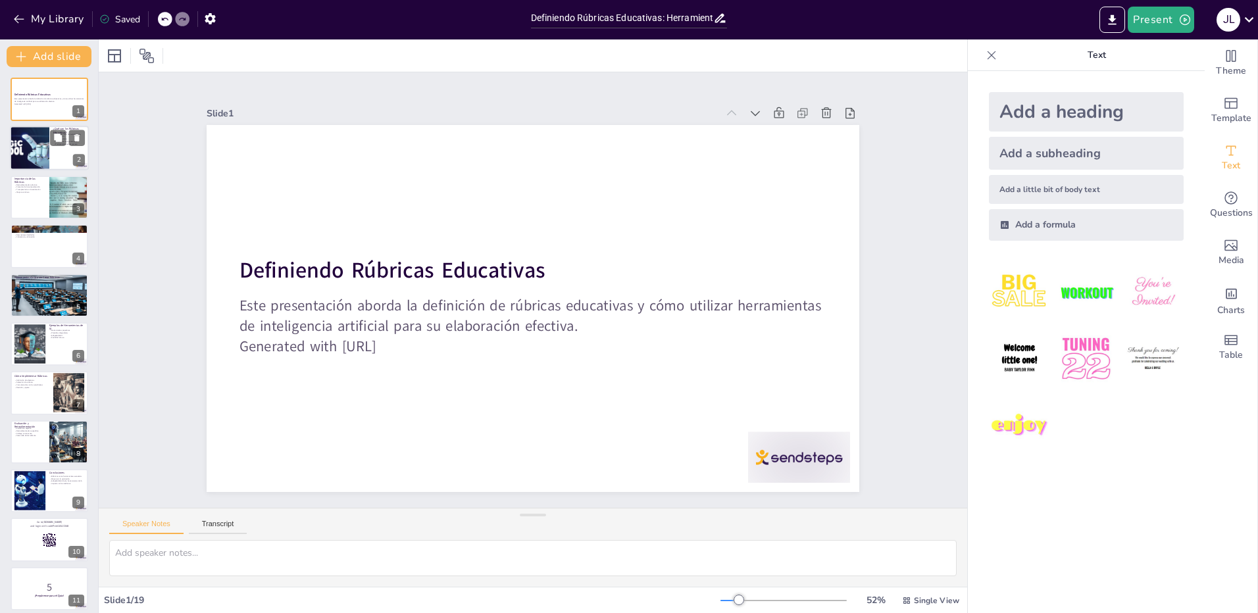
click at [43, 159] on div at bounding box center [29, 148] width 89 height 45
type textarea "Las rúbricas son fundamentales en la educación moderna, ya que brindan un marco…"
checkbox input "true"
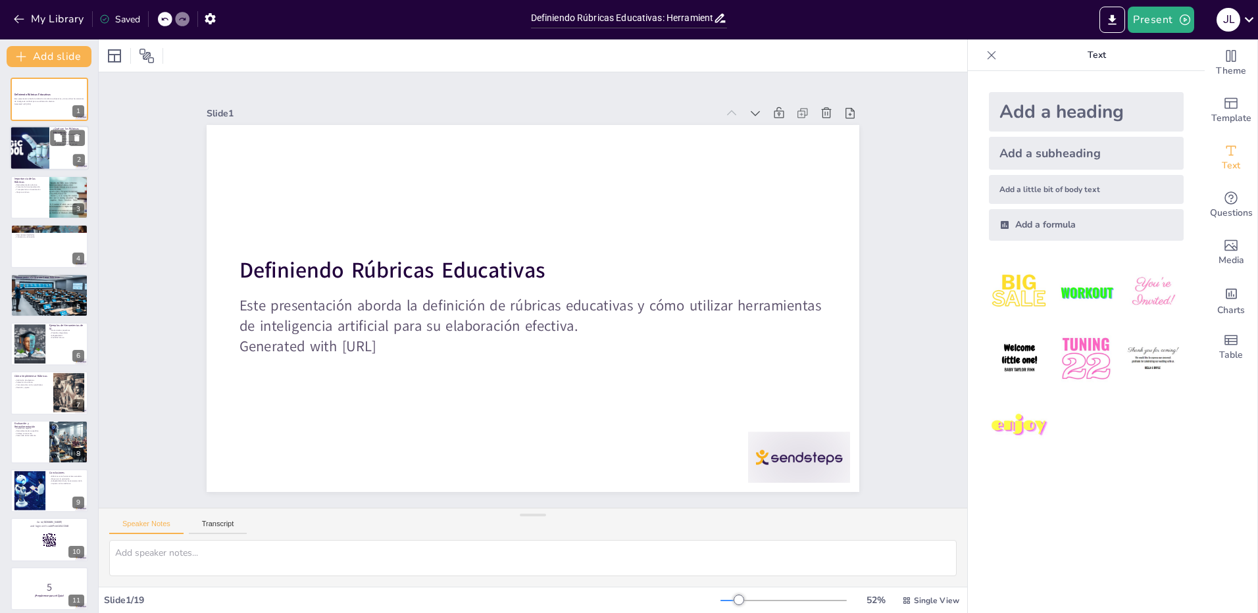
checkbox input "true"
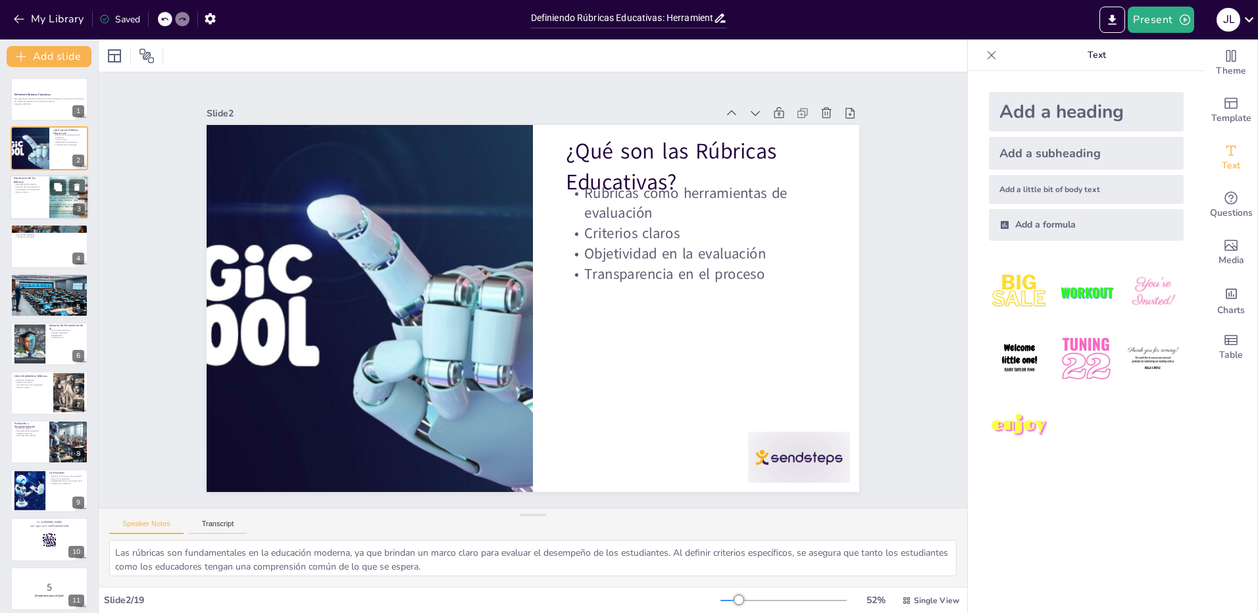
checkbox input "true"
click at [50, 209] on div at bounding box center [69, 197] width 79 height 45
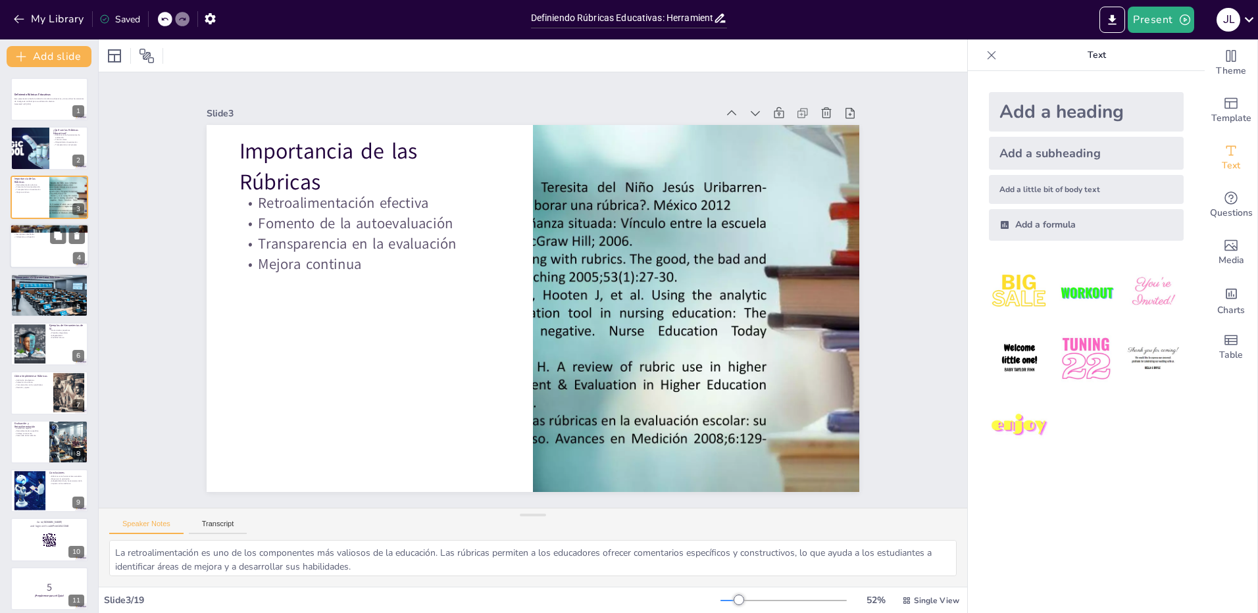
click at [49, 246] on div at bounding box center [49, 246] width 79 height 45
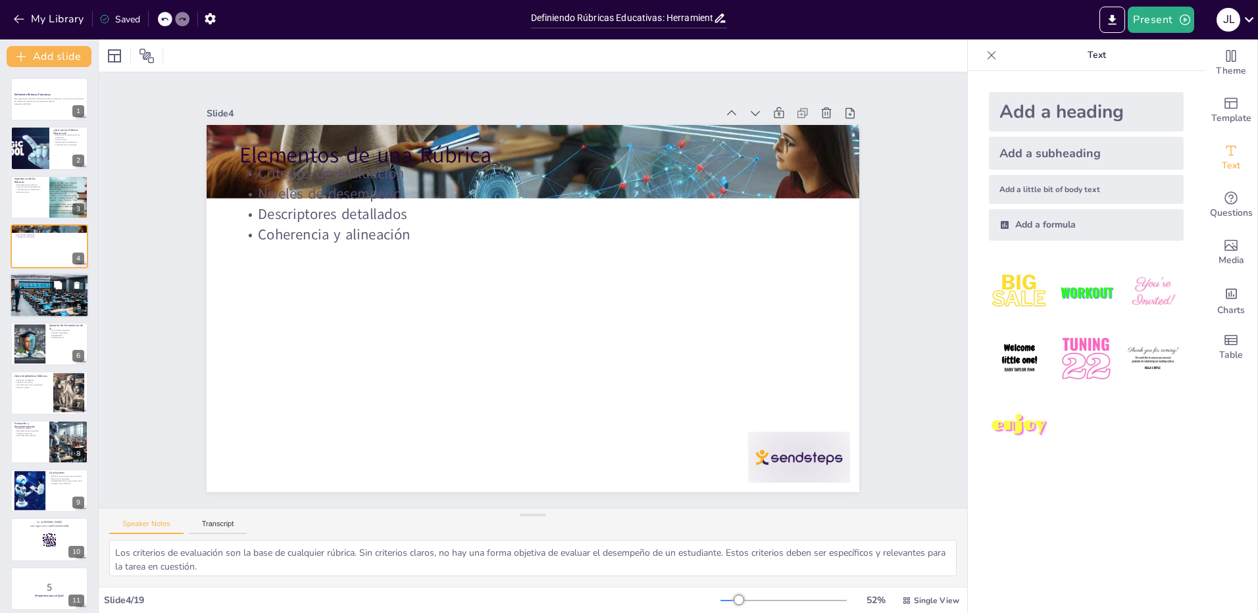
click at [35, 291] on div at bounding box center [49, 294] width 79 height 45
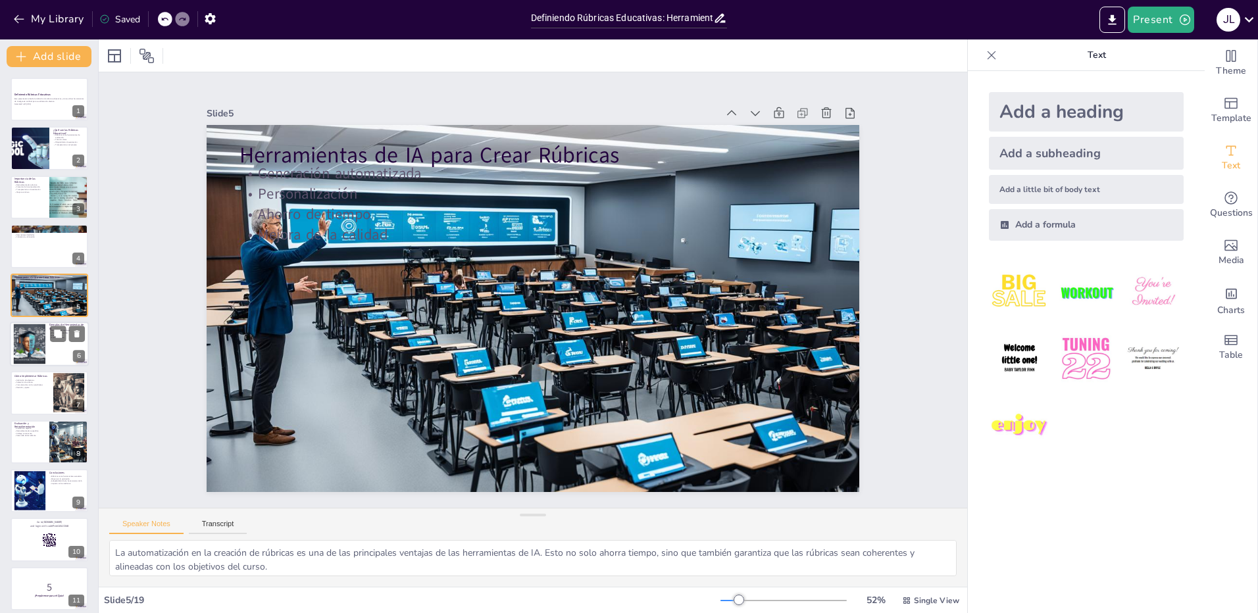
click at [53, 345] on div at bounding box center [49, 344] width 79 height 45
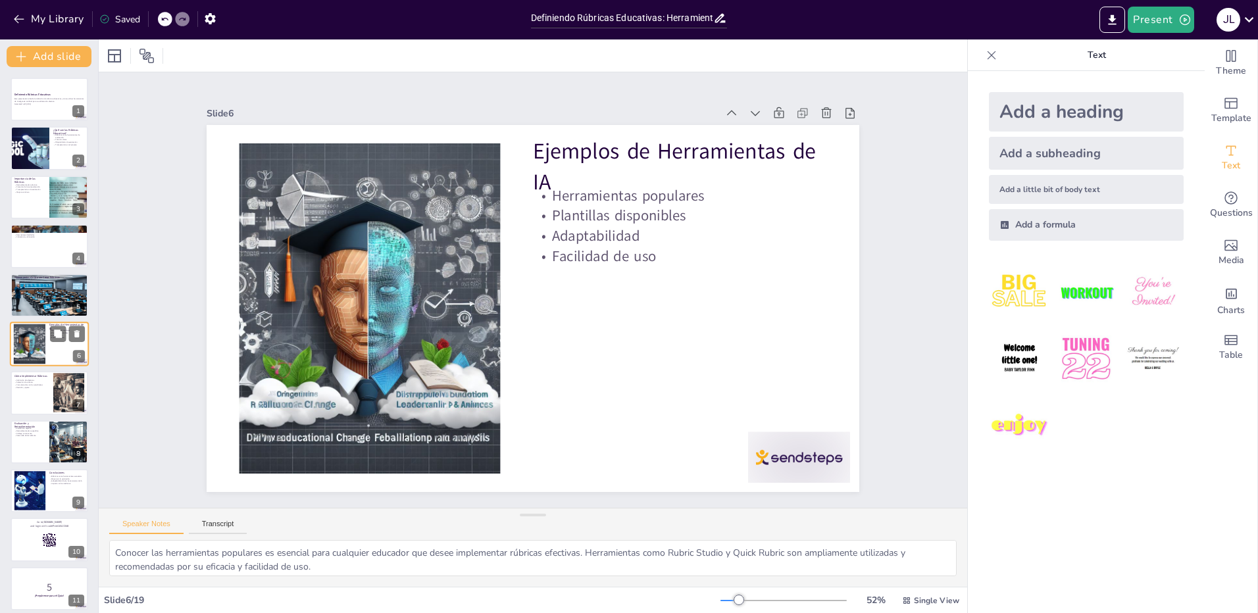
scroll to position [4, 0]
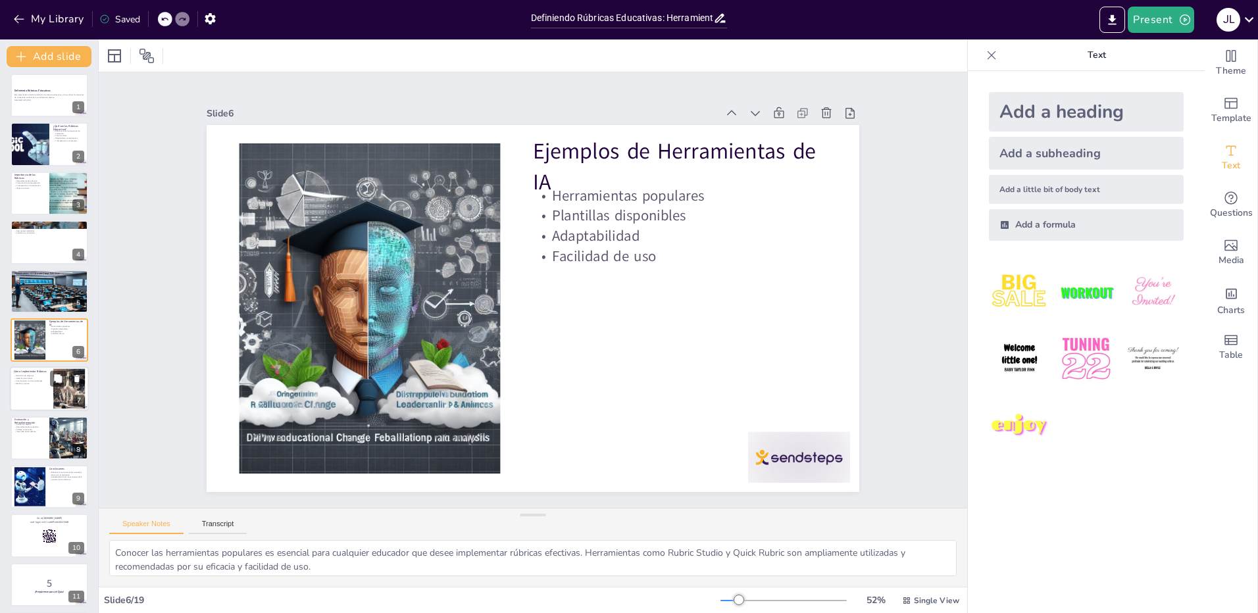
click at [48, 391] on div at bounding box center [49, 389] width 79 height 45
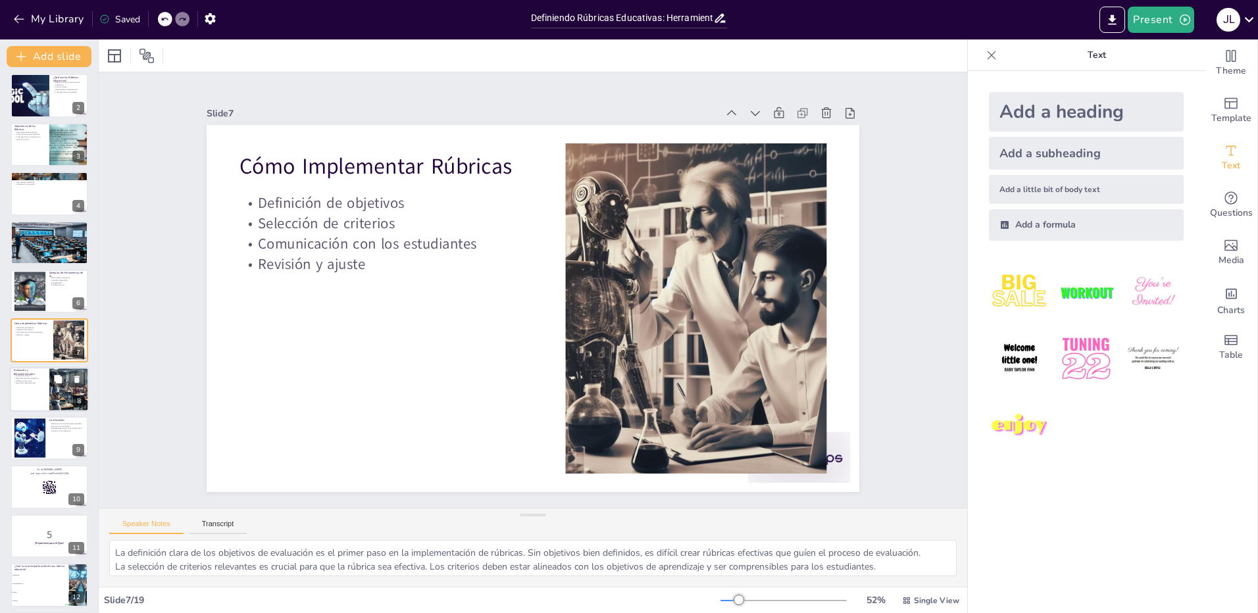
click at [47, 397] on div at bounding box center [49, 389] width 79 height 45
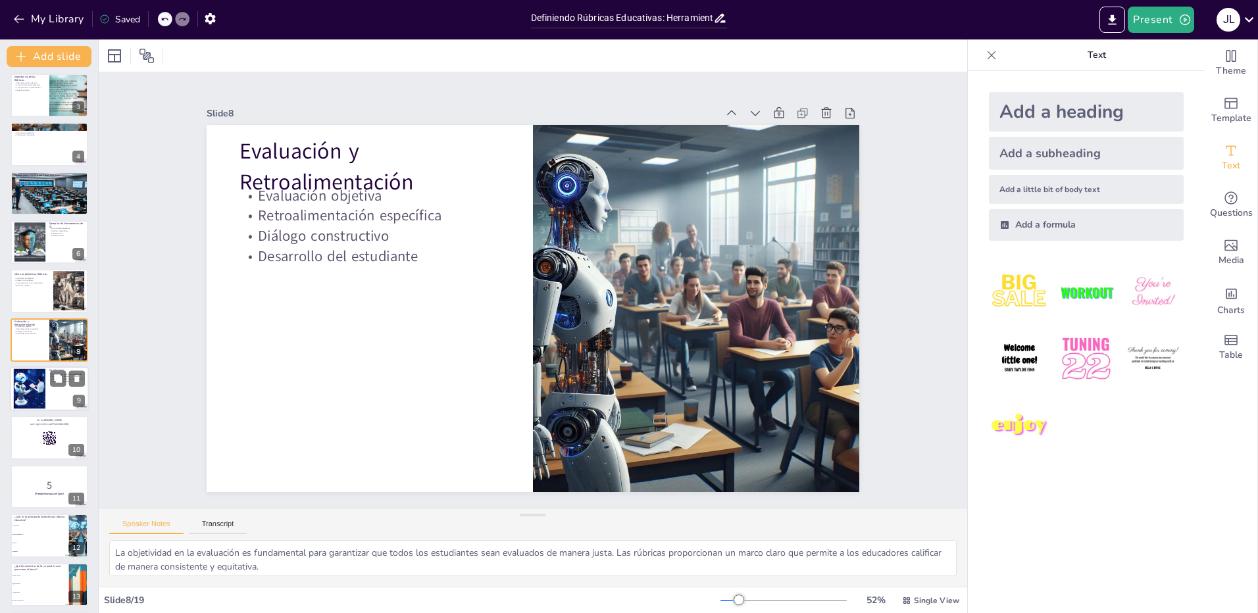
click at [52, 399] on div at bounding box center [49, 388] width 79 height 45
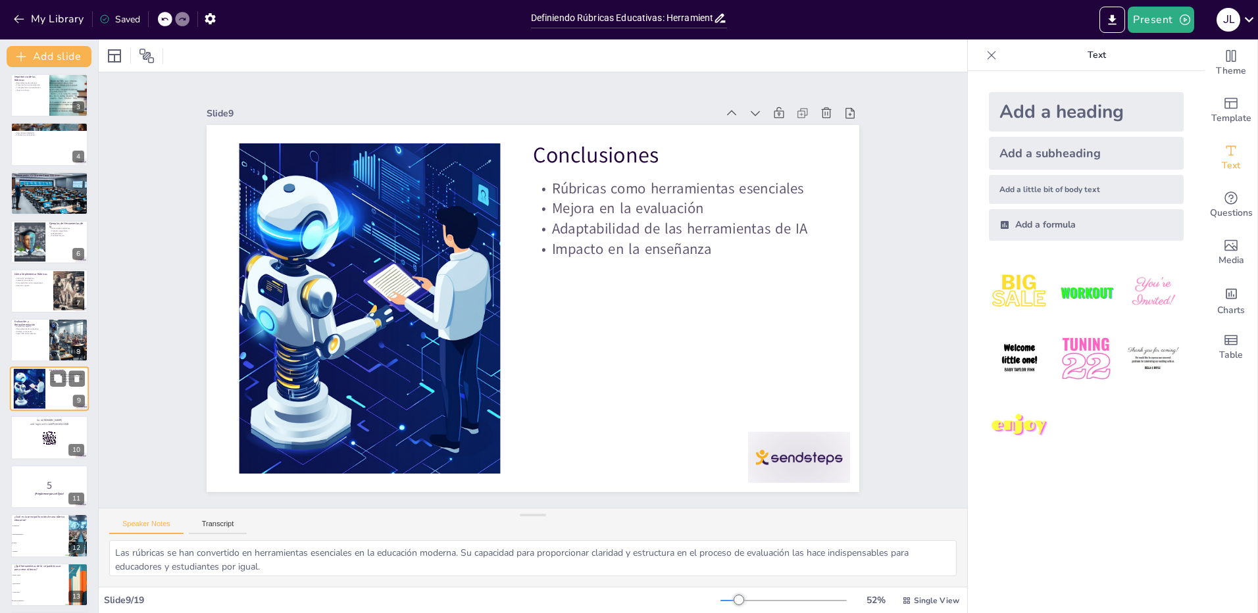
scroll to position [151, 0]
